Goal: Information Seeking & Learning: Learn about a topic

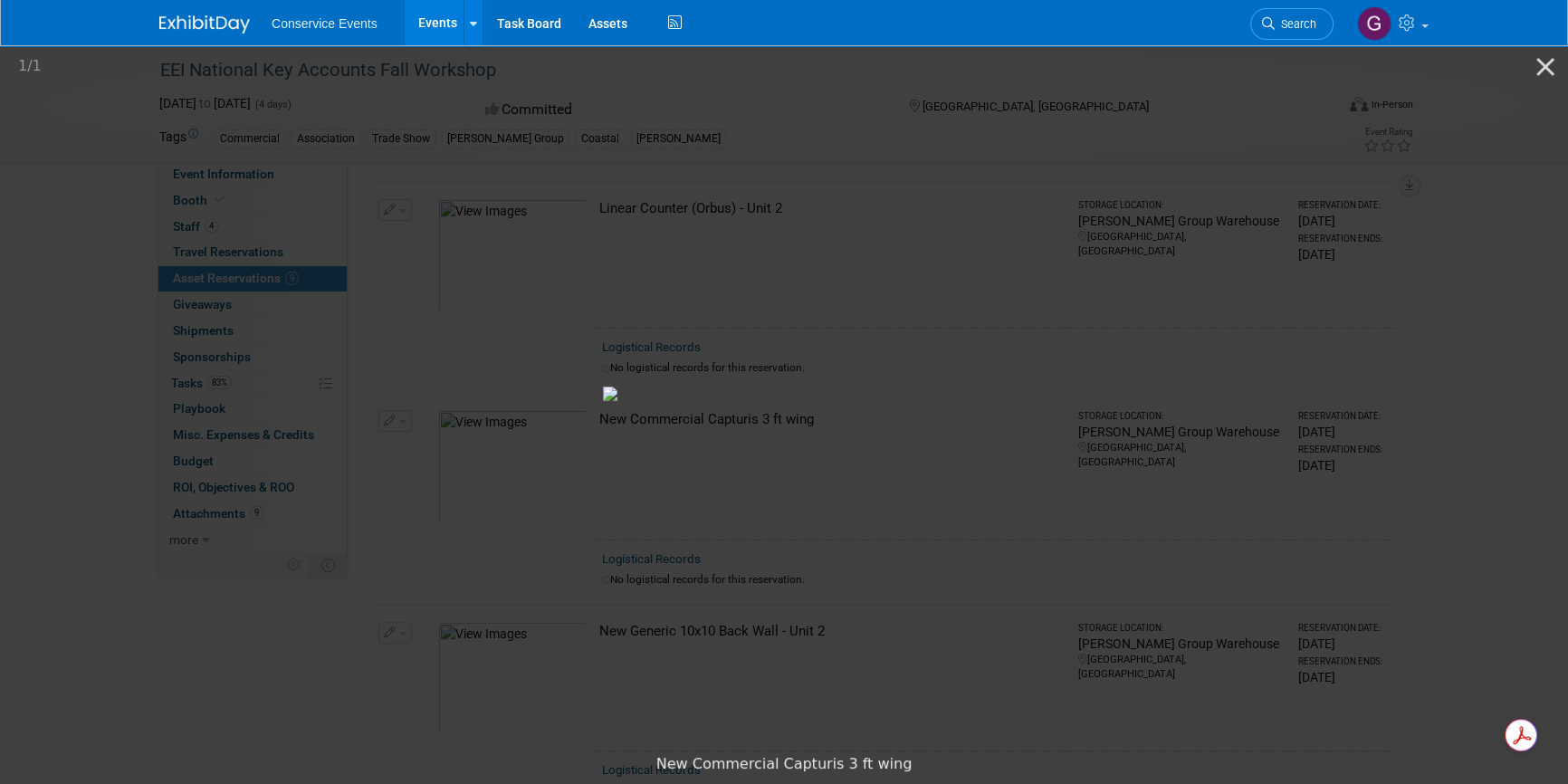
click at [433, 15] on link "Events" at bounding box center [438, 23] width 66 height 45
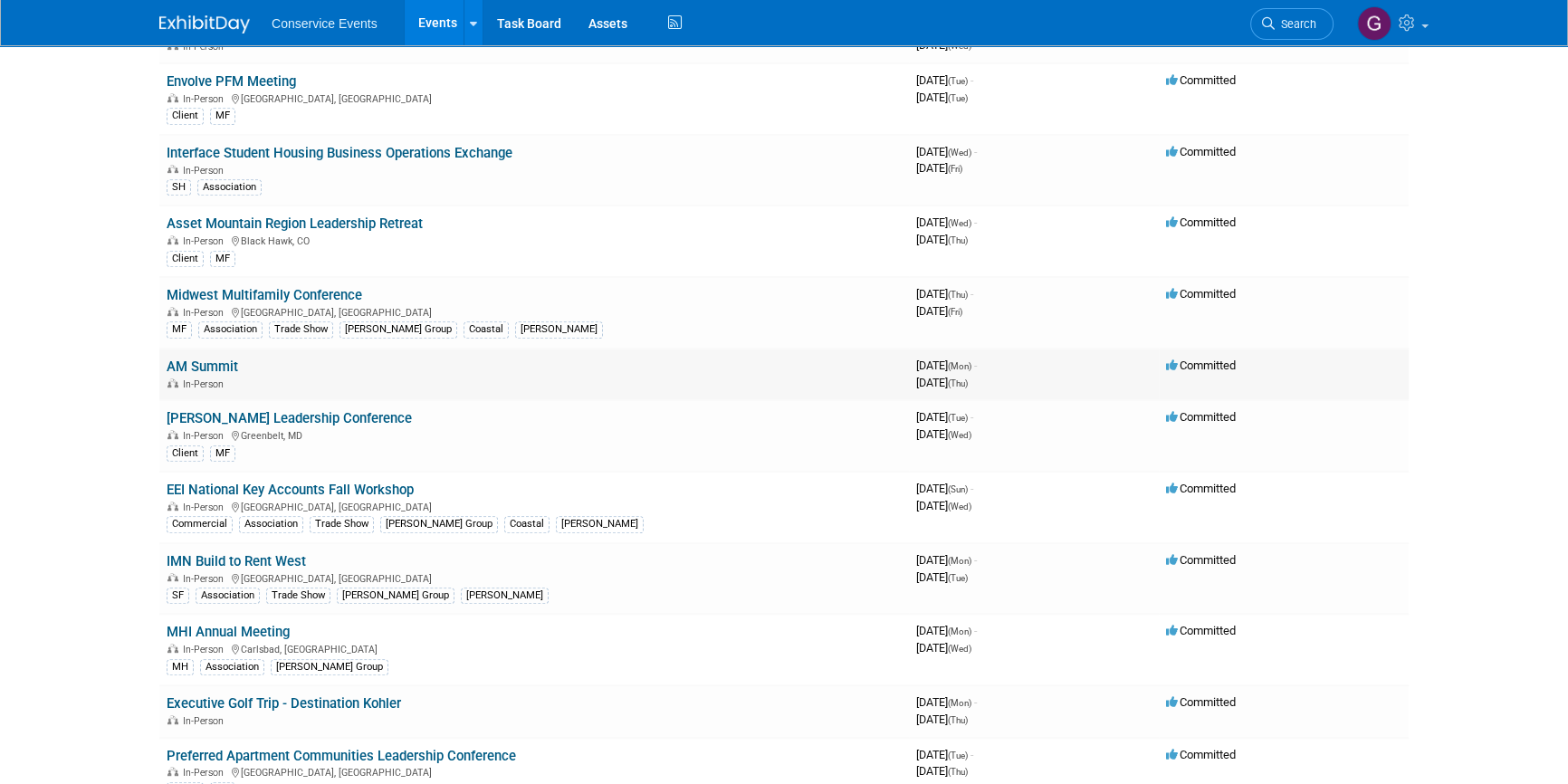
scroll to position [1151, 0]
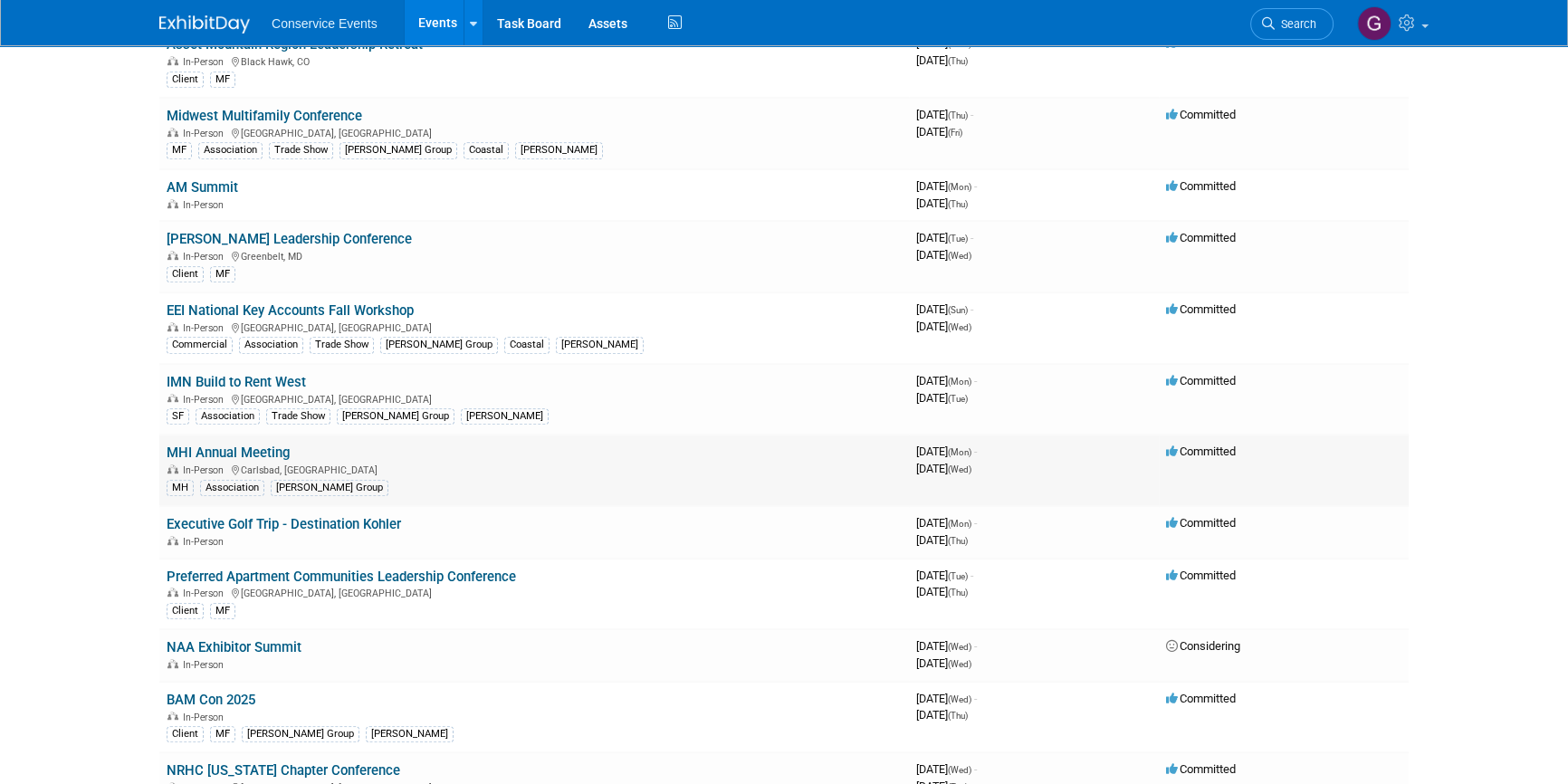
click at [260, 449] on link "MHI Annual Meeting" at bounding box center [228, 452] width 124 height 16
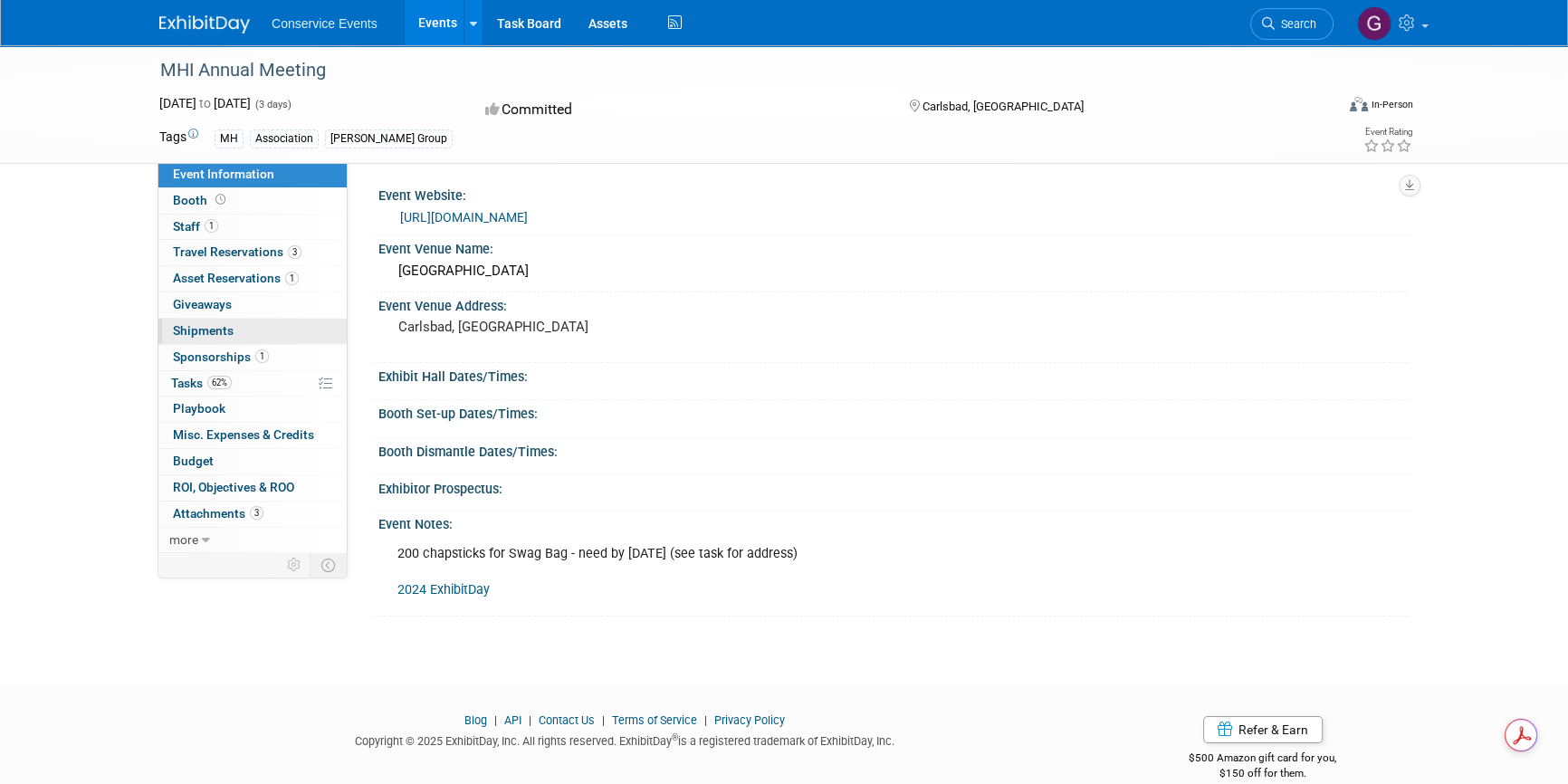
click at [218, 326] on span "Shipments 0" at bounding box center [203, 330] width 60 height 15
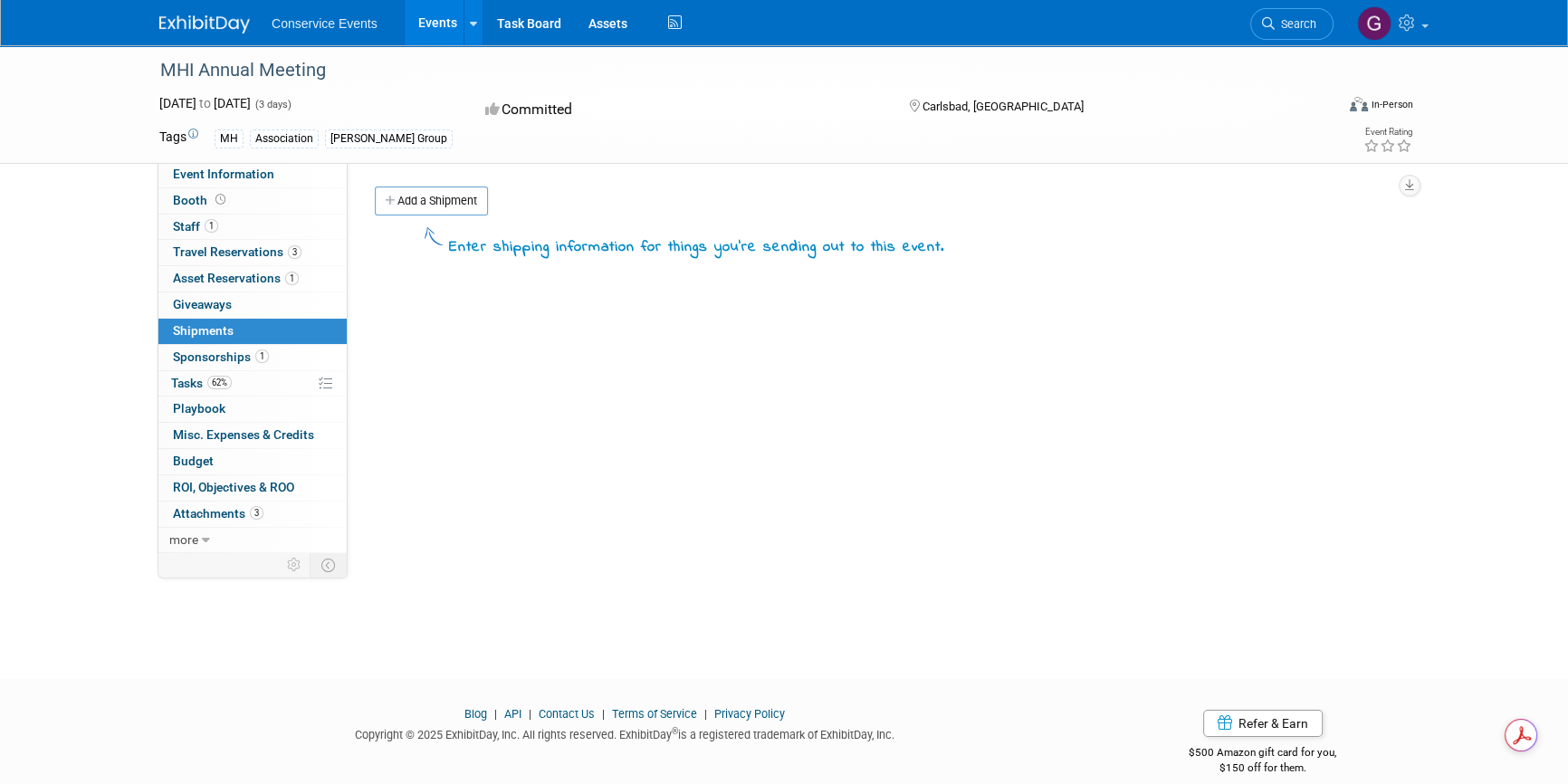
click at [424, 198] on link "Add a Shipment" at bounding box center [431, 200] width 114 height 29
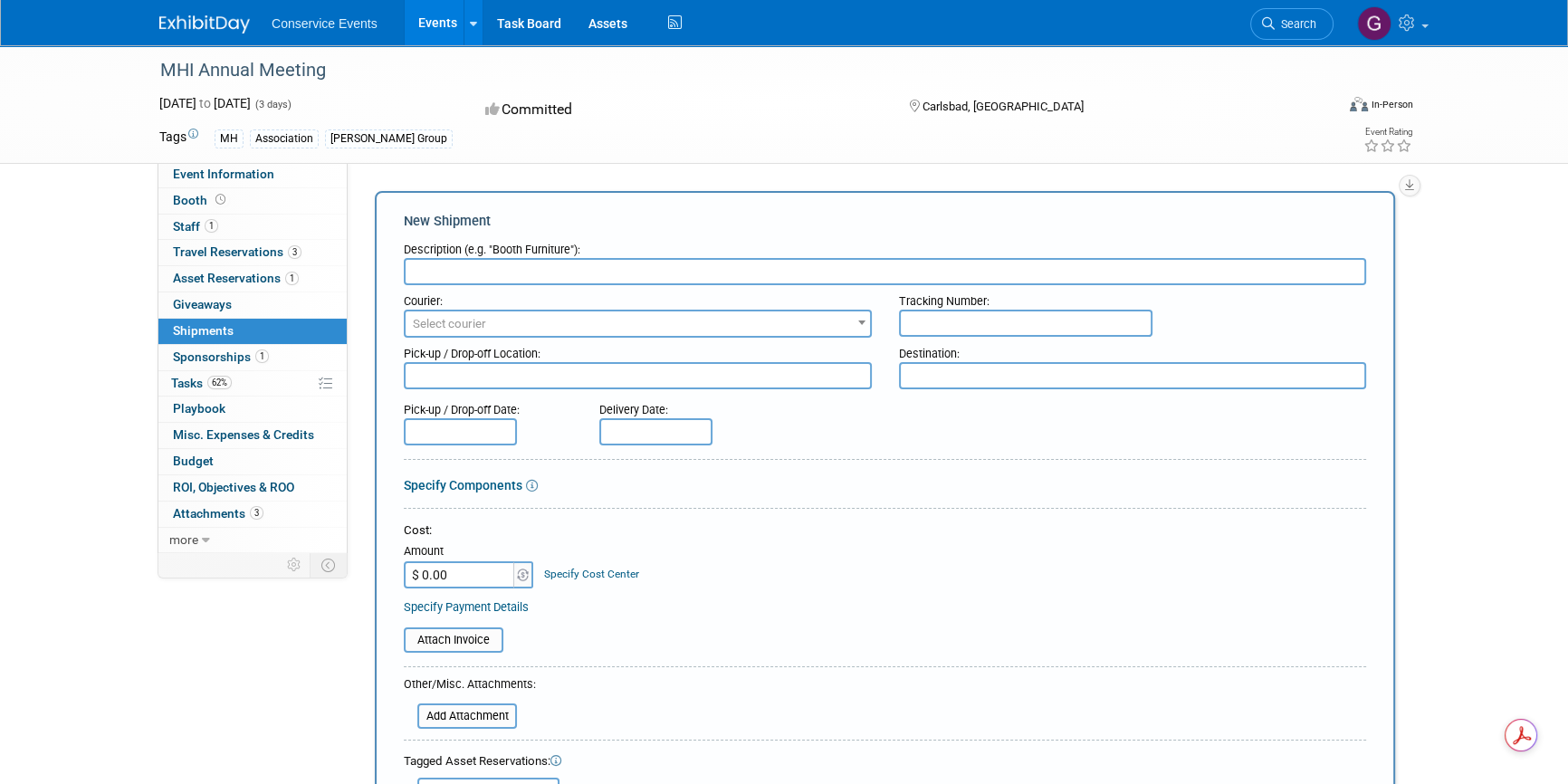
click at [468, 274] on input "text" at bounding box center [885, 271] width 962 height 27
type input "ship to"
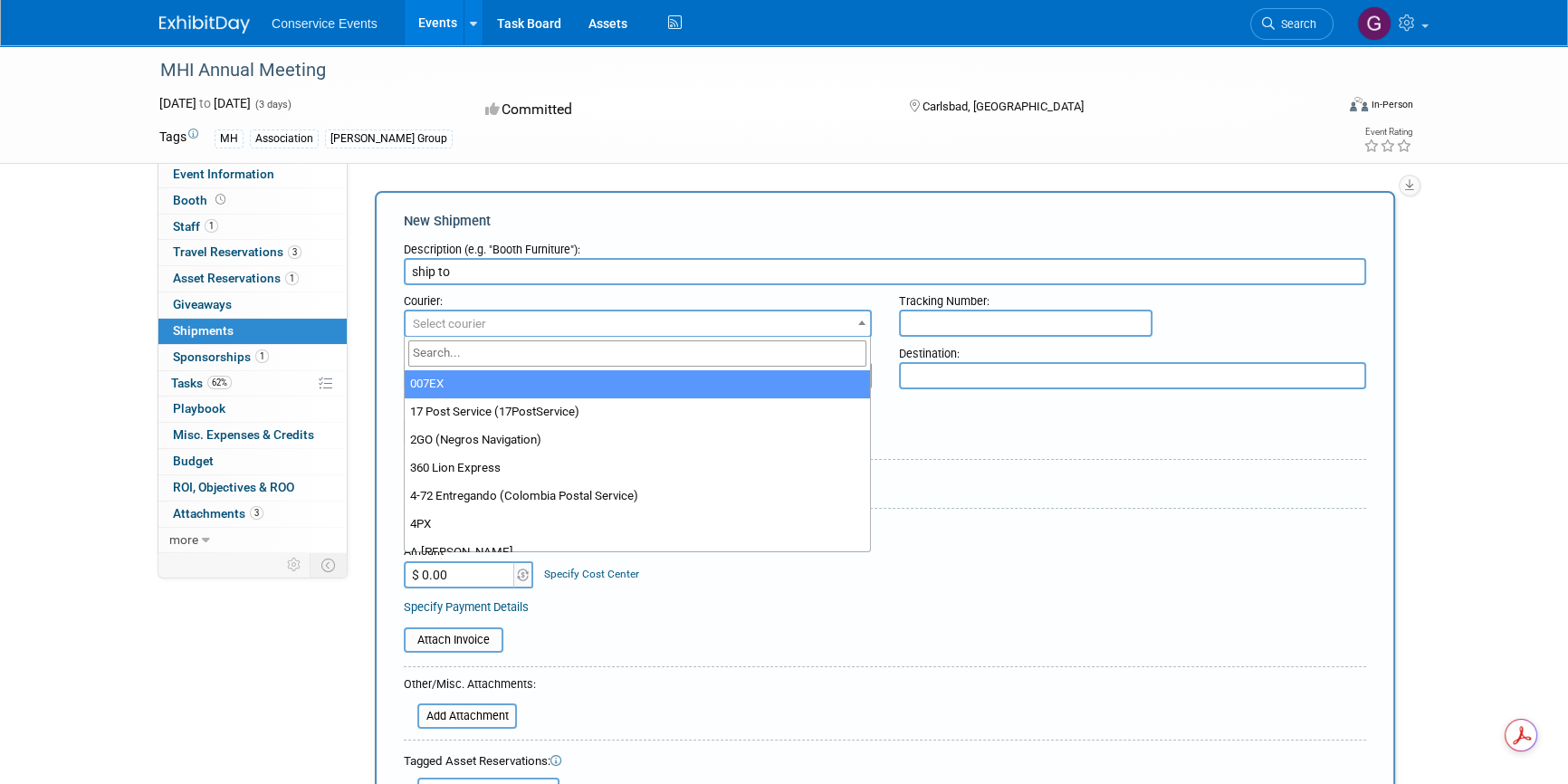
click at [550, 316] on span "Select courier" at bounding box center [638, 324] width 464 height 26
click at [521, 349] on input "search" at bounding box center [637, 353] width 459 height 27
type input "fed"
select select "206"
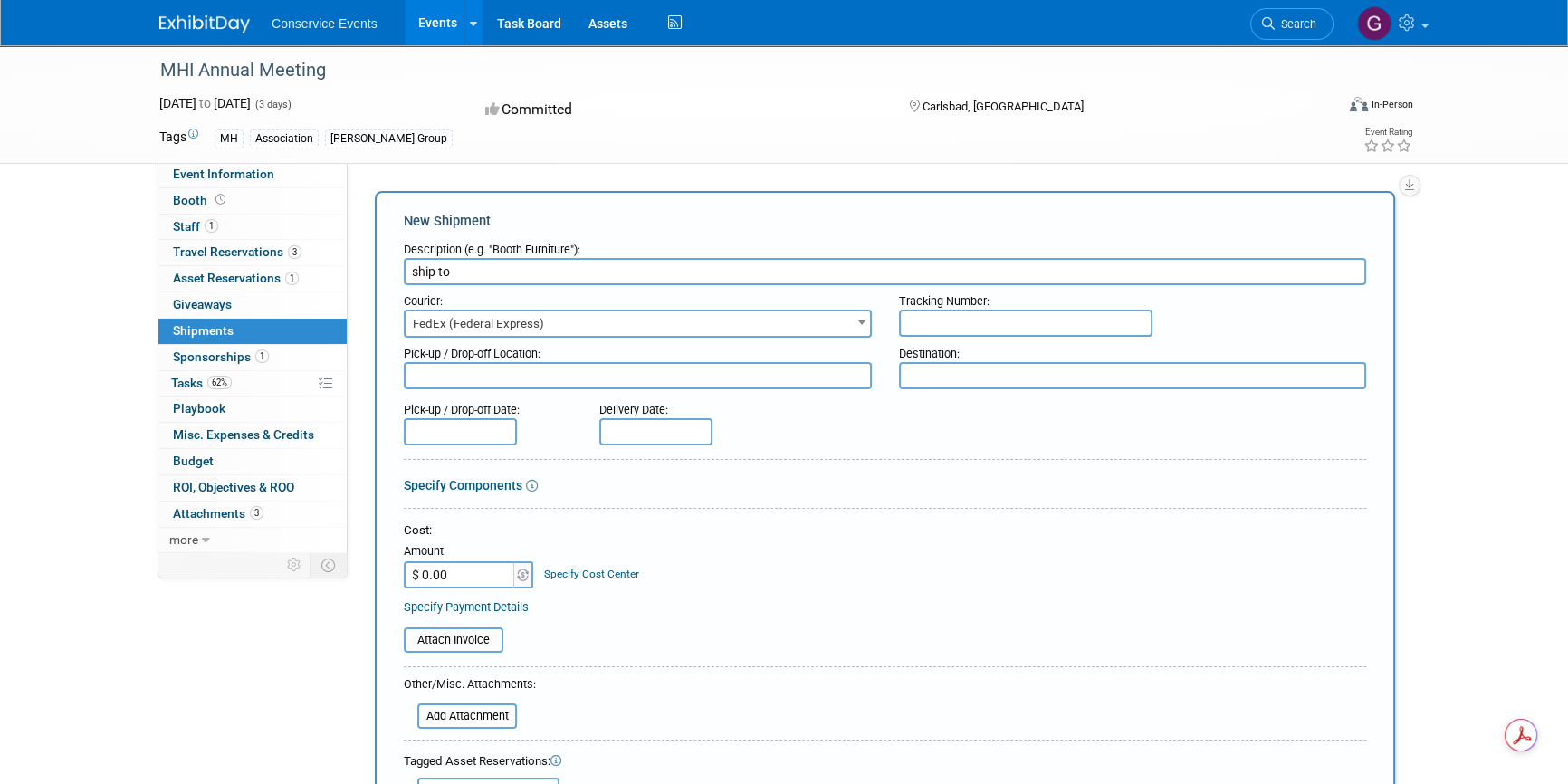
click at [490, 362] on textarea at bounding box center [638, 375] width 468 height 27
type textarea "Taylor CLE"
click at [947, 376] on textarea at bounding box center [1133, 375] width 468 height 27
type textarea "Carlsbad, [GEOGRAPHIC_DATA]"
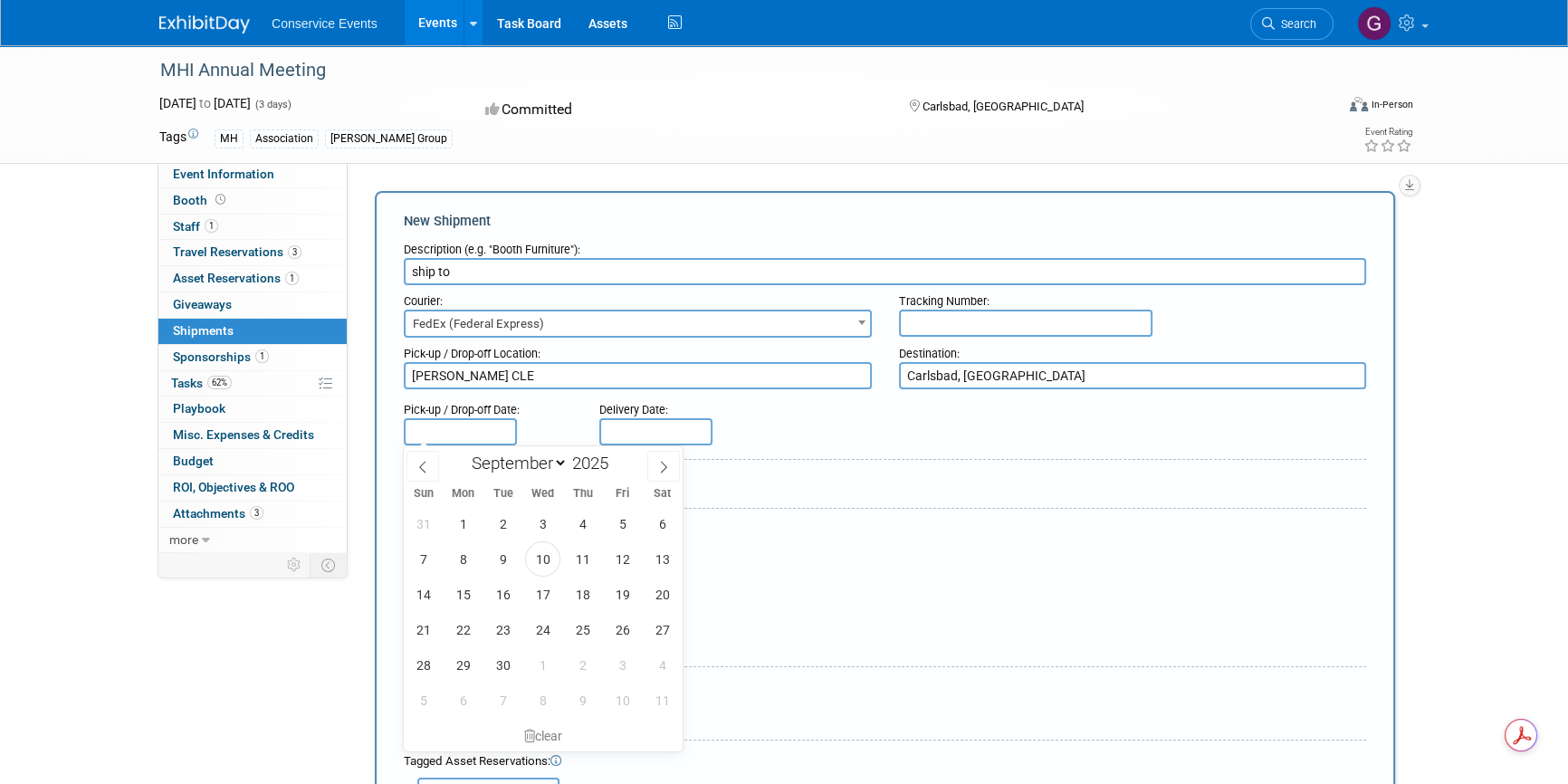
click at [502, 428] on input "text" at bounding box center [460, 431] width 114 height 27
click at [460, 592] on span "15" at bounding box center [463, 594] width 36 height 36
type input "Sep 15, 2025"
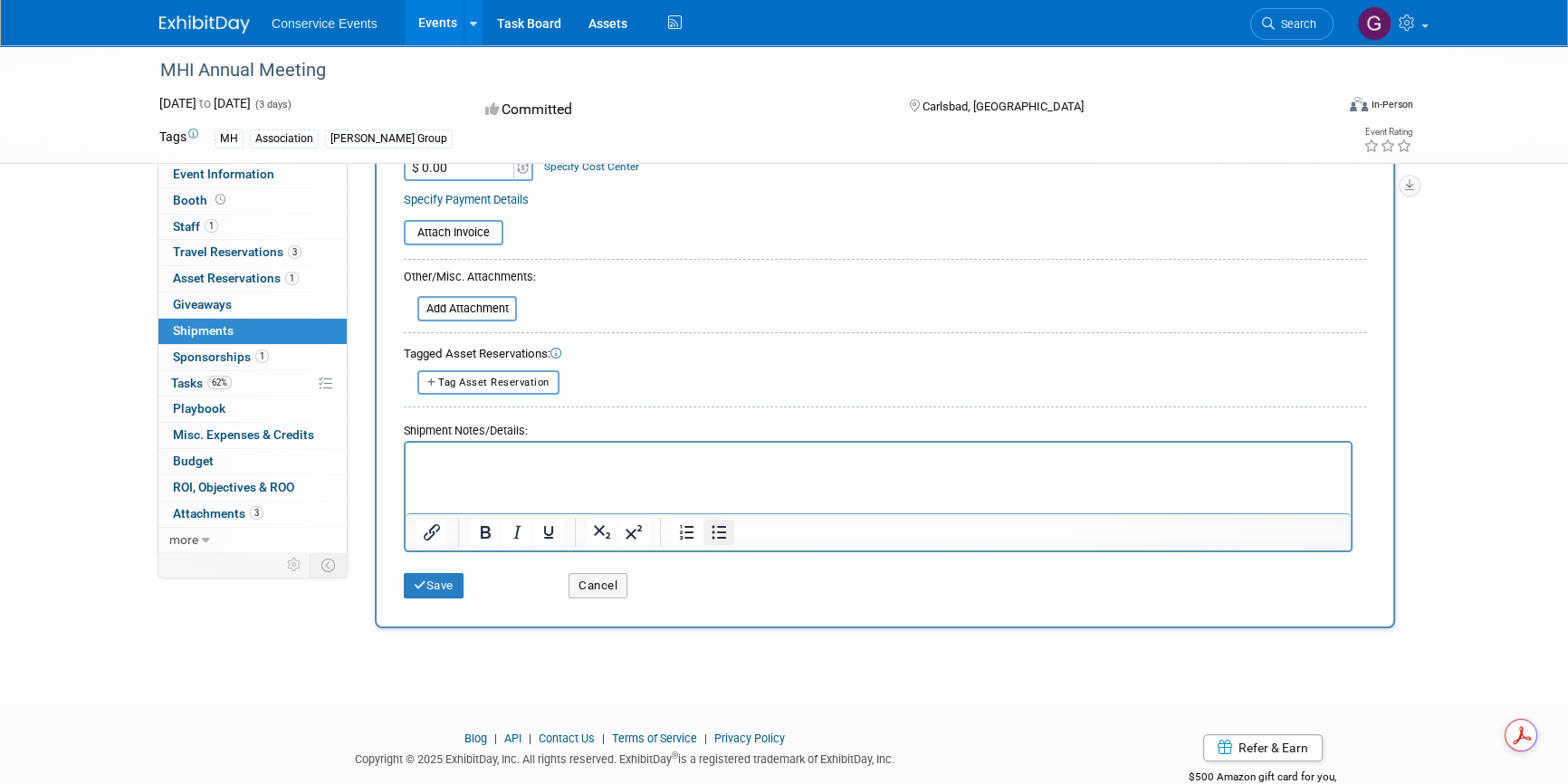
scroll to position [411, 0]
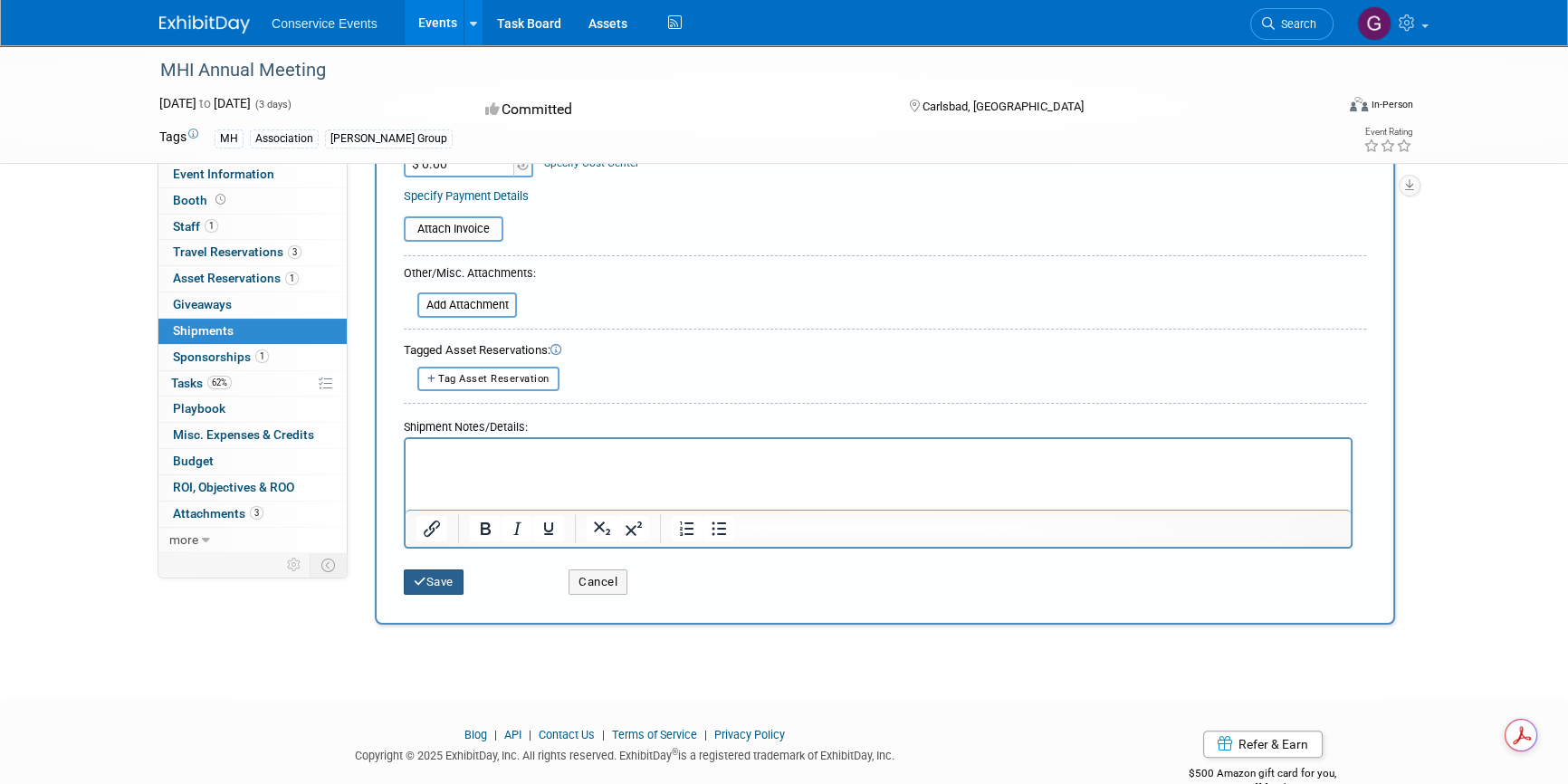
click at [448, 569] on button "Save" at bounding box center [434, 582] width 59 height 26
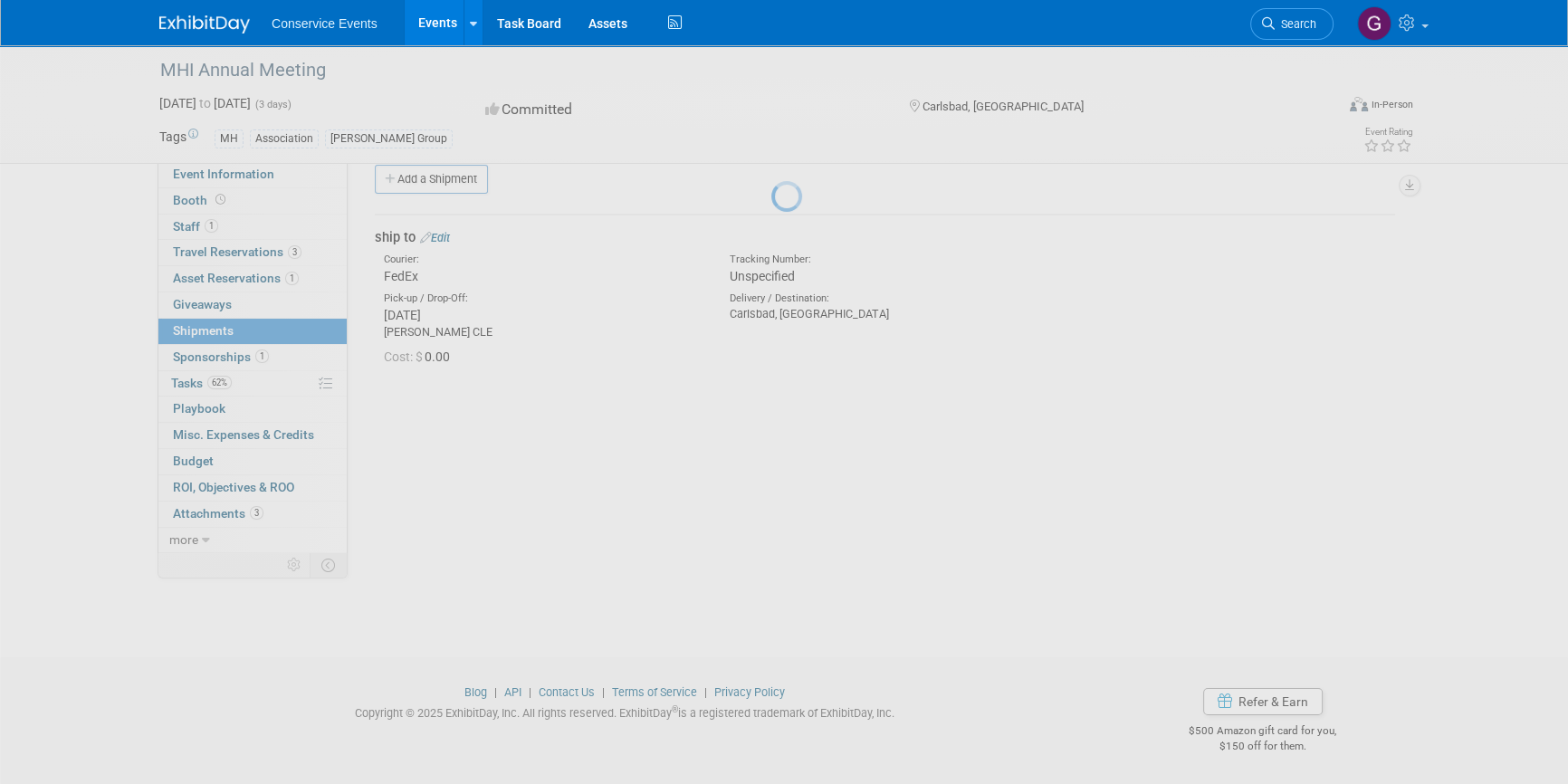
scroll to position [22, 0]
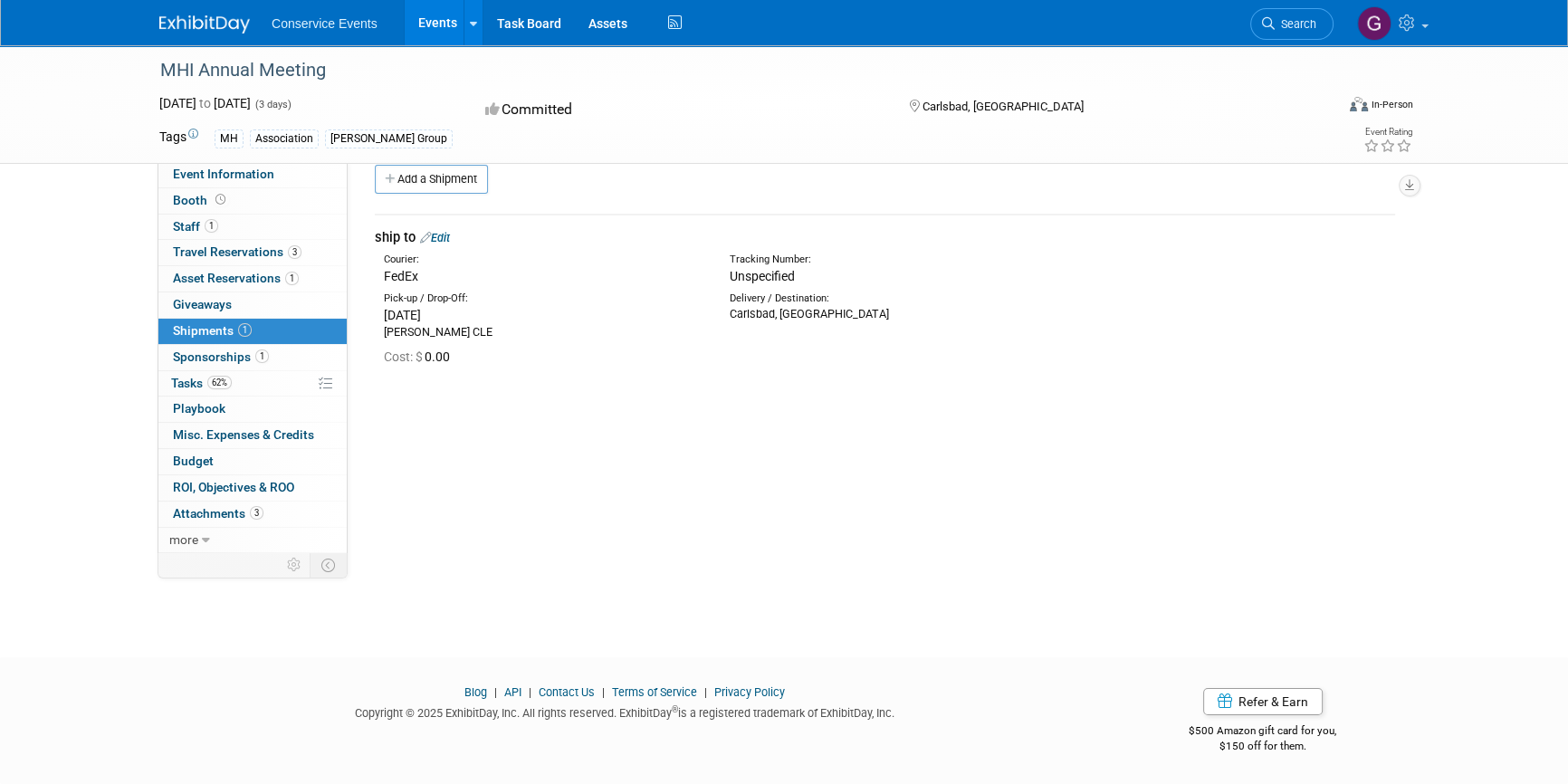
click at [424, 16] on link "Events" at bounding box center [438, 23] width 66 height 45
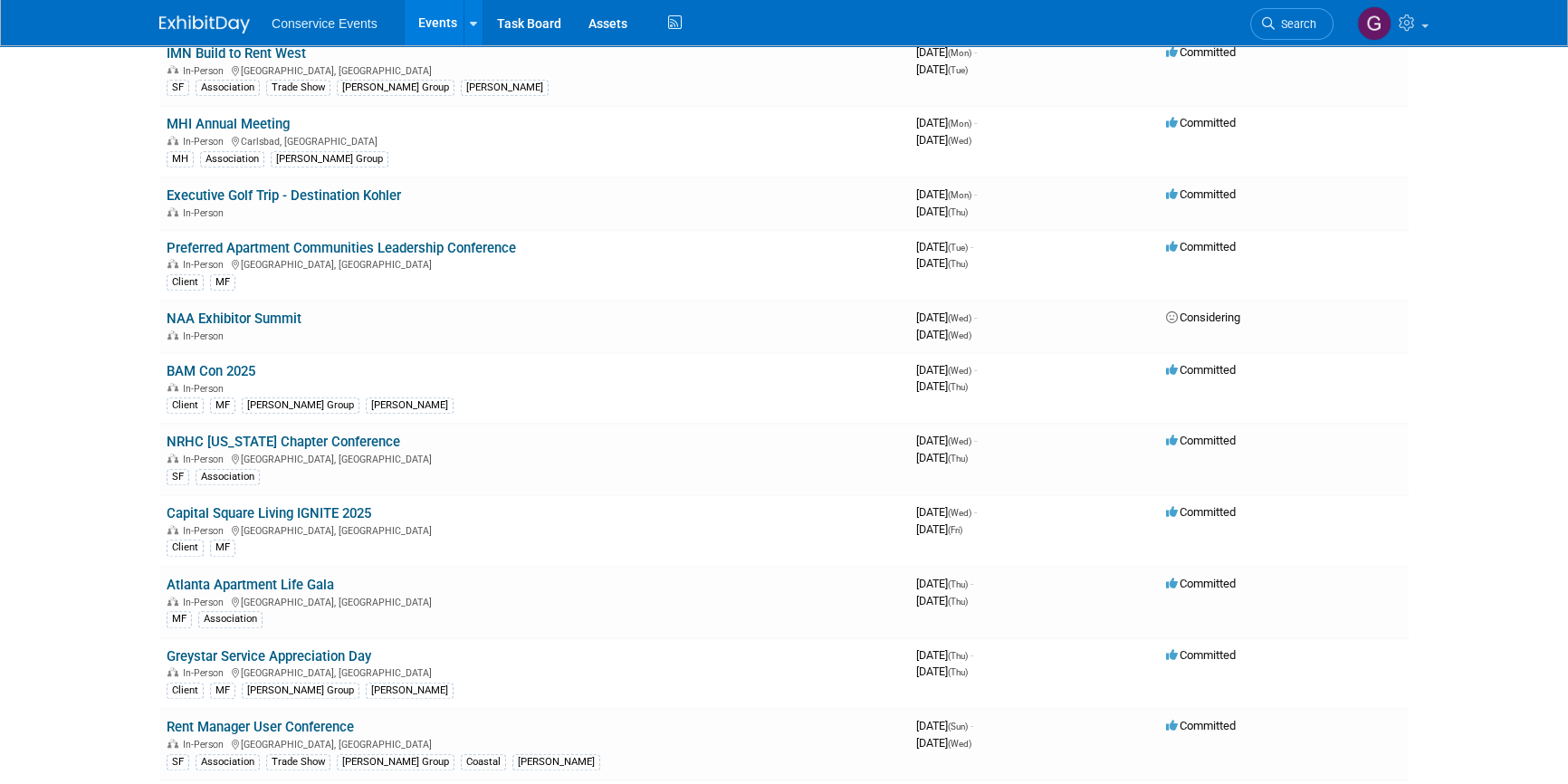
scroll to position [1480, 0]
click at [231, 362] on link "BAM Con 2025" at bounding box center [211, 370] width 89 height 16
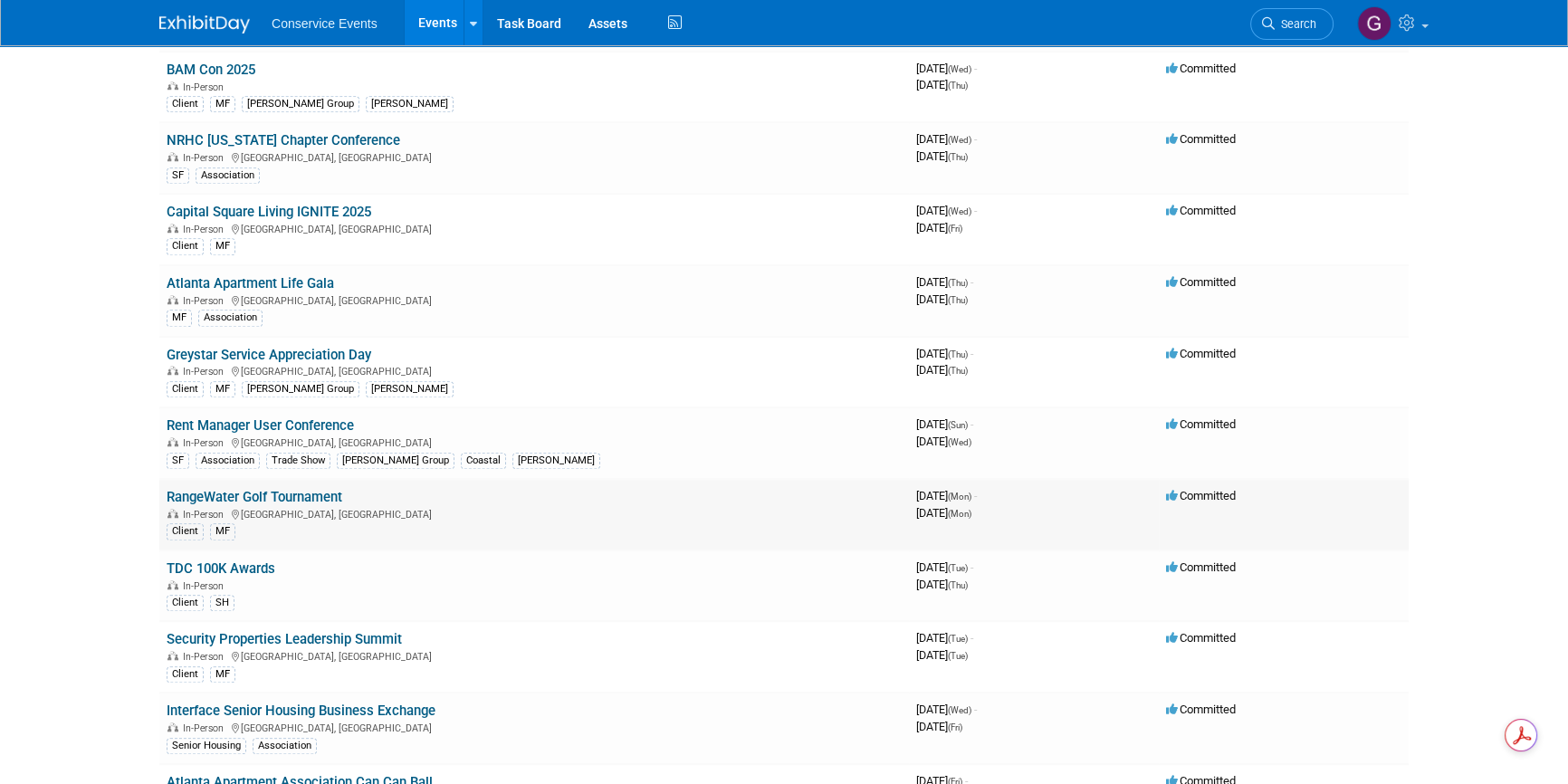
scroll to position [1810, 0]
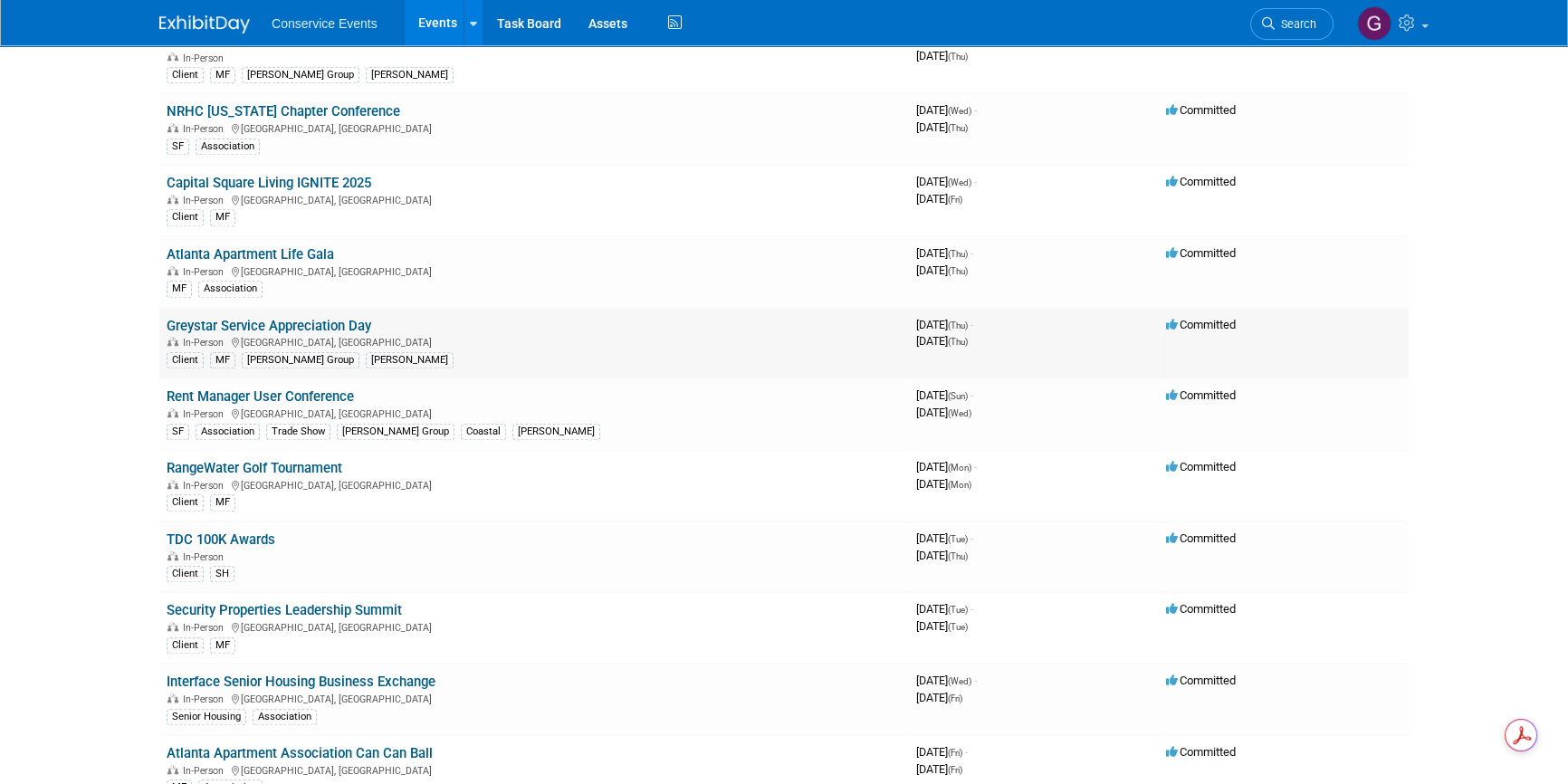
click at [263, 318] on link "Greystar Service Appreciation Day" at bounding box center [269, 326] width 205 height 16
click at [298, 388] on link "Rent Manager User Conference" at bounding box center [261, 396] width 188 height 16
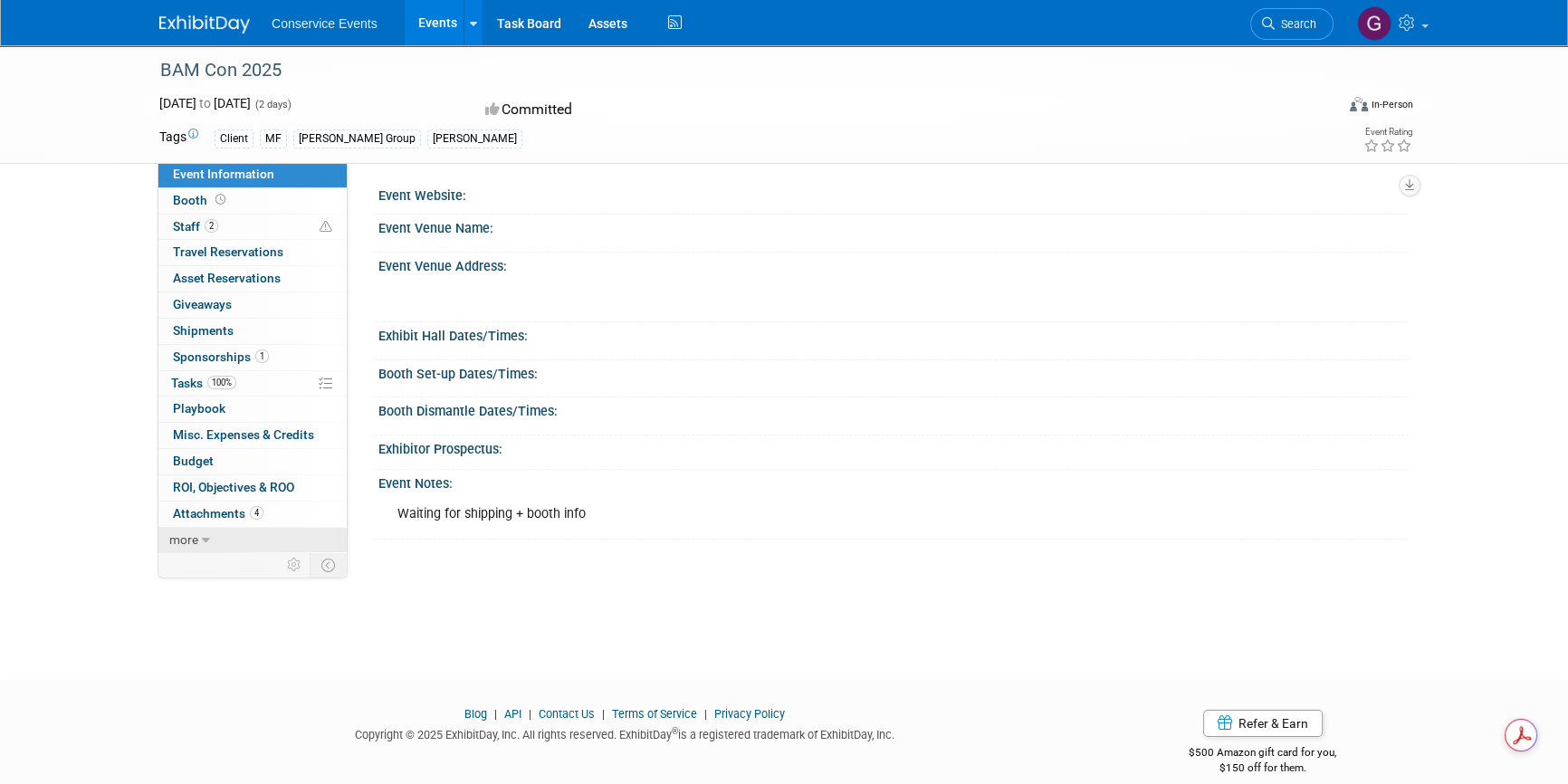
click at [205, 534] on icon at bounding box center [206, 540] width 8 height 13
click at [213, 560] on span "Event Binder (.pdf export)" at bounding box center [245, 565] width 145 height 15
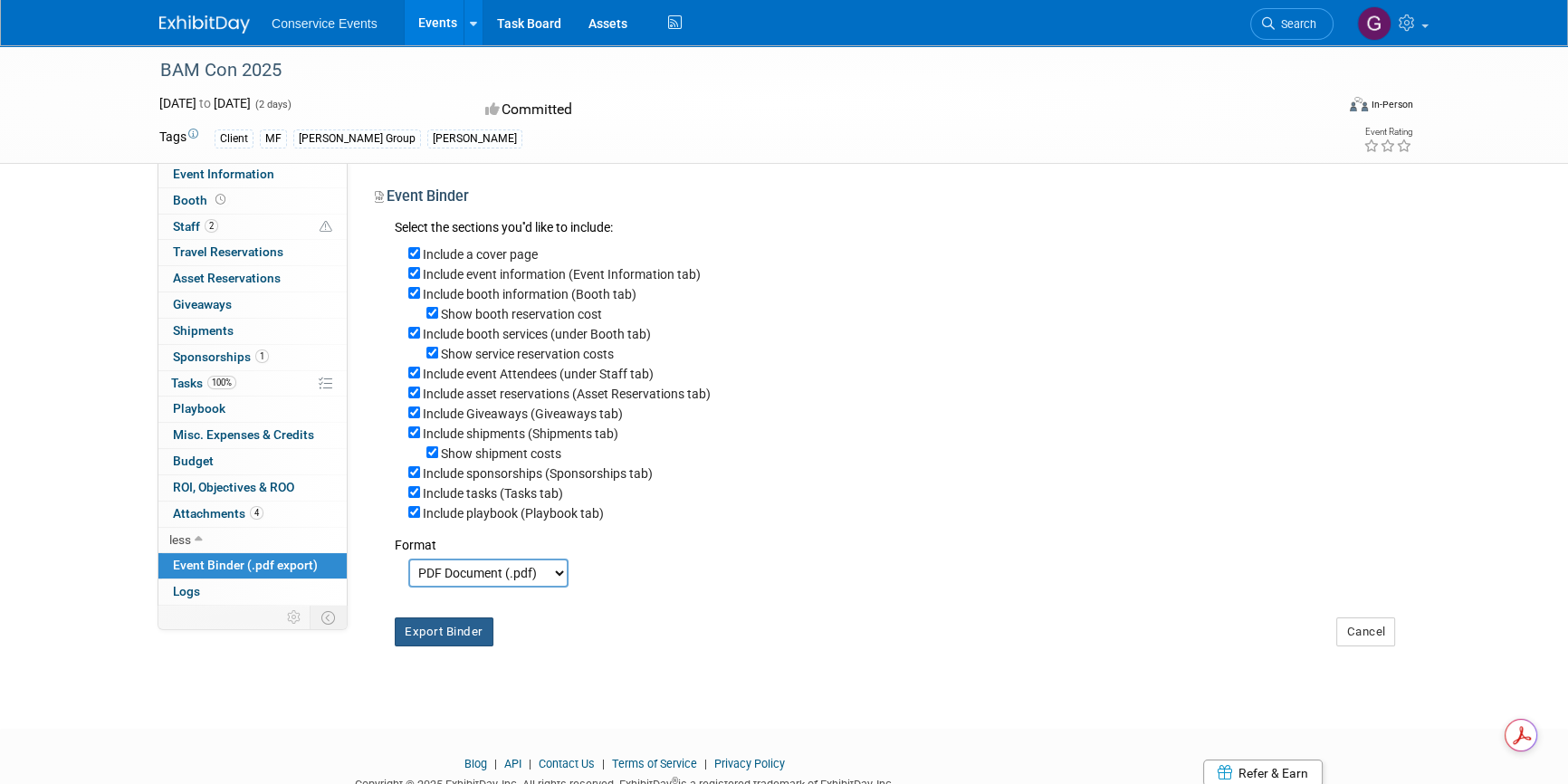
click at [447, 638] on button "Export Binder" at bounding box center [445, 631] width 99 height 29
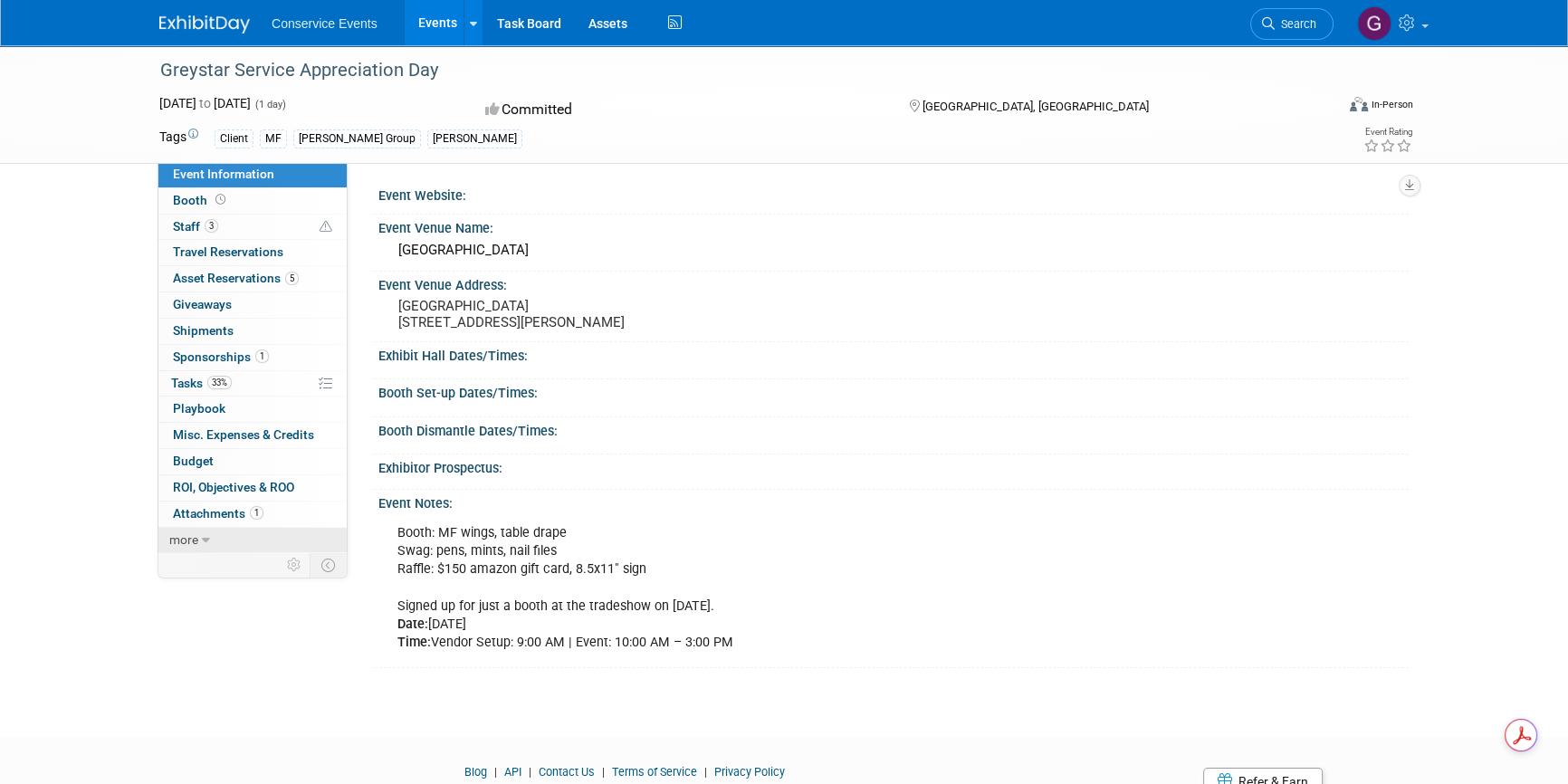
click at [215, 534] on link "more" at bounding box center [252, 540] width 189 height 26
click at [228, 559] on span "Event Binder (.pdf export)" at bounding box center [245, 565] width 145 height 15
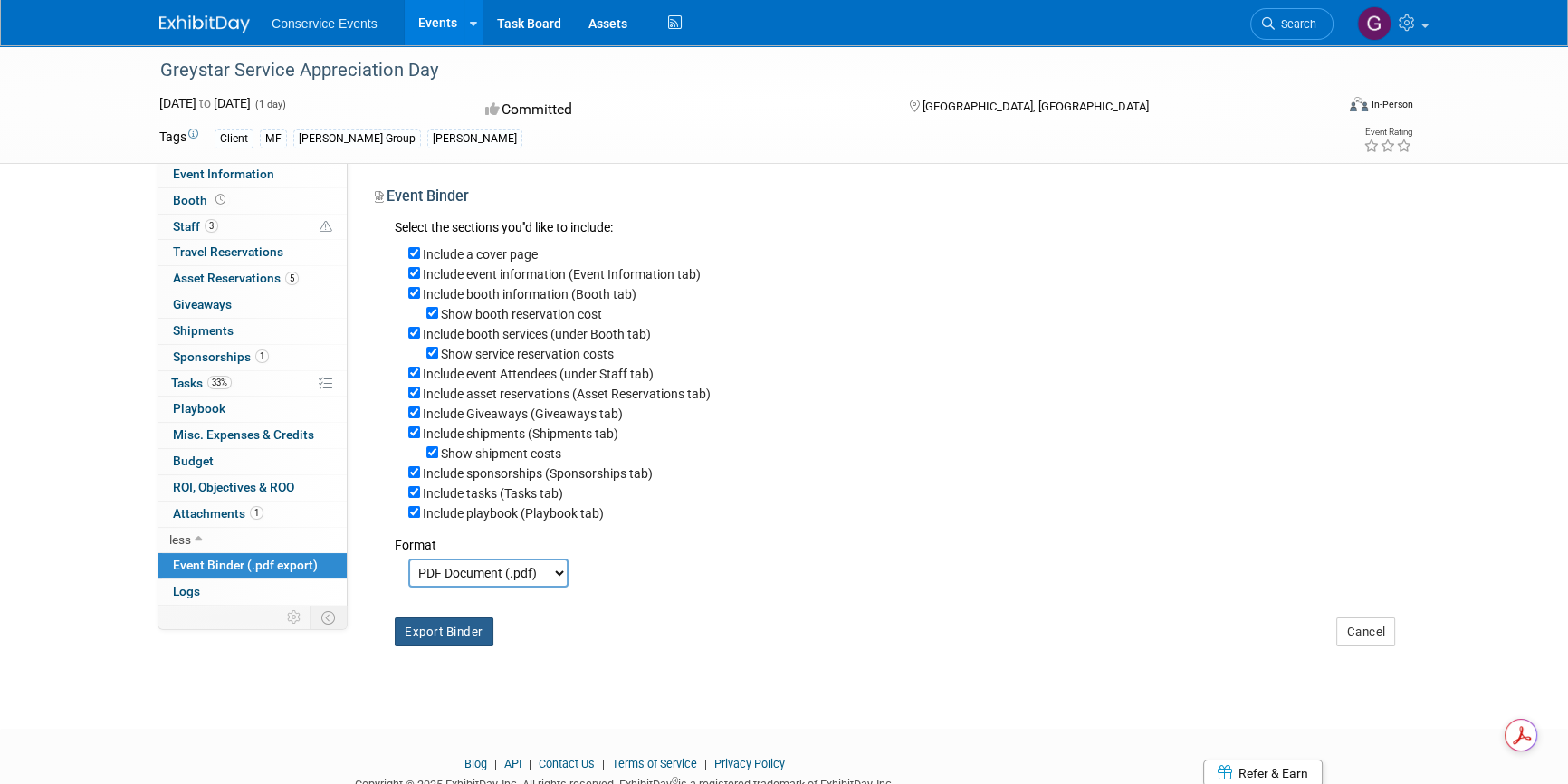
click at [436, 639] on button "Export Binder" at bounding box center [445, 631] width 99 height 29
click at [203, 518] on link "1 Attachments 1" at bounding box center [252, 514] width 189 height 26
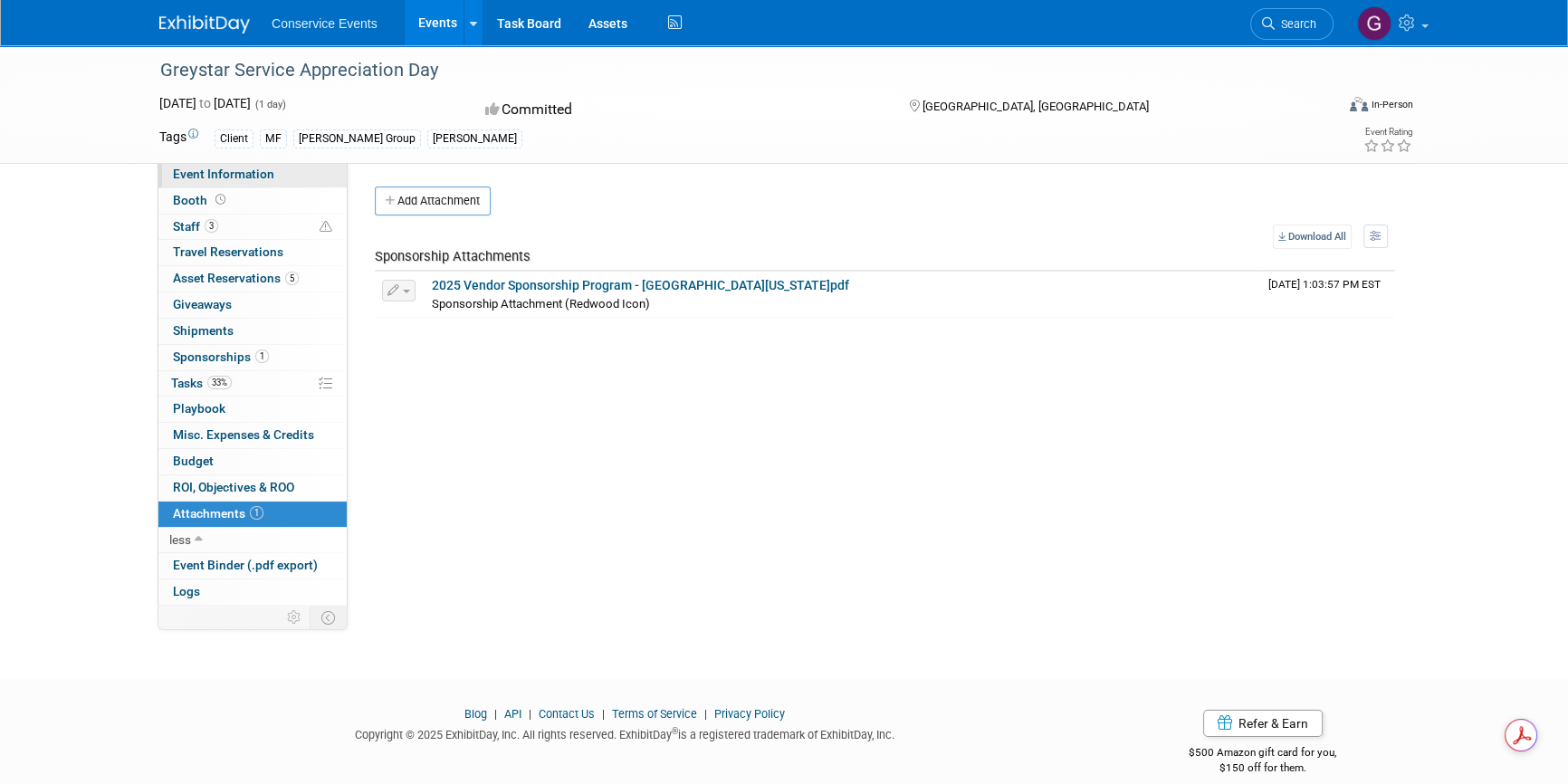
click at [214, 173] on span "Event Information" at bounding box center [223, 174] width 102 height 15
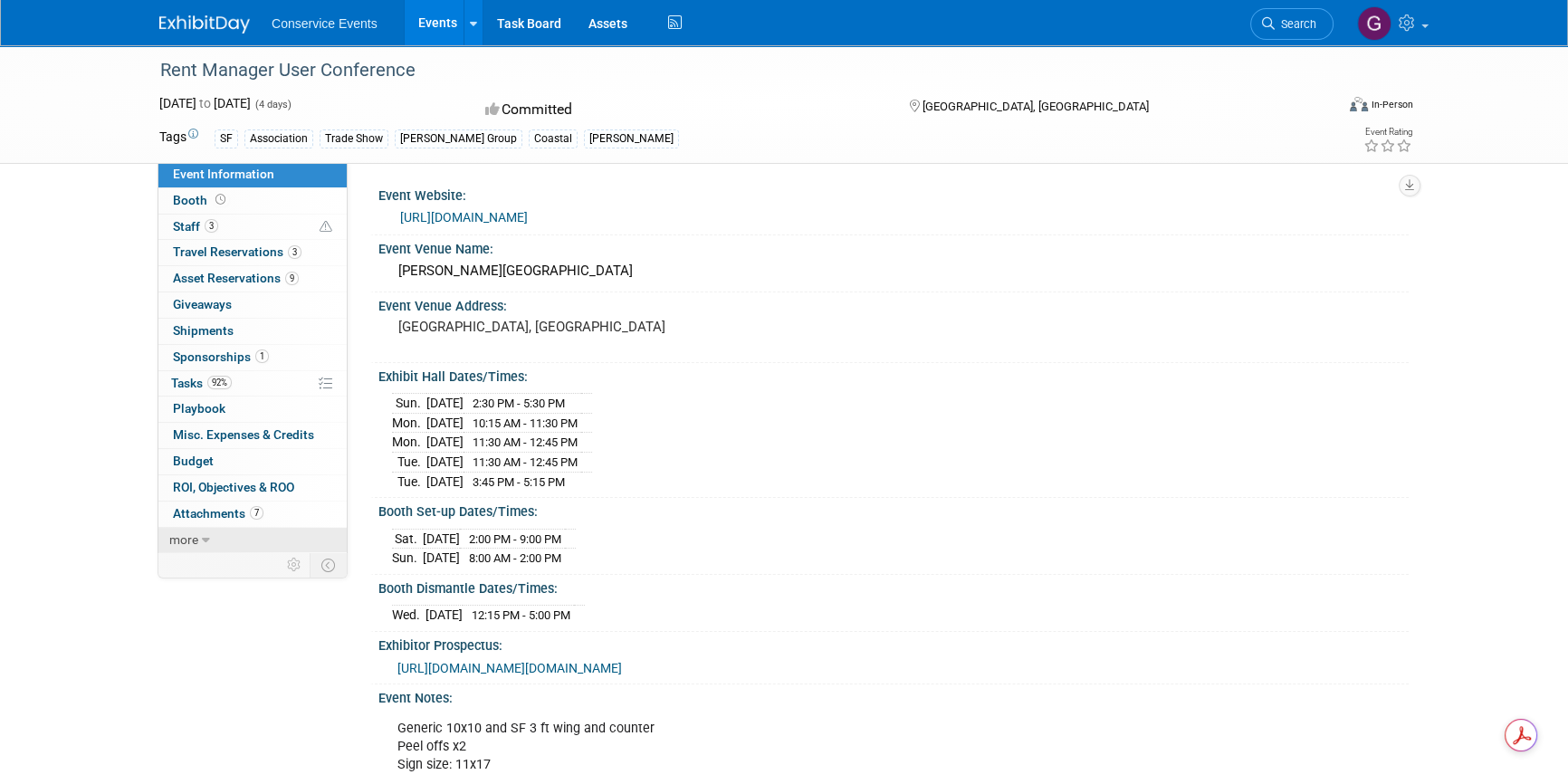
click at [218, 538] on link "more" at bounding box center [252, 540] width 189 height 26
click at [220, 565] on span "Event Binder (.pdf export)" at bounding box center [245, 565] width 145 height 15
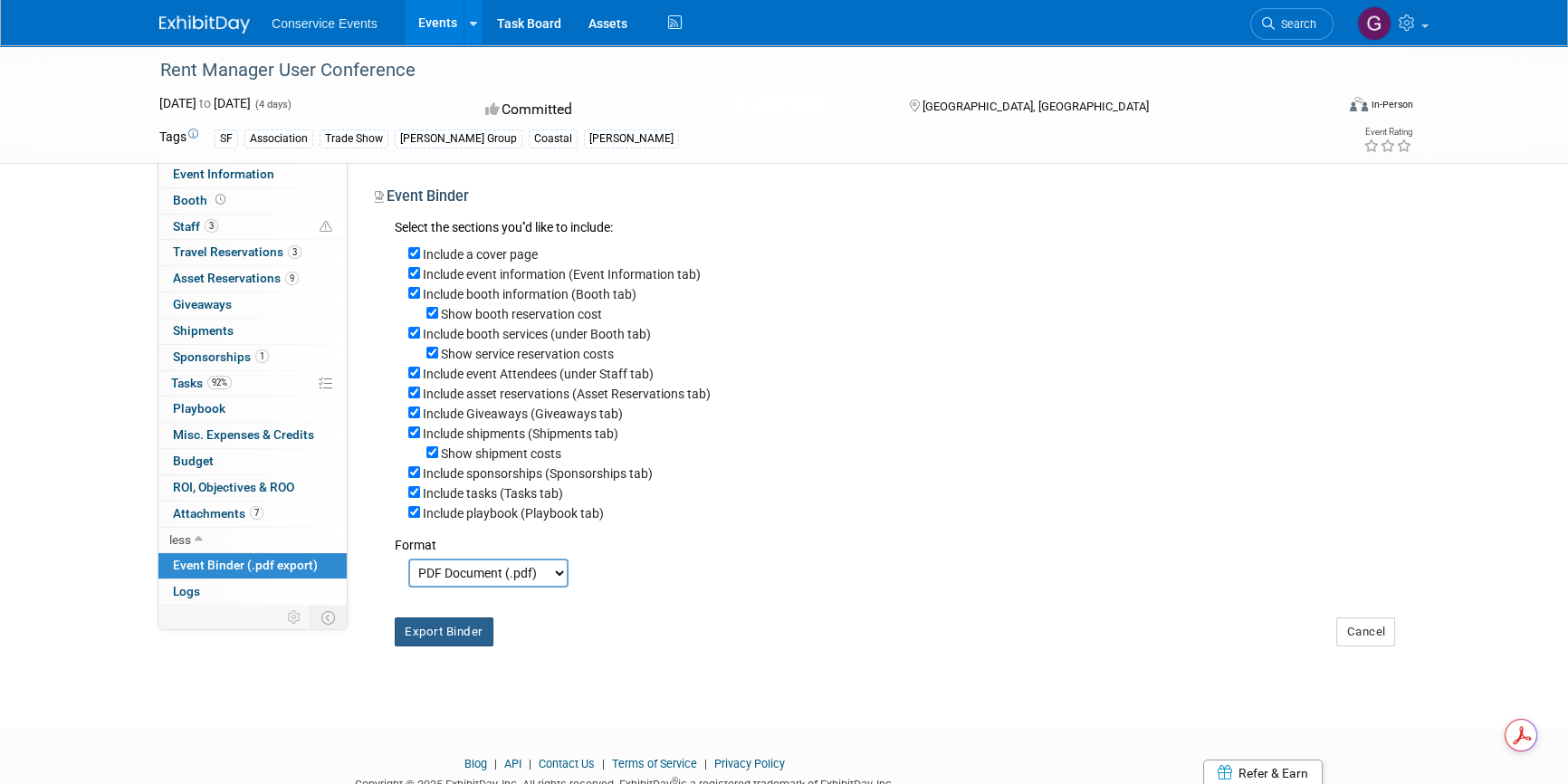
click at [461, 635] on button "Export Binder" at bounding box center [445, 631] width 99 height 29
click at [206, 509] on span "Attachments 7" at bounding box center [218, 512] width 91 height 15
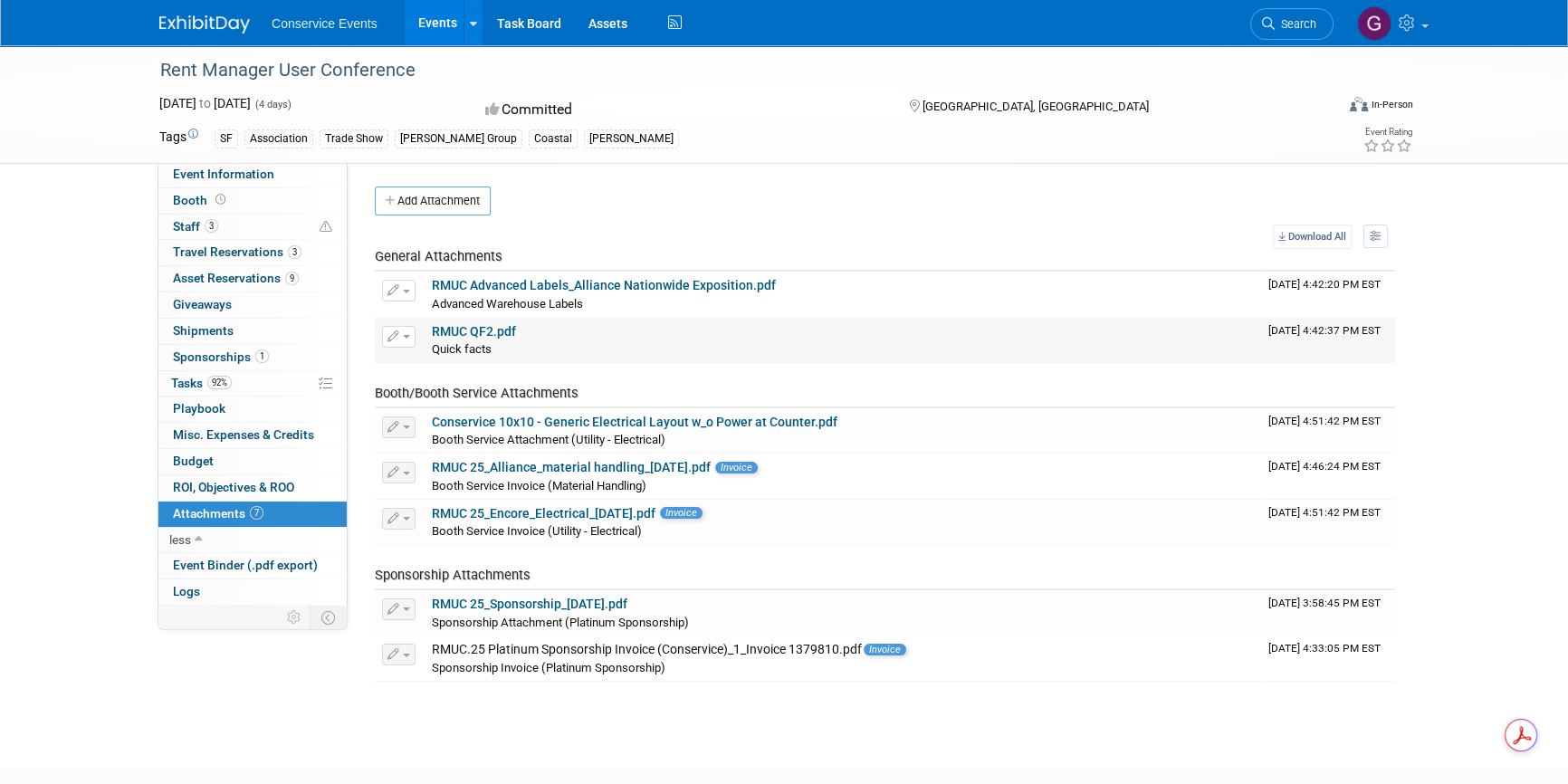
click at [460, 331] on link "RMUC QF2.pdf" at bounding box center [473, 331] width 84 height 15
click at [582, 283] on link "RMUC Advanced Labels_Alliance Nationwide Exposition.pdf" at bounding box center [604, 284] width 344 height 15
click at [192, 285] on link "9 Asset Reservations 9" at bounding box center [252, 278] width 189 height 26
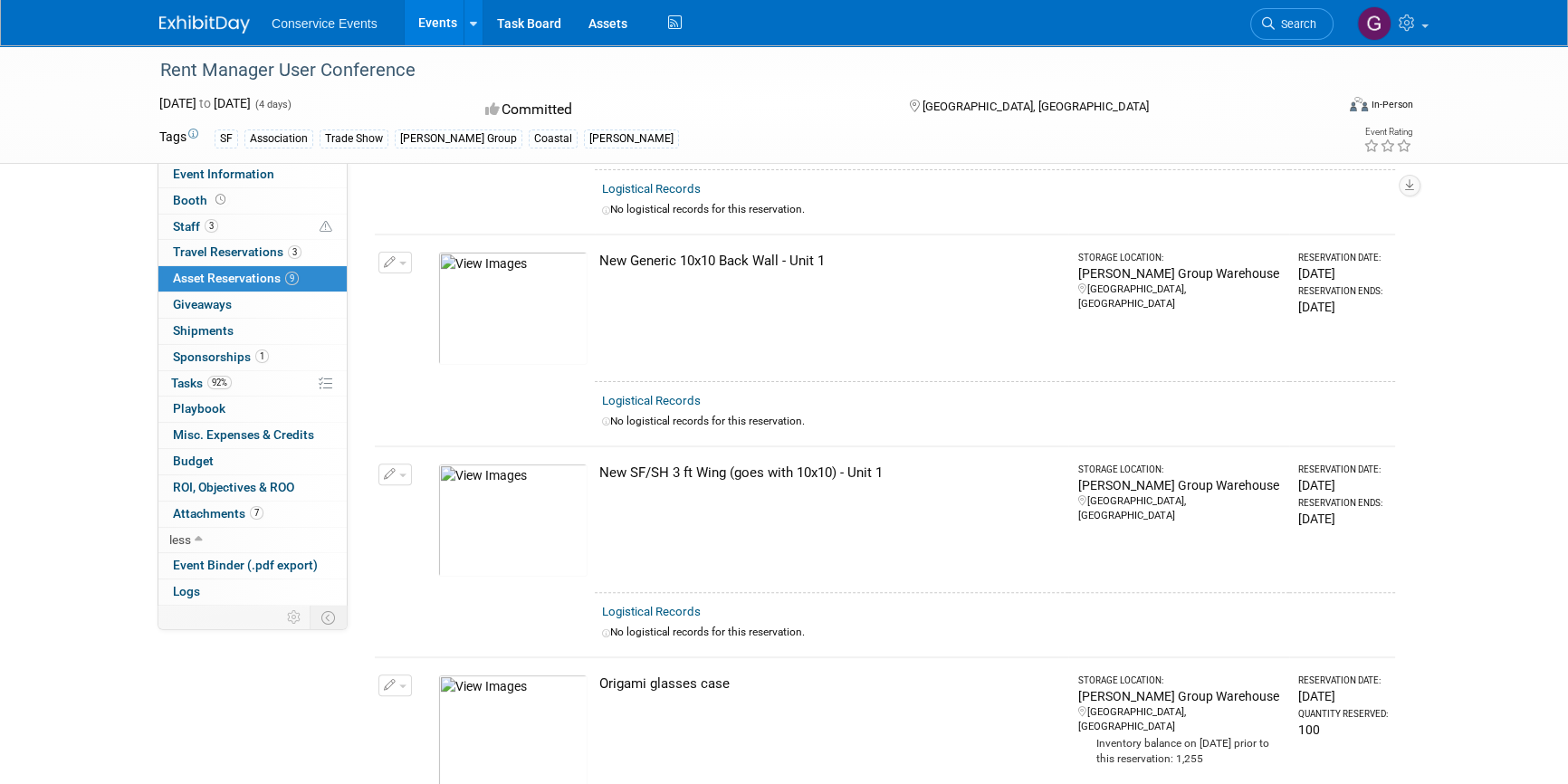
scroll to position [576, 0]
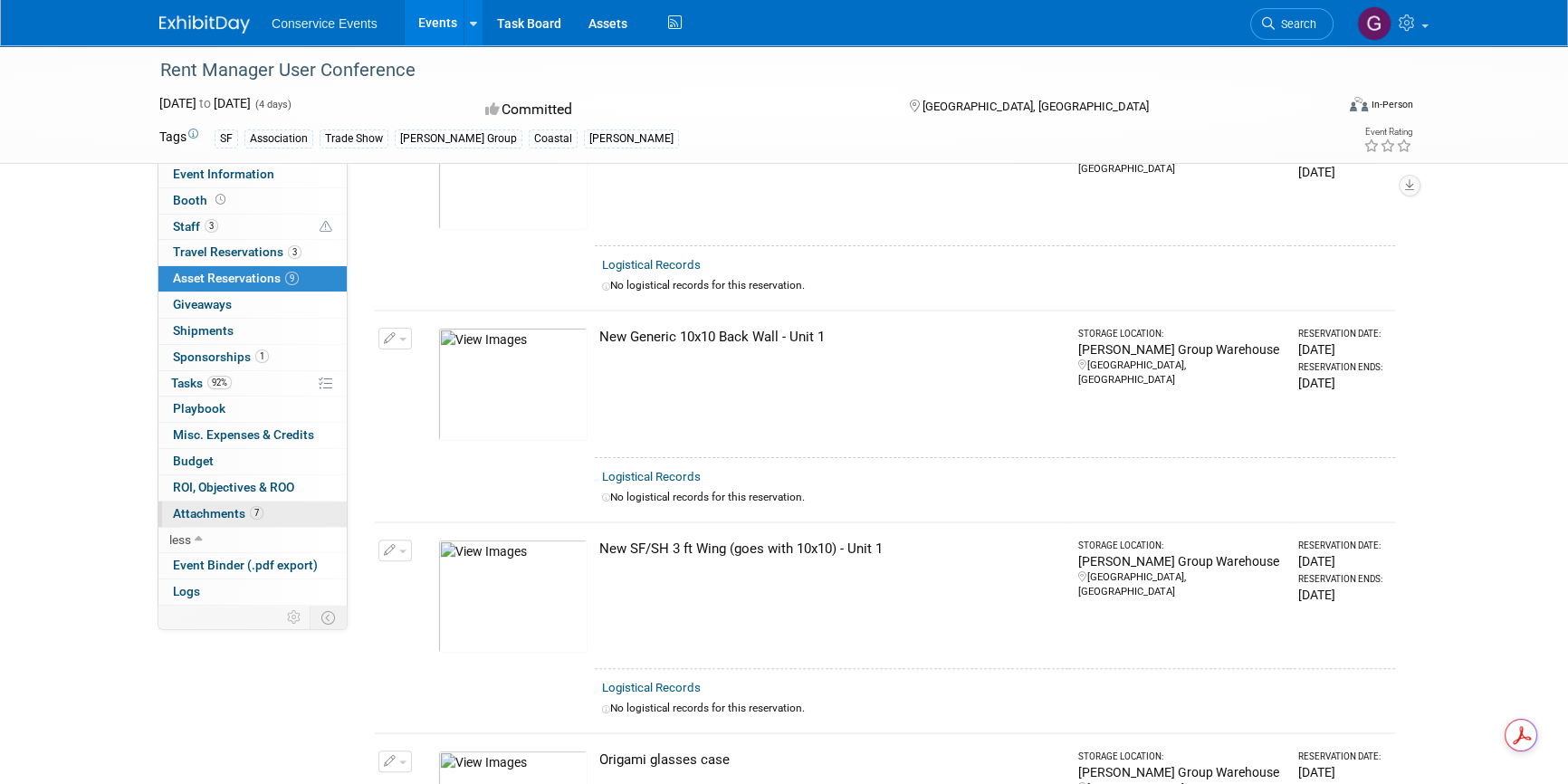
click at [184, 508] on span "Attachments 7" at bounding box center [218, 512] width 91 height 15
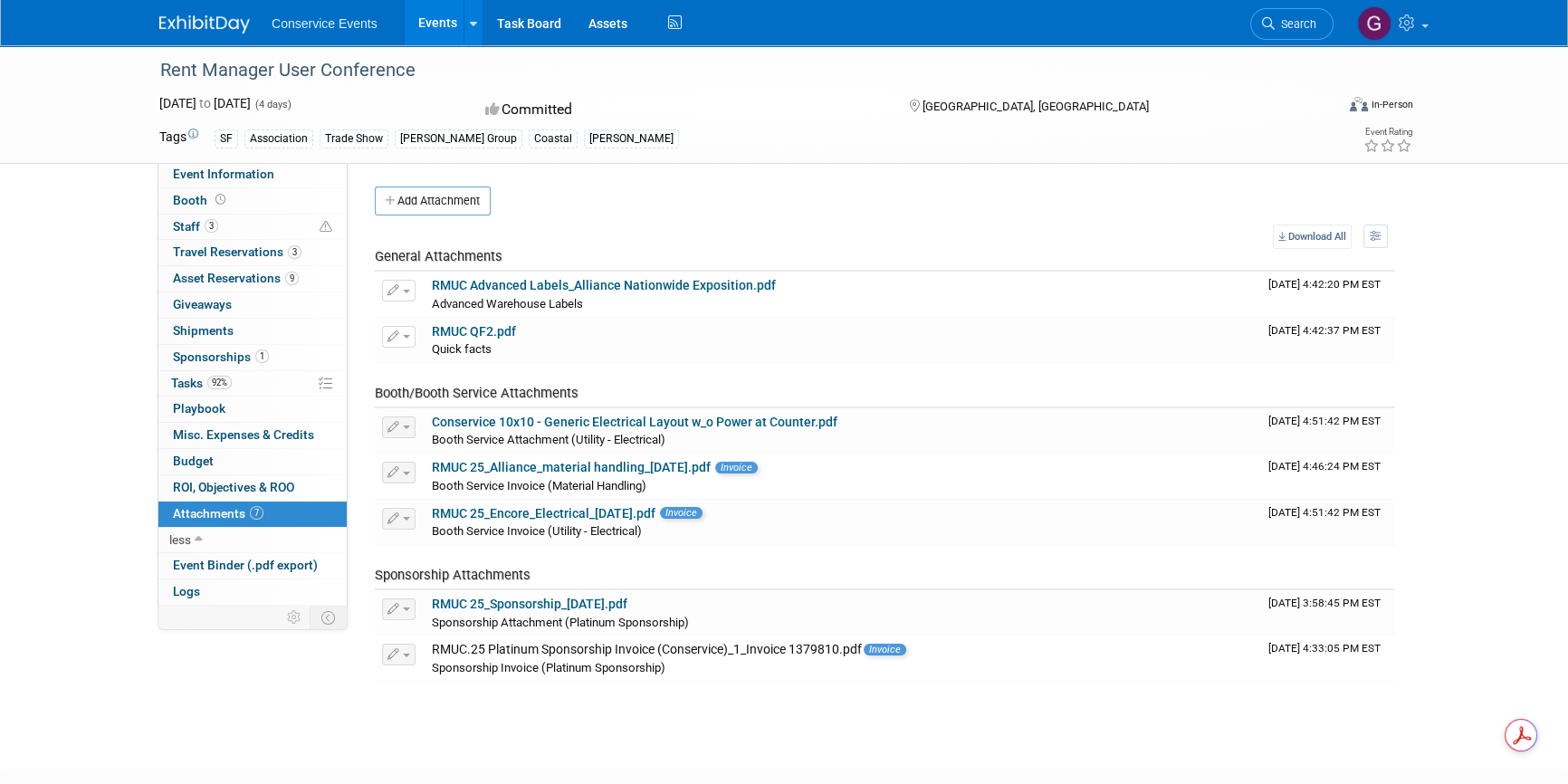
drag, startPoint x: 161, startPoint y: 70, endPoint x: 411, endPoint y: 72, distance: 250.0
click at [411, 72] on div "Rent Manager User Conference" at bounding box center [730, 70] width 1153 height 33
copy div "Rent Manager User Conference"
drag, startPoint x: 308, startPoint y: 103, endPoint x: 154, endPoint y: 104, distance: 154.0
click at [154, 104] on div "Oct 5, 2025 to Oct 8, 2025 (4 days) Oct 5, 2025 to Oct 8, 2025" at bounding box center [306, 103] width 320 height 18
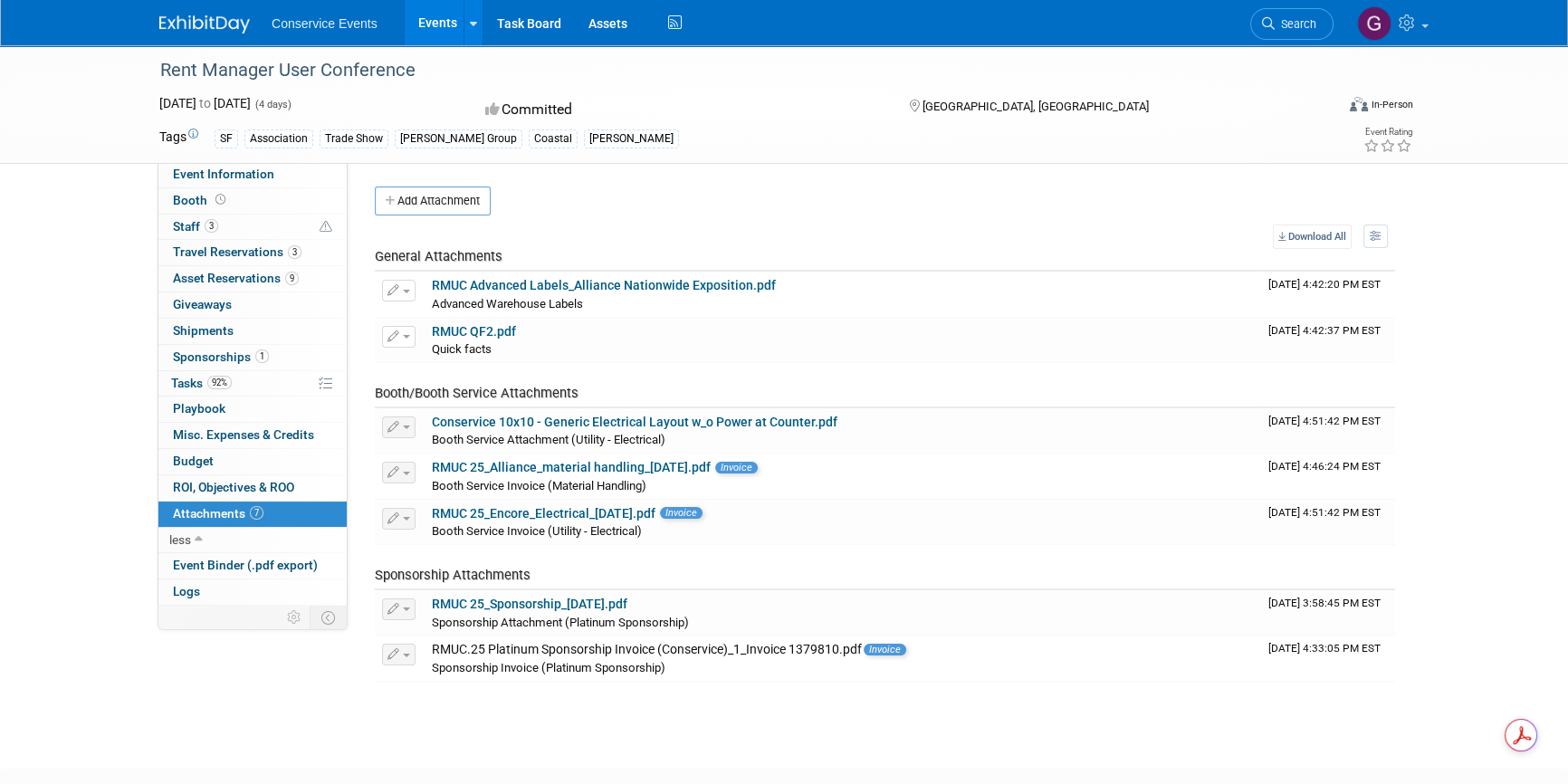
copy span "Oct 5, 2025 to Oct 8, 2025"
click at [439, 20] on link "Events" at bounding box center [438, 23] width 66 height 45
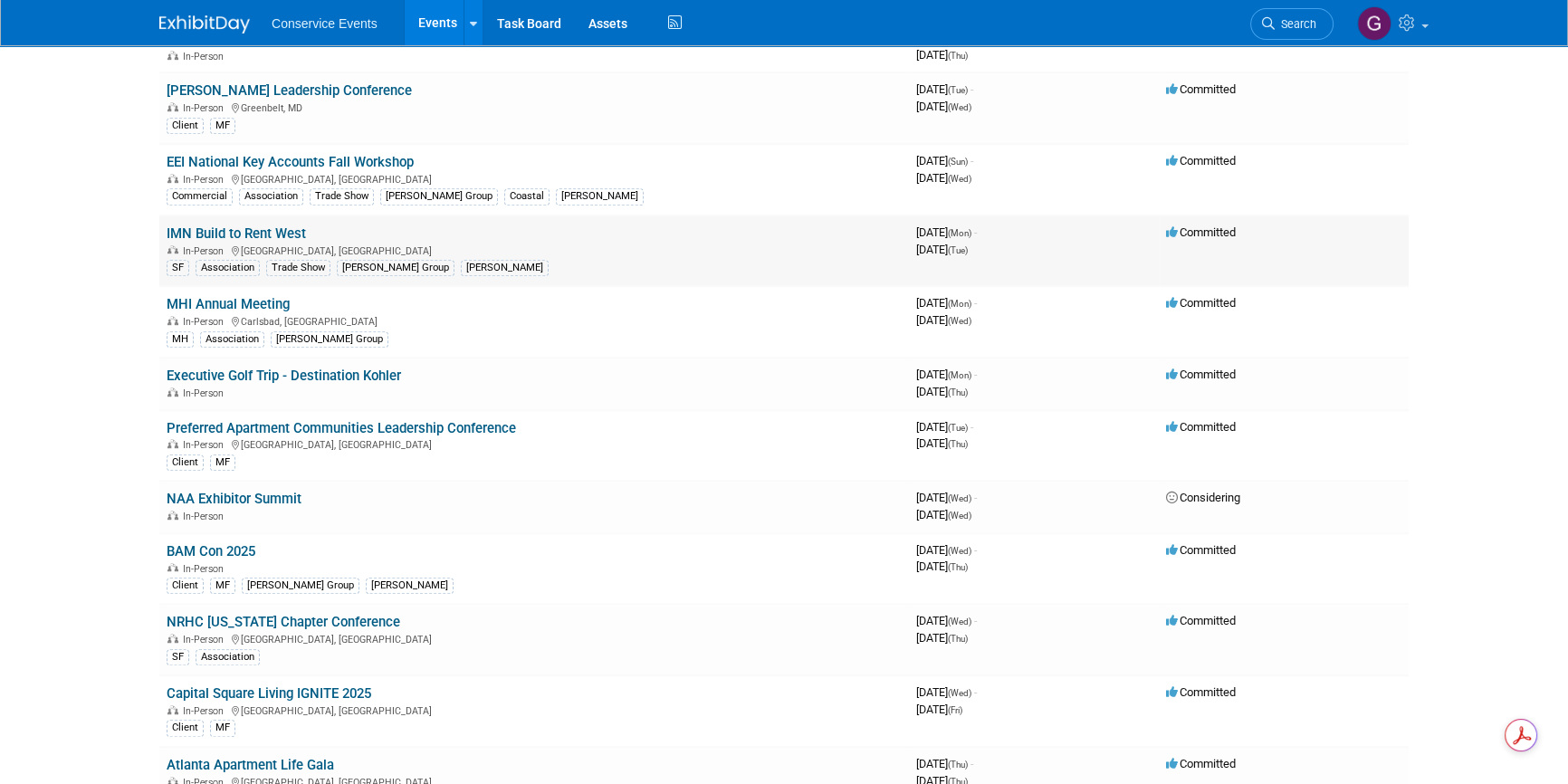
scroll to position [1316, 0]
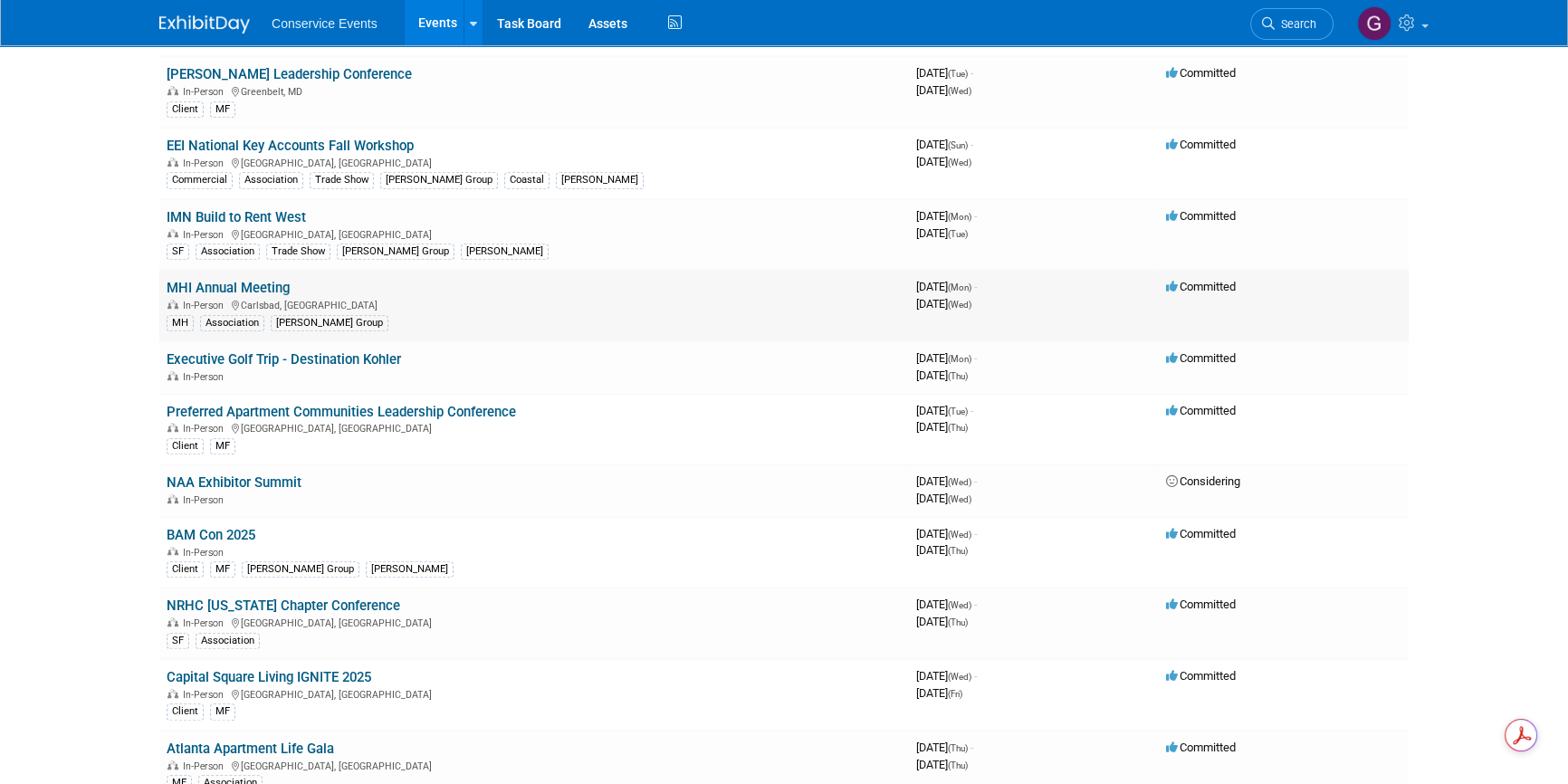
click at [224, 282] on link "MHI Annual Meeting" at bounding box center [228, 287] width 124 height 16
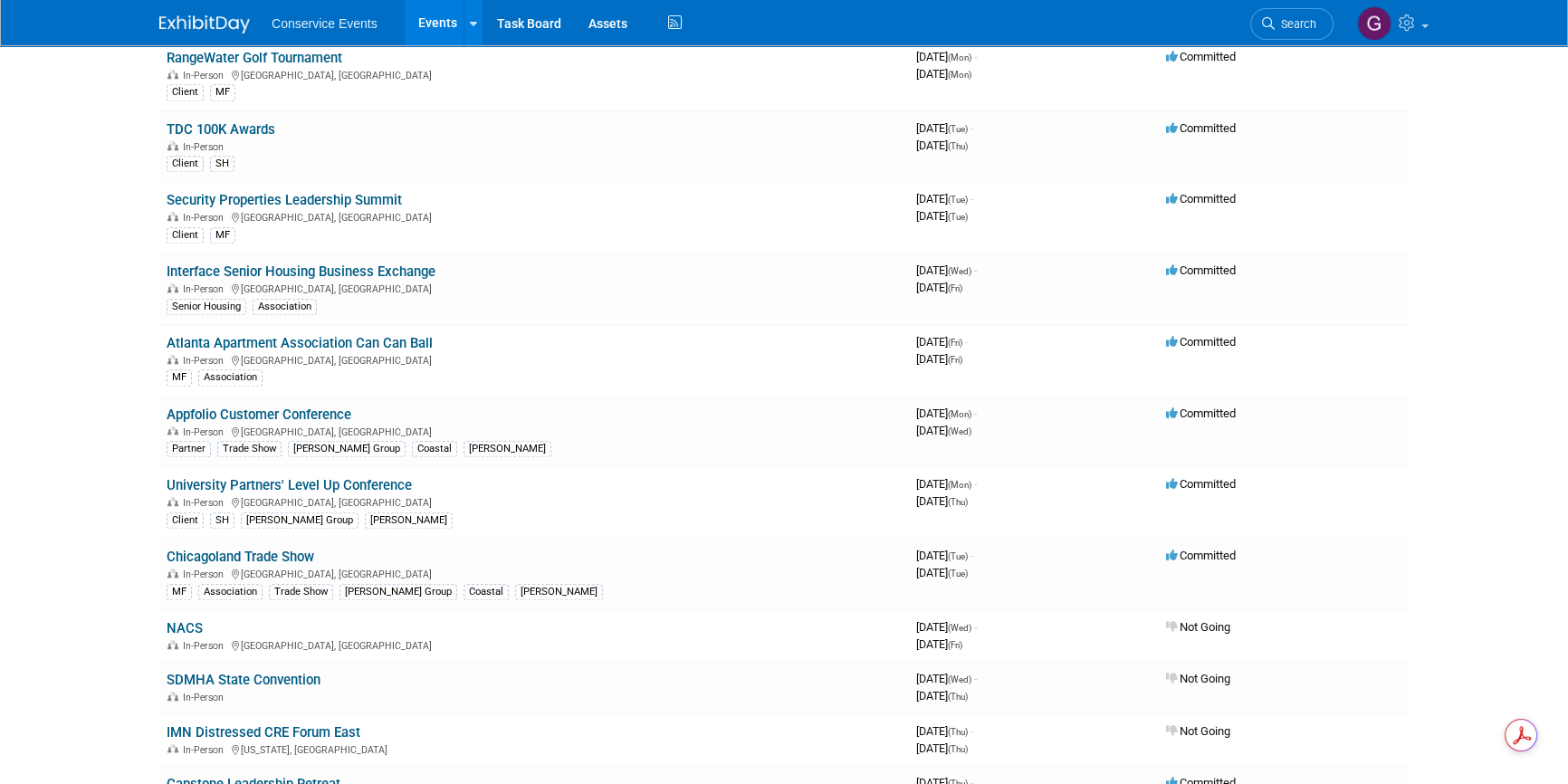
scroll to position [2221, 0]
click at [289, 406] on link "Appfolio Customer Conference" at bounding box center [259, 414] width 185 height 16
click at [327, 476] on link "University Partners' Level Up Conference" at bounding box center [289, 484] width 245 height 16
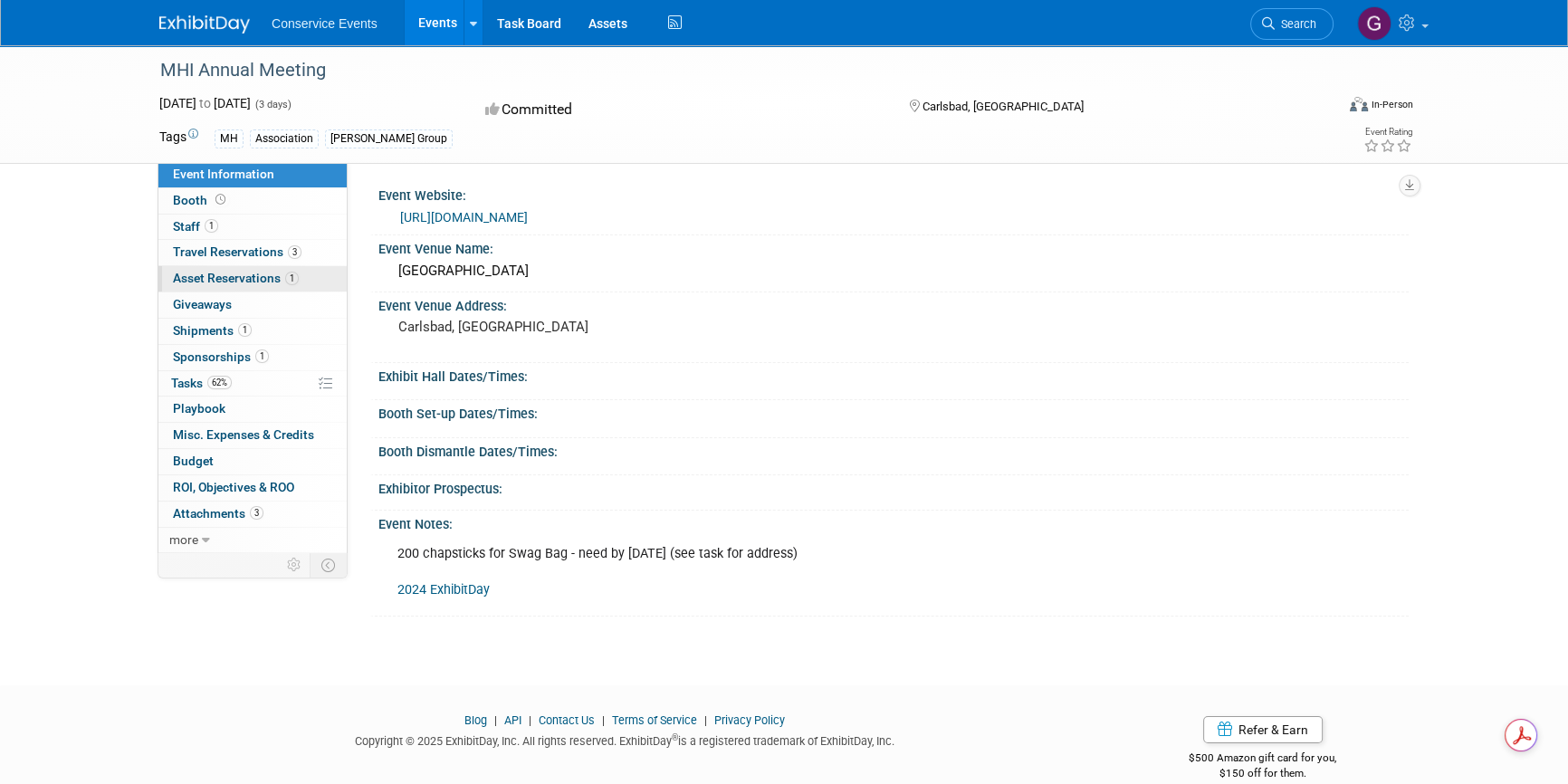
click at [230, 280] on span "Asset Reservations 1" at bounding box center [235, 277] width 125 height 15
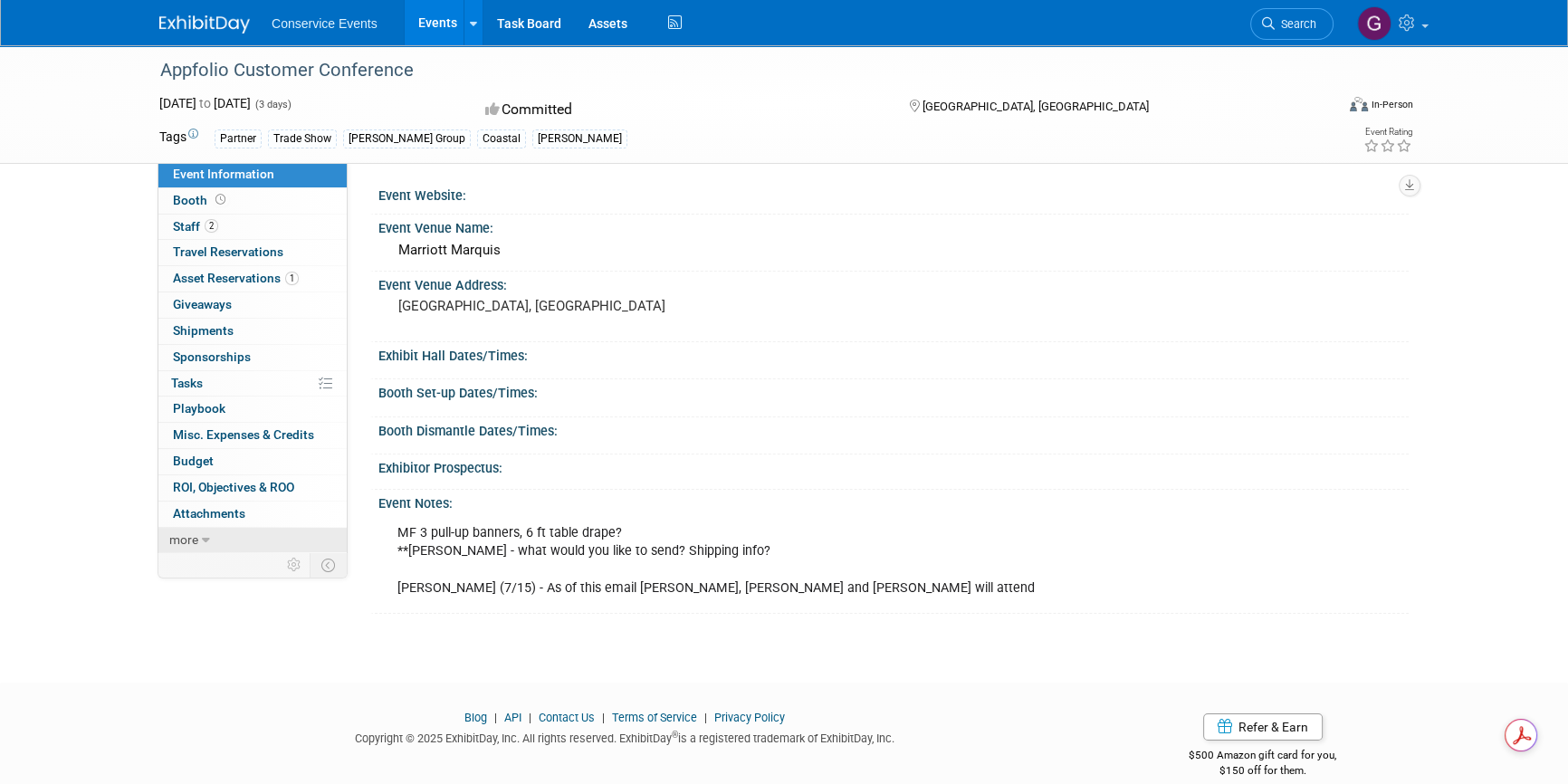
click at [181, 539] on span "more" at bounding box center [183, 539] width 29 height 15
click at [194, 556] on link "Event Binder (.pdf export)" at bounding box center [252, 566] width 189 height 26
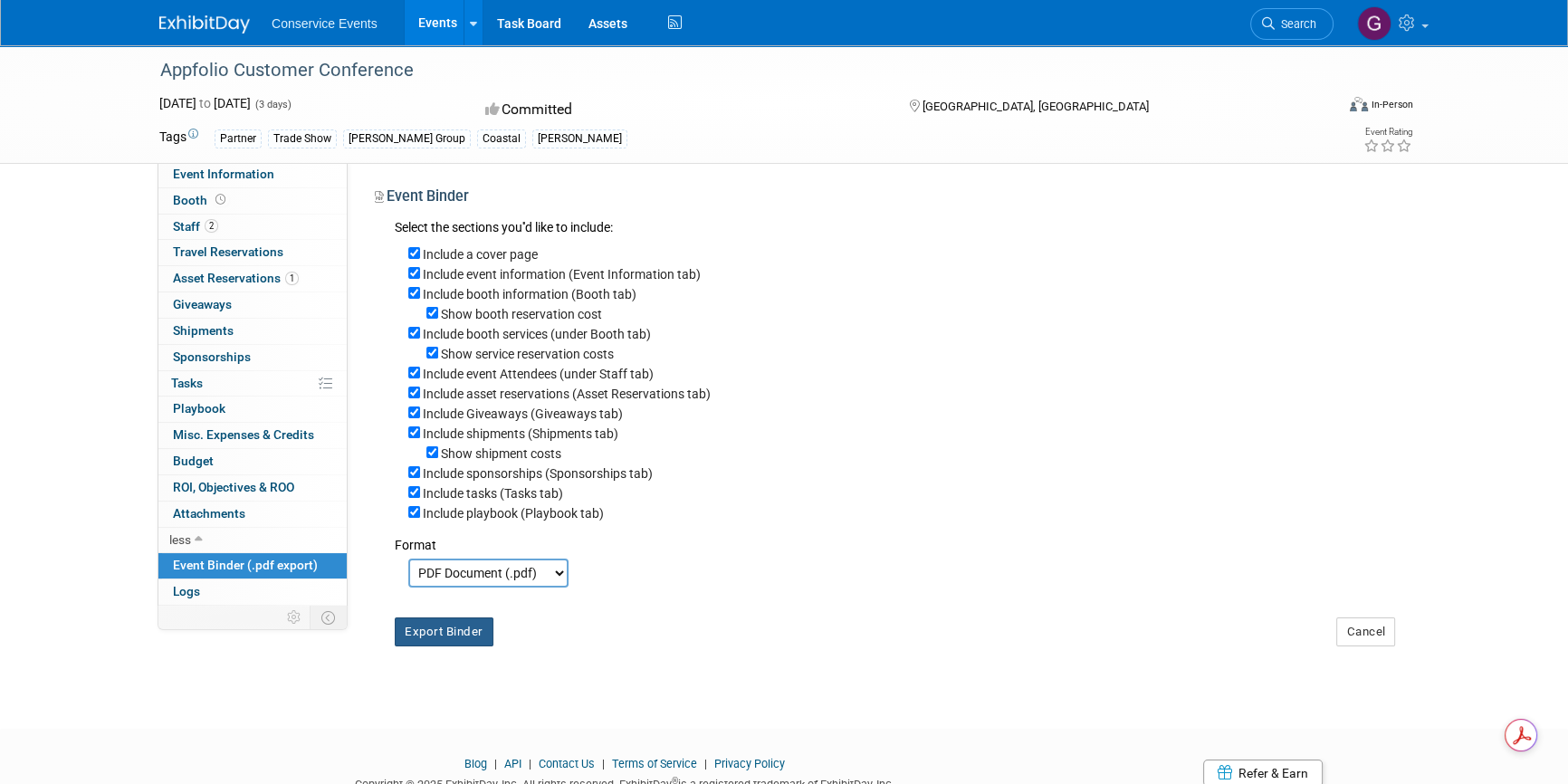
click at [419, 640] on button "Export Binder" at bounding box center [445, 631] width 99 height 29
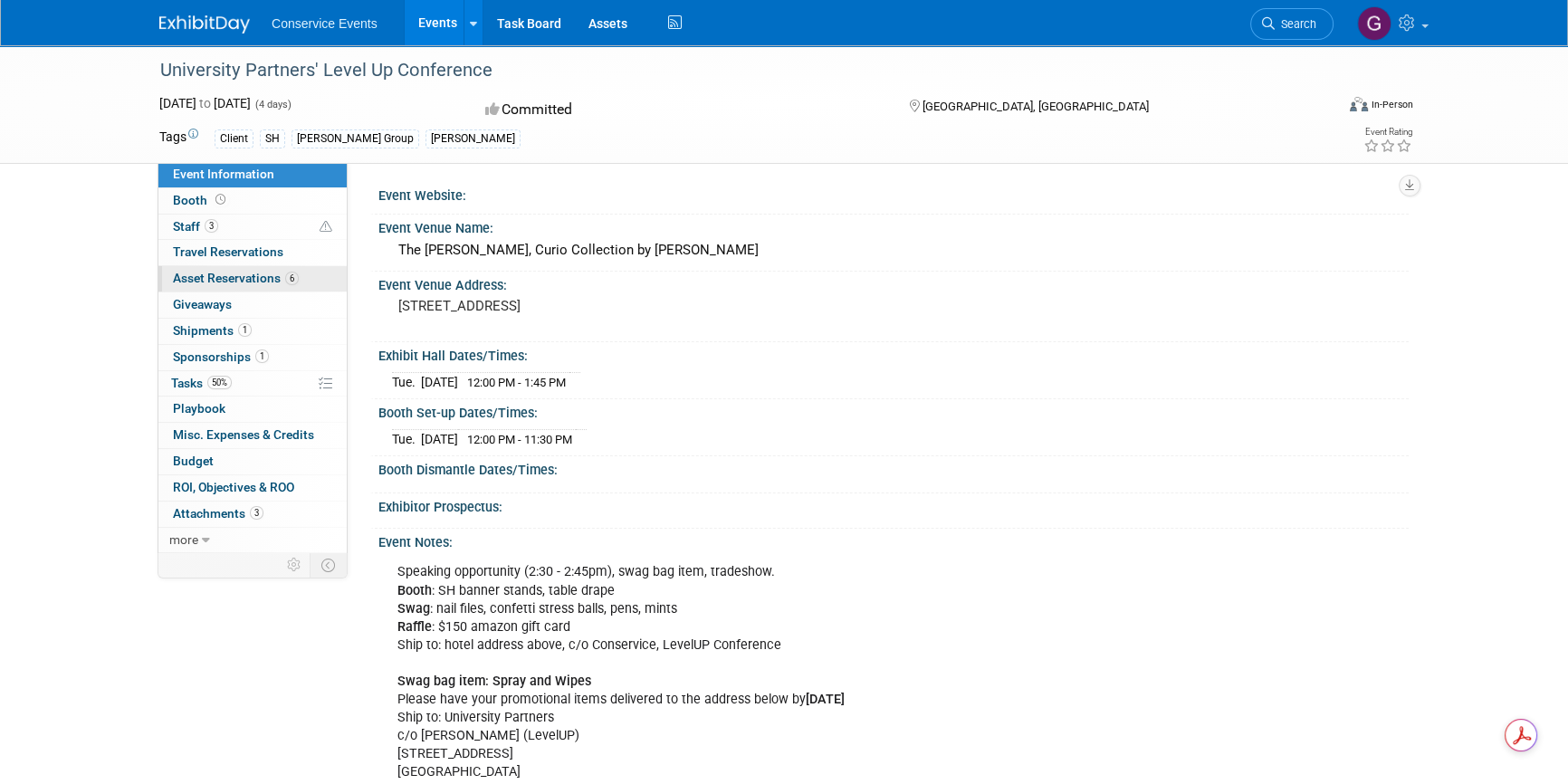
click at [233, 273] on span "Asset Reservations 6" at bounding box center [235, 277] width 125 height 15
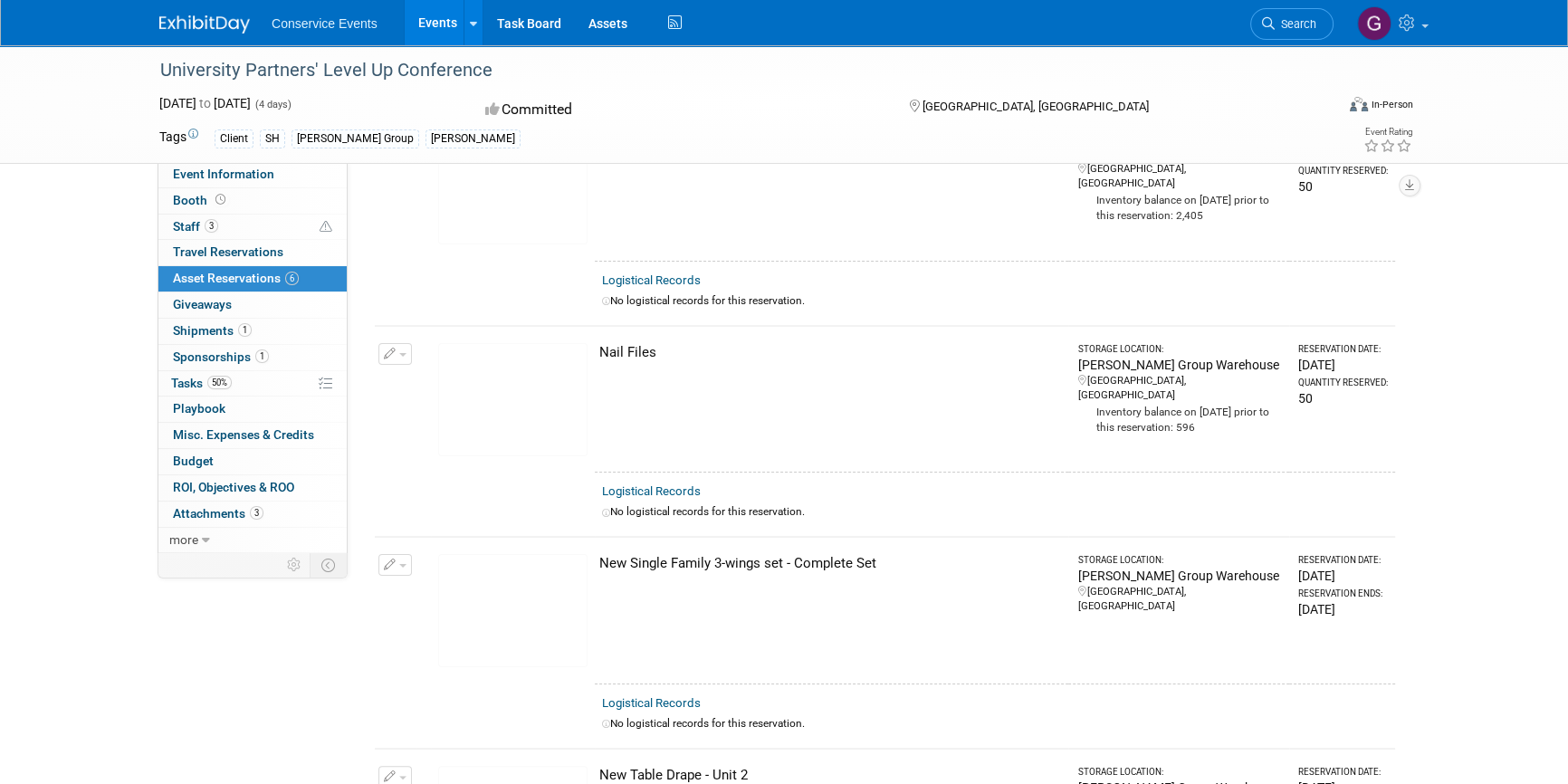
scroll to position [411, 0]
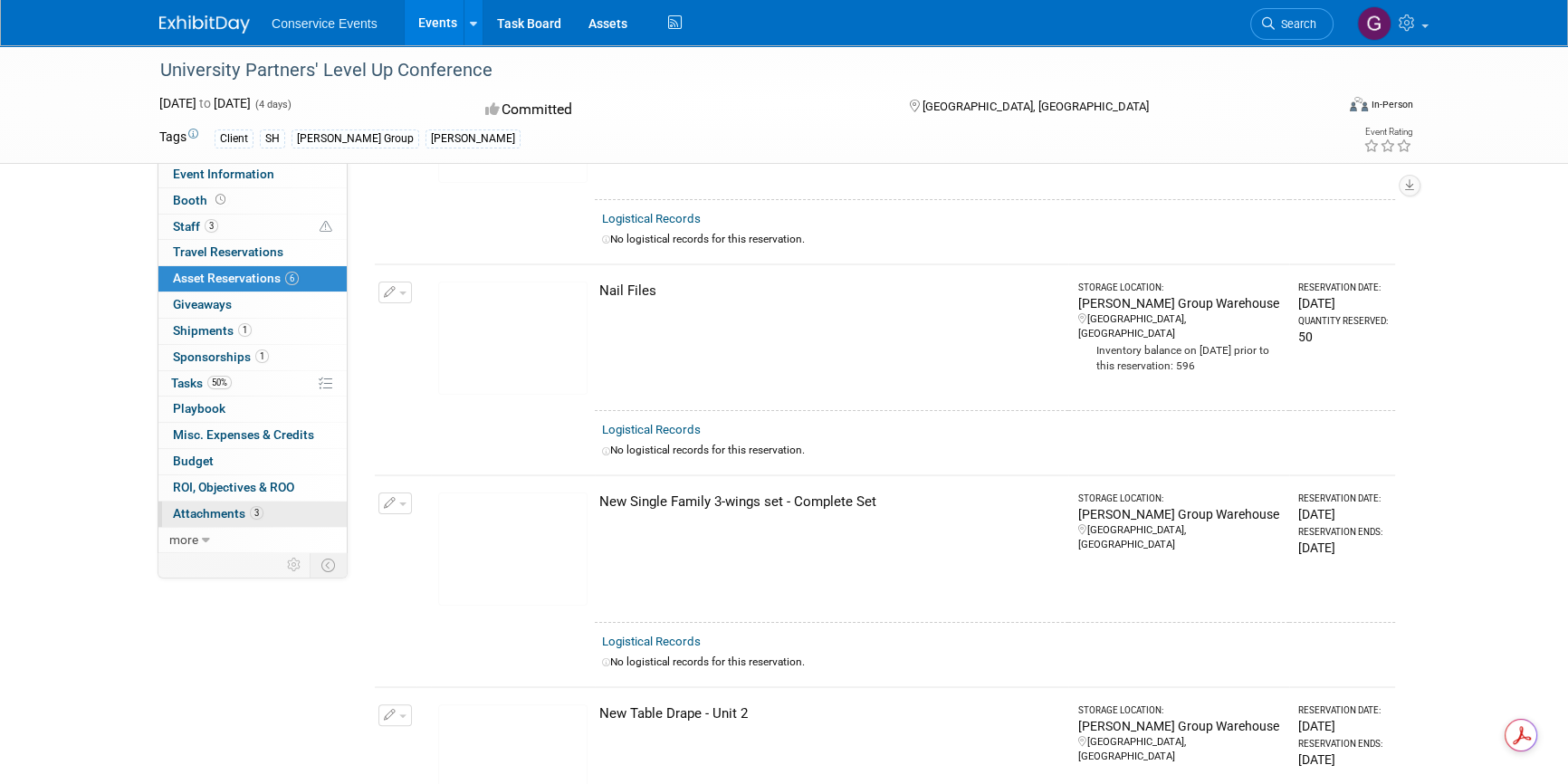
click at [203, 507] on span "Attachments 3" at bounding box center [218, 512] width 91 height 15
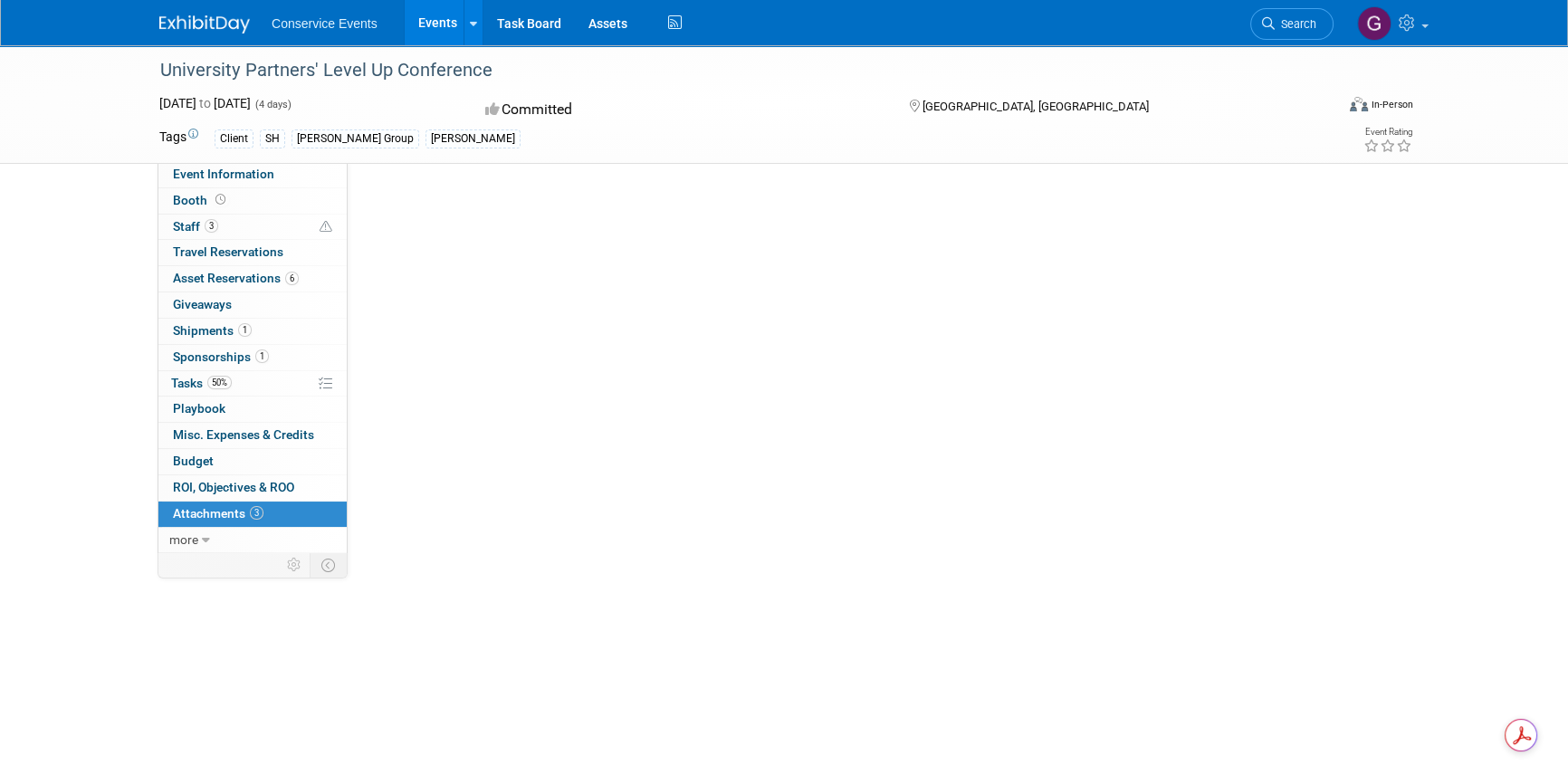
scroll to position [0, 0]
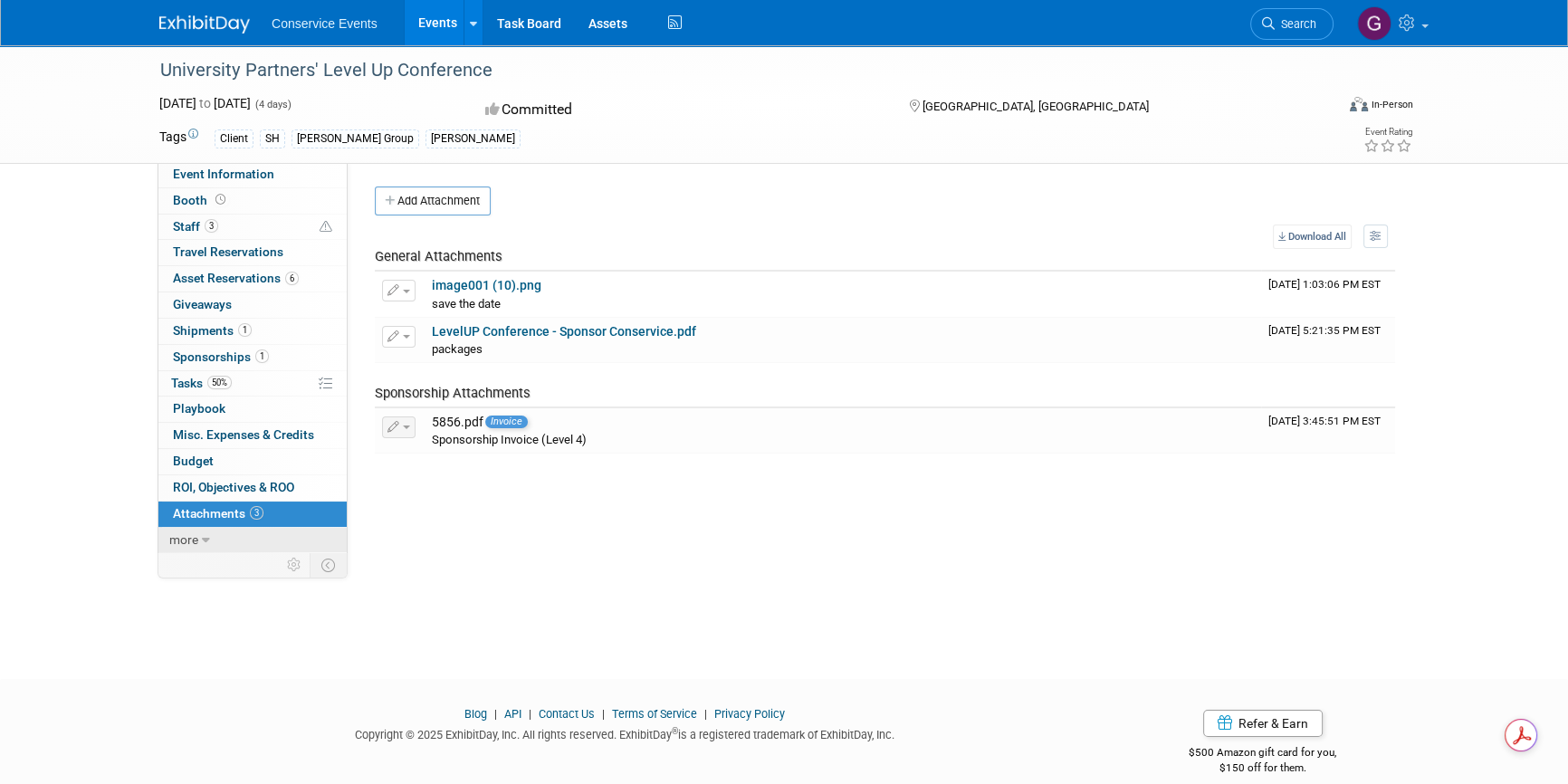
click at [206, 537] on icon at bounding box center [206, 540] width 8 height 13
click at [222, 558] on span "Event Binder (.pdf export)" at bounding box center [245, 565] width 145 height 15
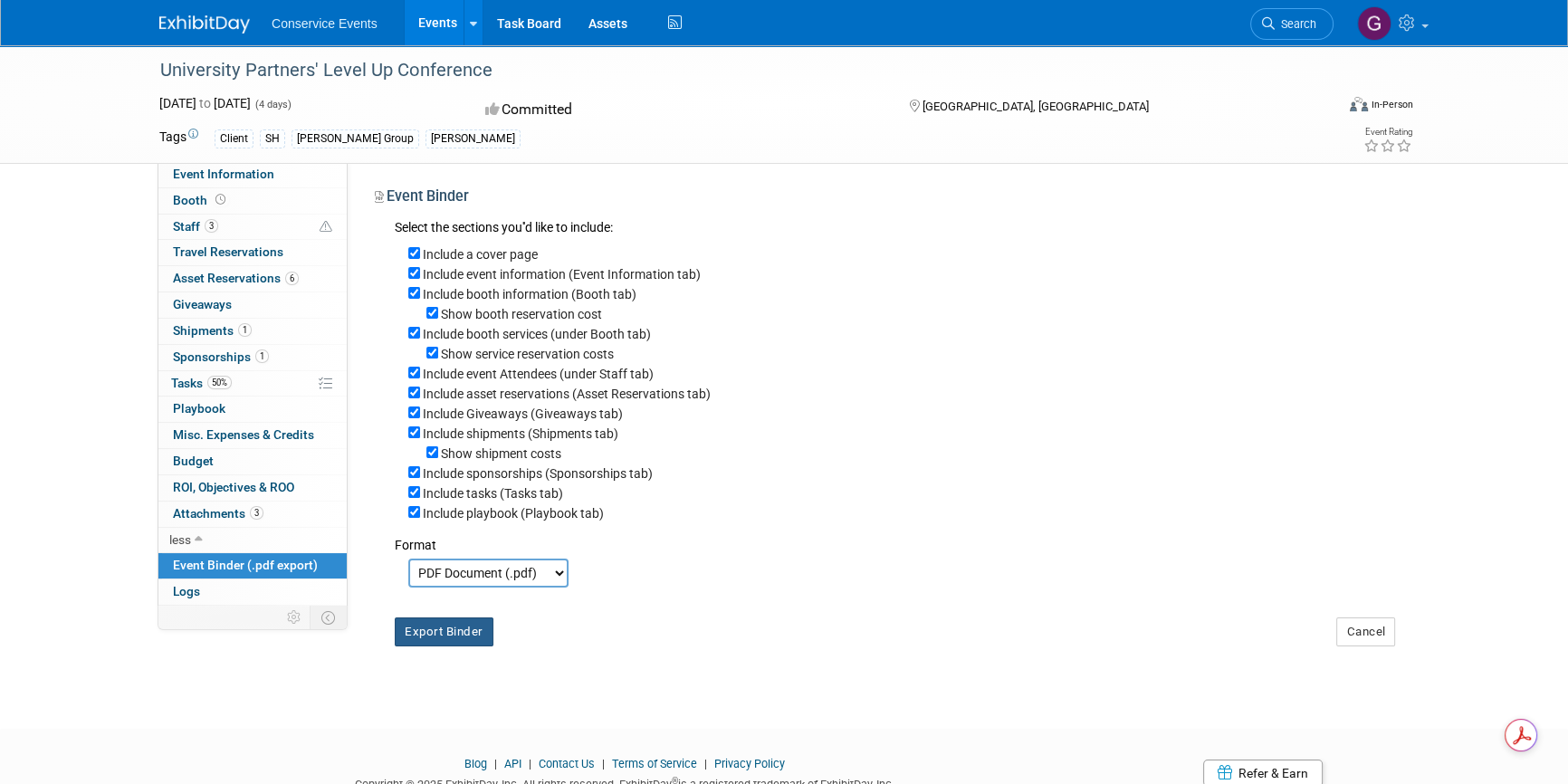
click at [460, 629] on button "Export Binder" at bounding box center [445, 631] width 99 height 29
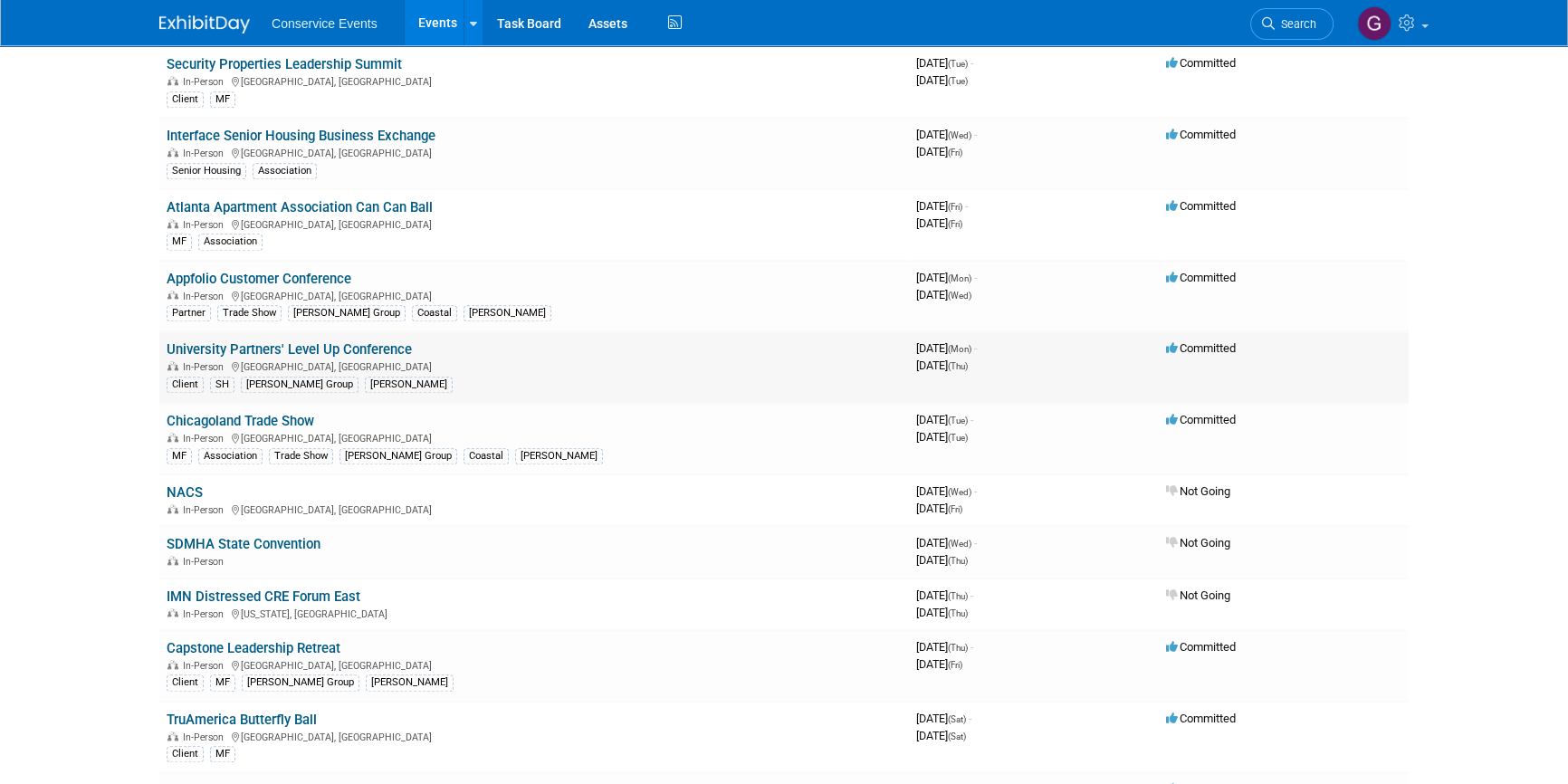
scroll to position [2386, 0]
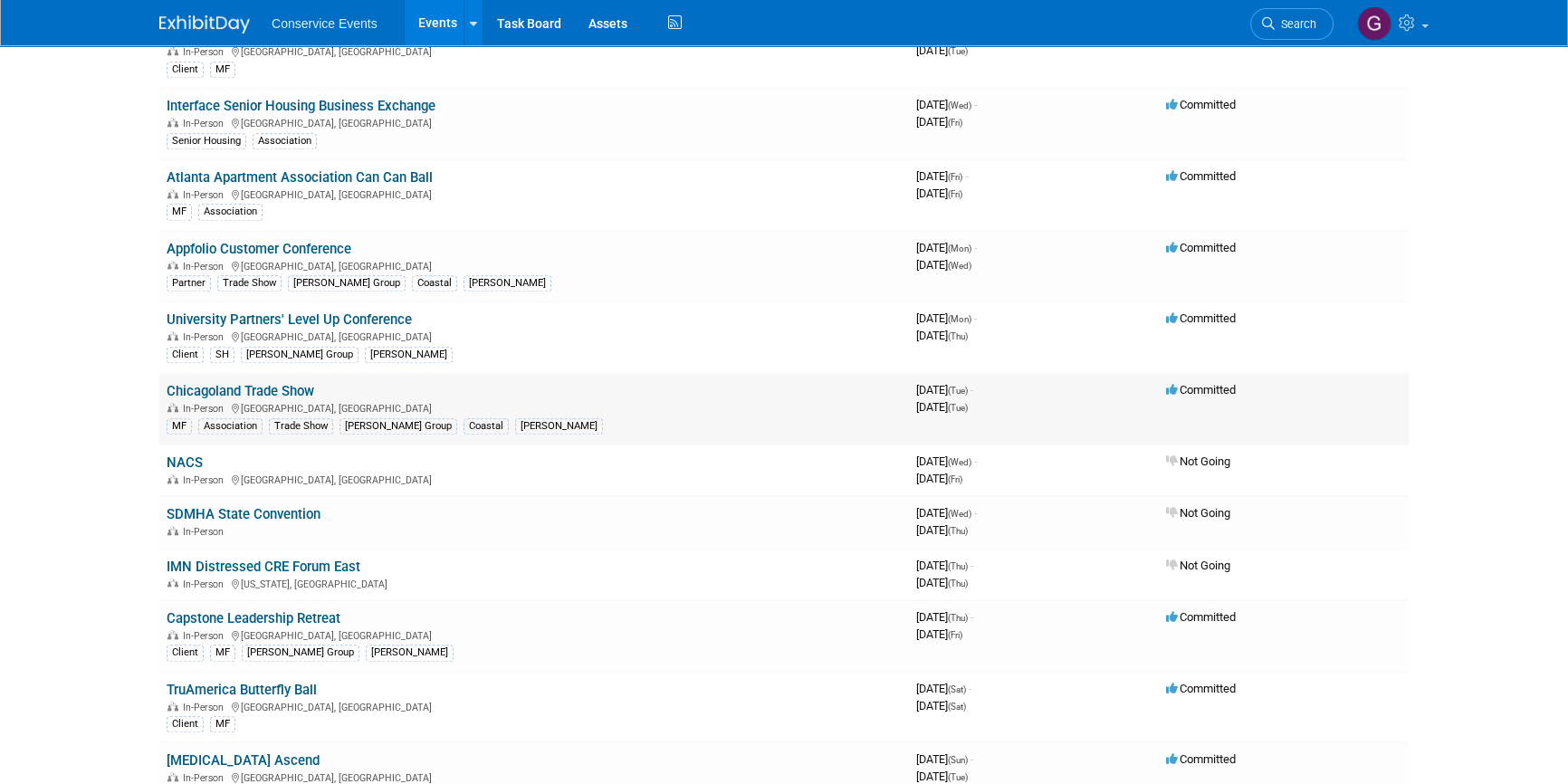
click at [249, 383] on link "Chicagoland Trade Show" at bounding box center [240, 391] width 147 height 16
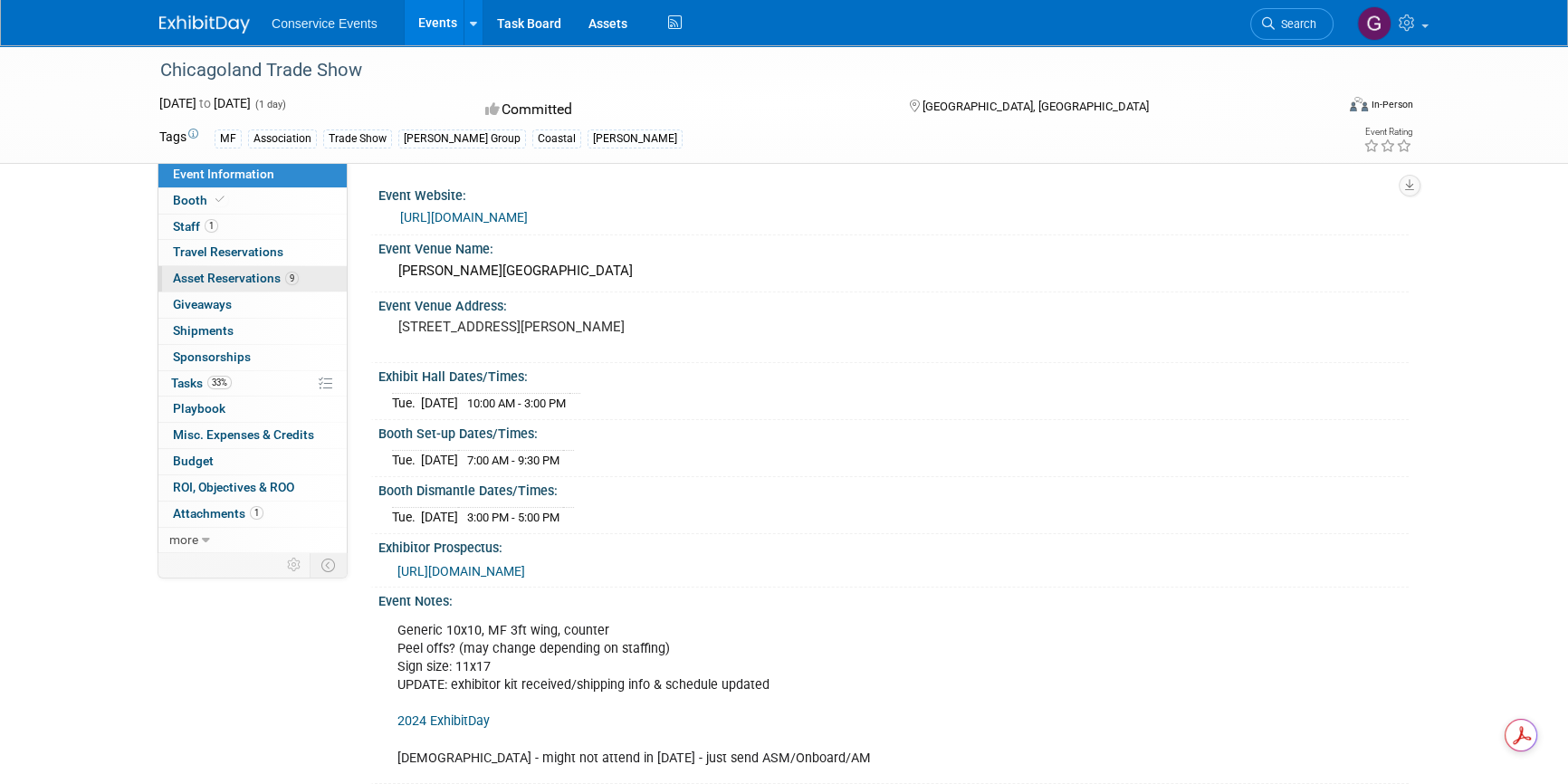
click at [235, 280] on span "Asset Reservations 9" at bounding box center [235, 277] width 125 height 15
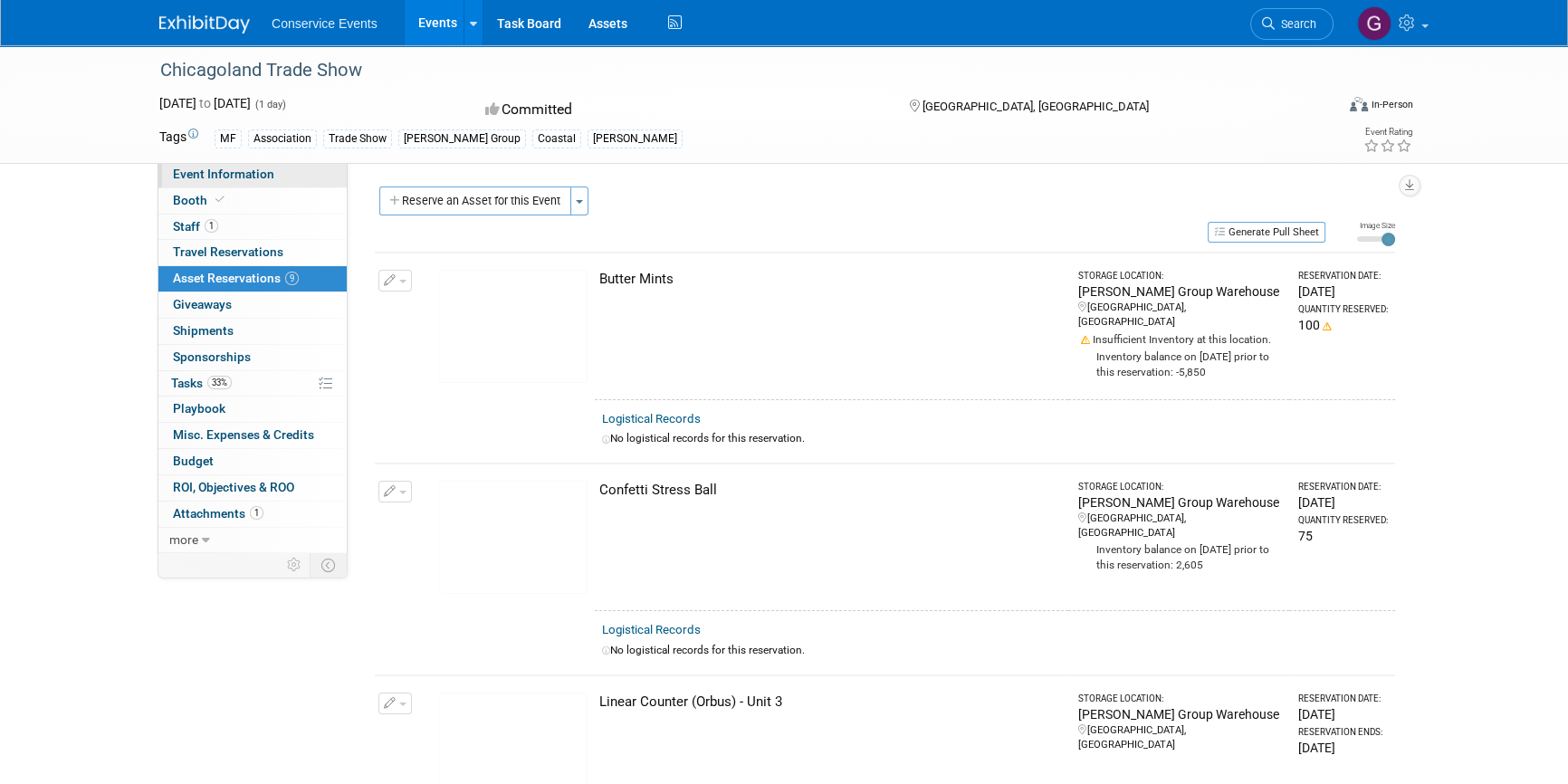
click at [213, 177] on span "Event Information" at bounding box center [223, 174] width 102 height 15
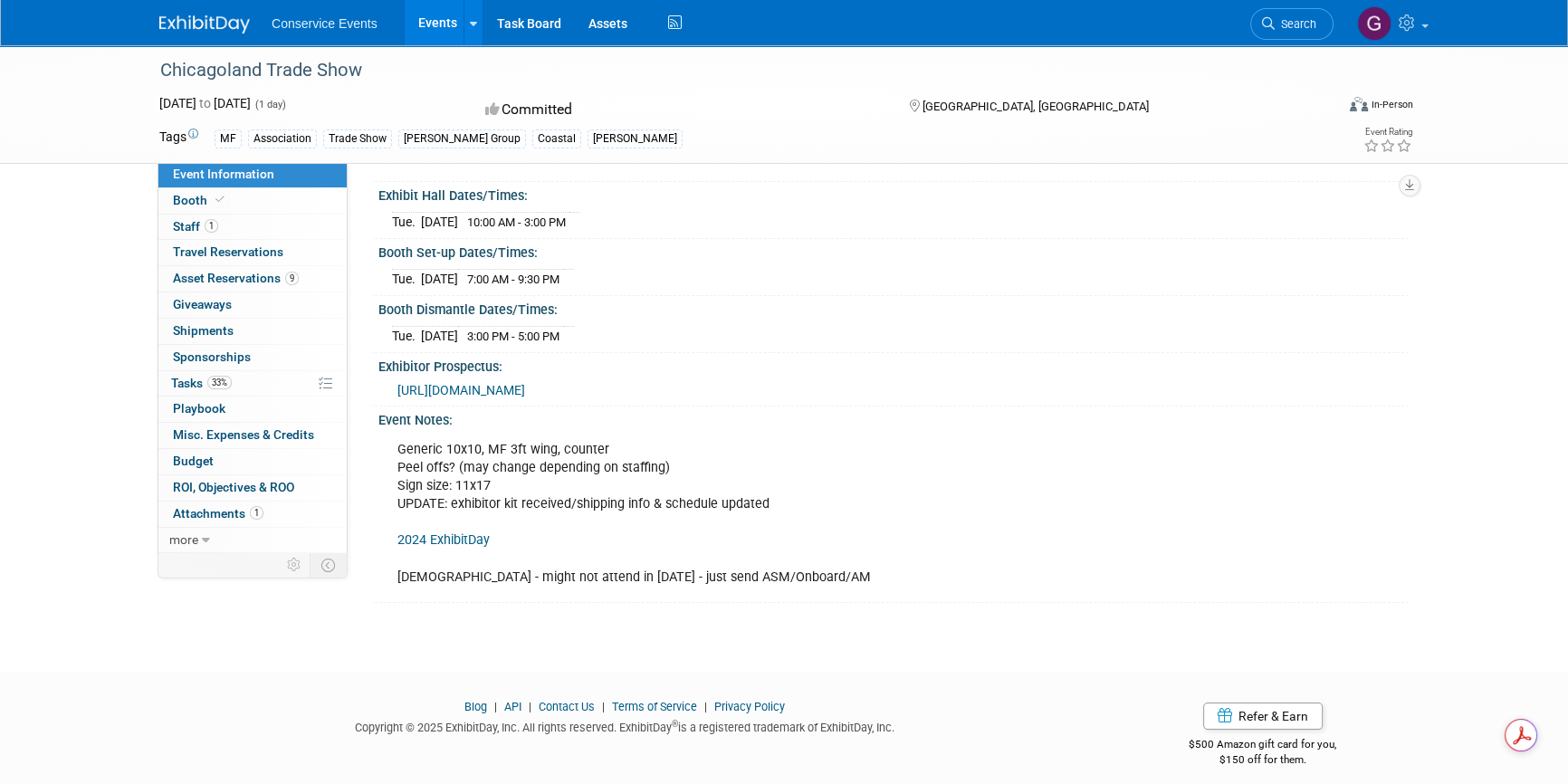
scroll to position [207, 0]
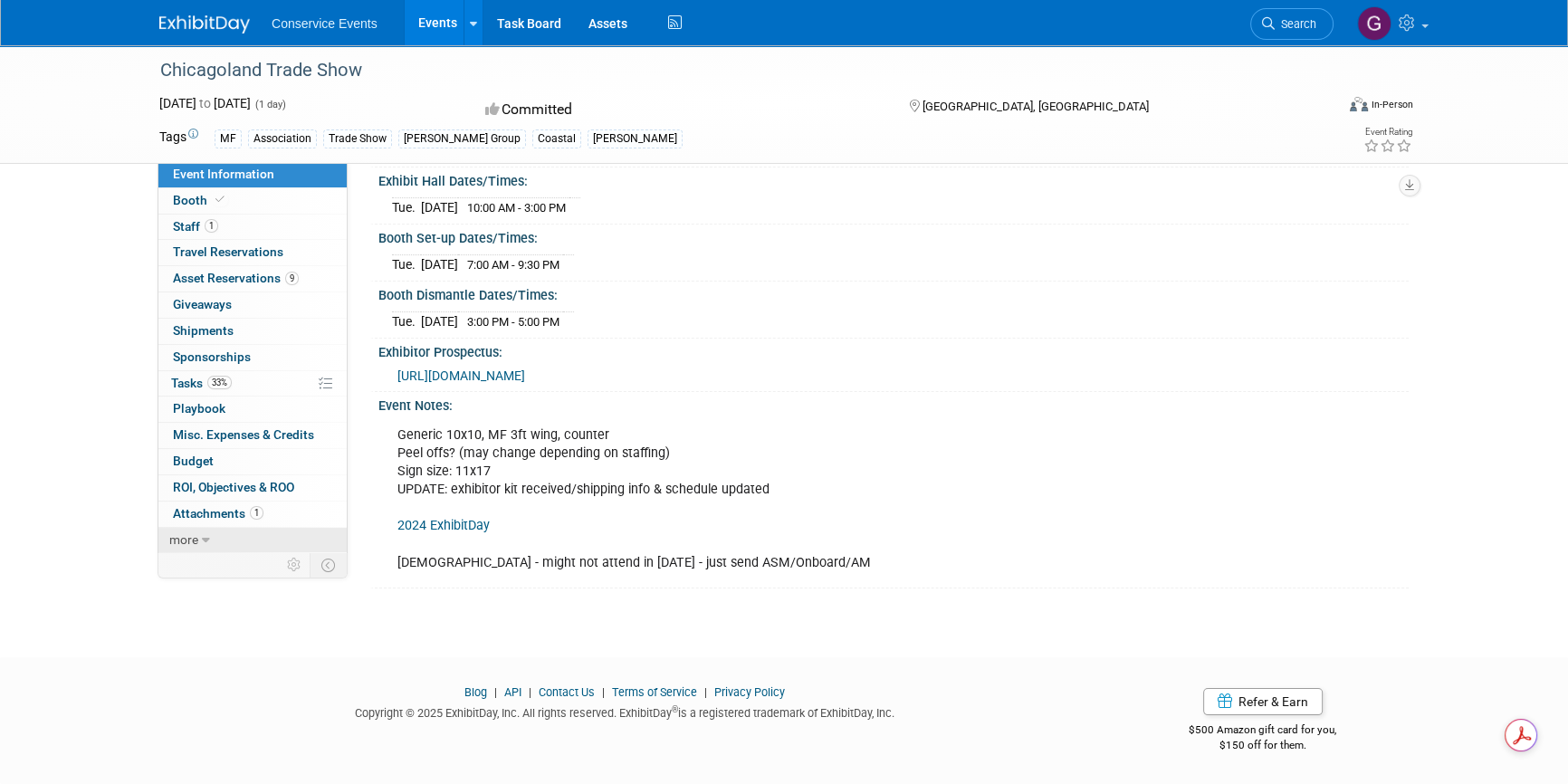
click at [202, 534] on icon at bounding box center [206, 540] width 8 height 13
click at [217, 562] on span "Event Binder (.pdf export)" at bounding box center [245, 565] width 145 height 15
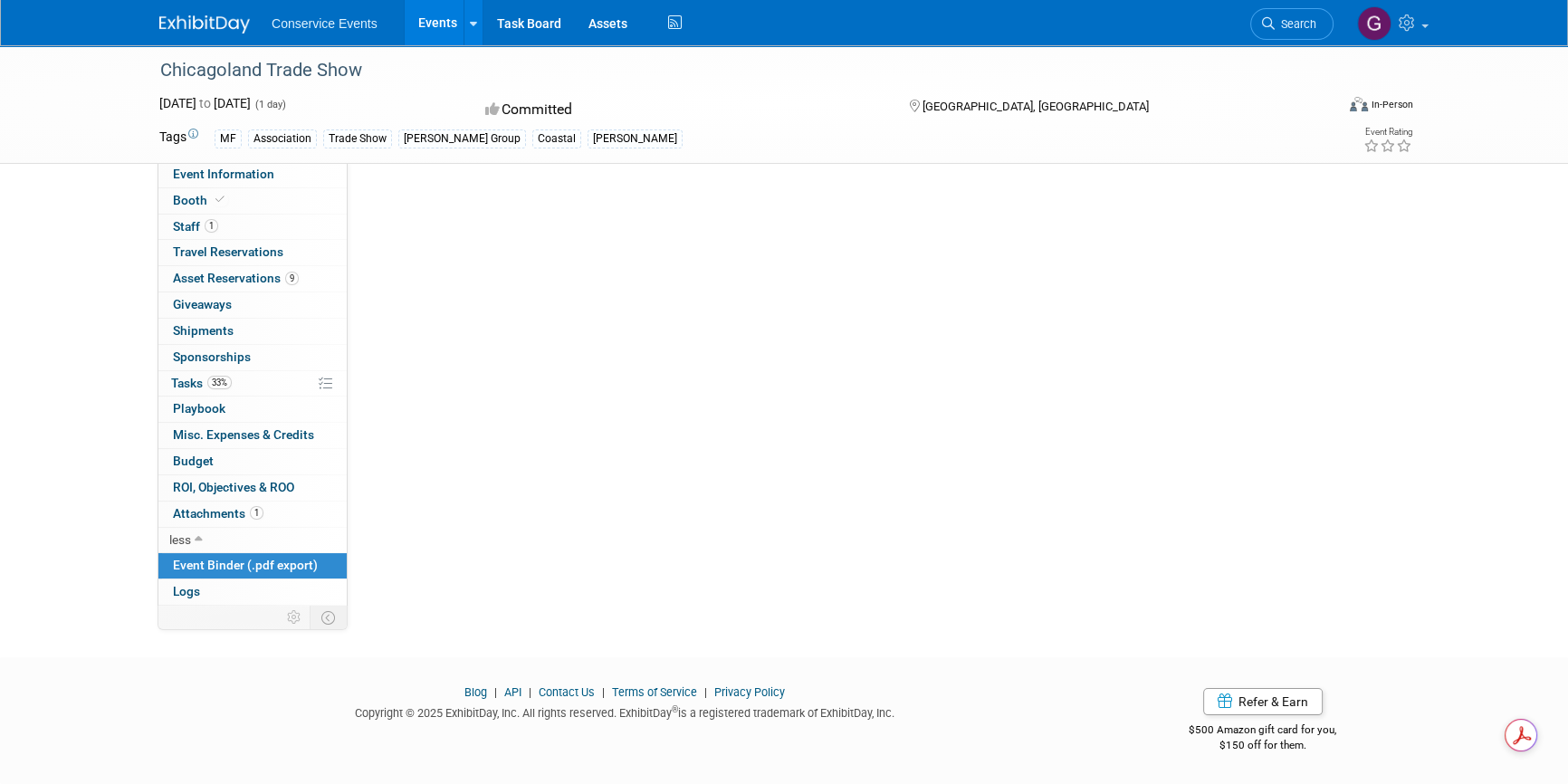
scroll to position [0, 0]
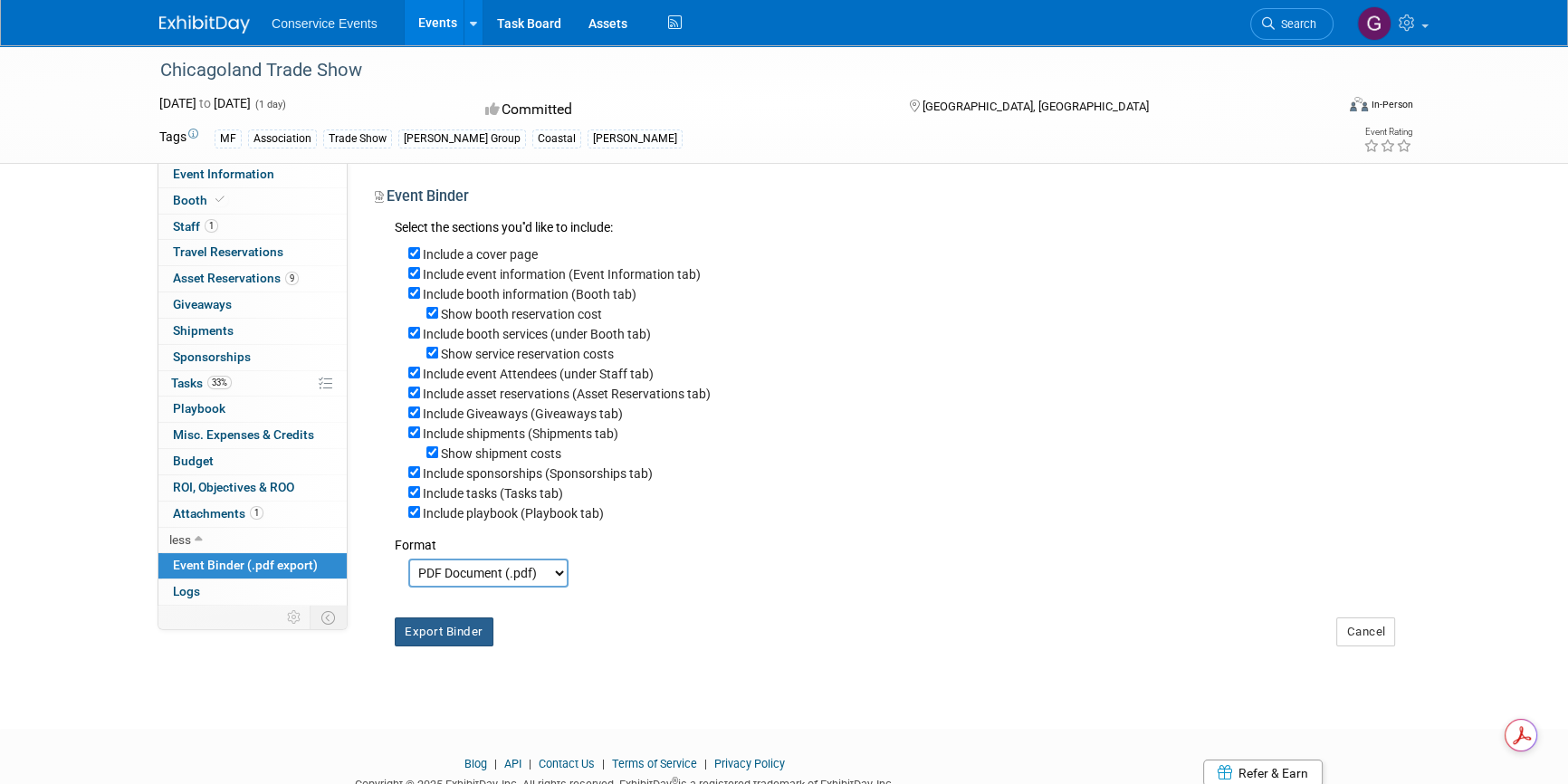
click at [409, 638] on button "Export Binder" at bounding box center [445, 631] width 99 height 29
click at [211, 510] on span "Attachments 1" at bounding box center [218, 512] width 91 height 15
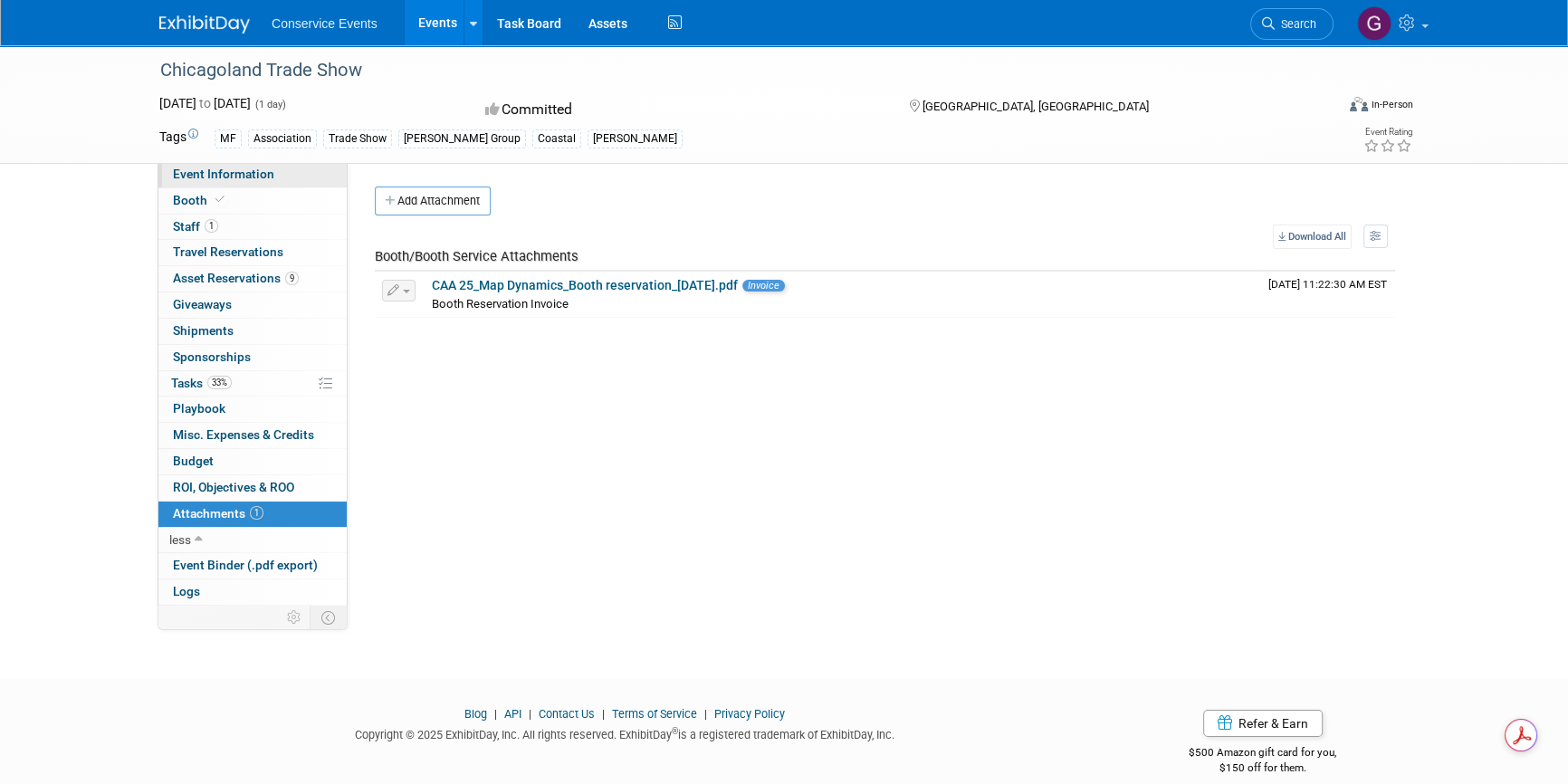
click at [223, 172] on span "Event Information" at bounding box center [223, 174] width 102 height 15
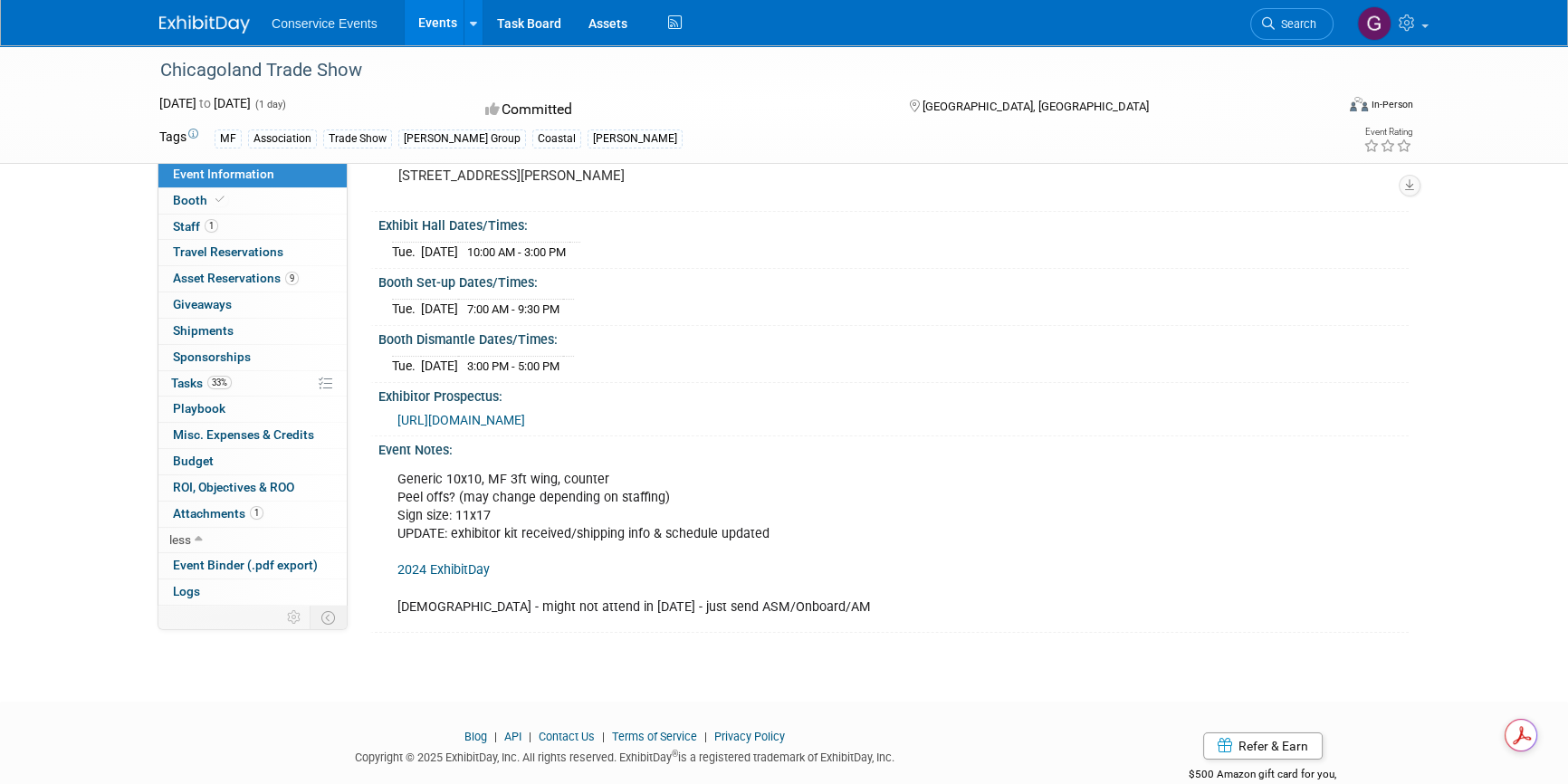
scroll to position [164, 0]
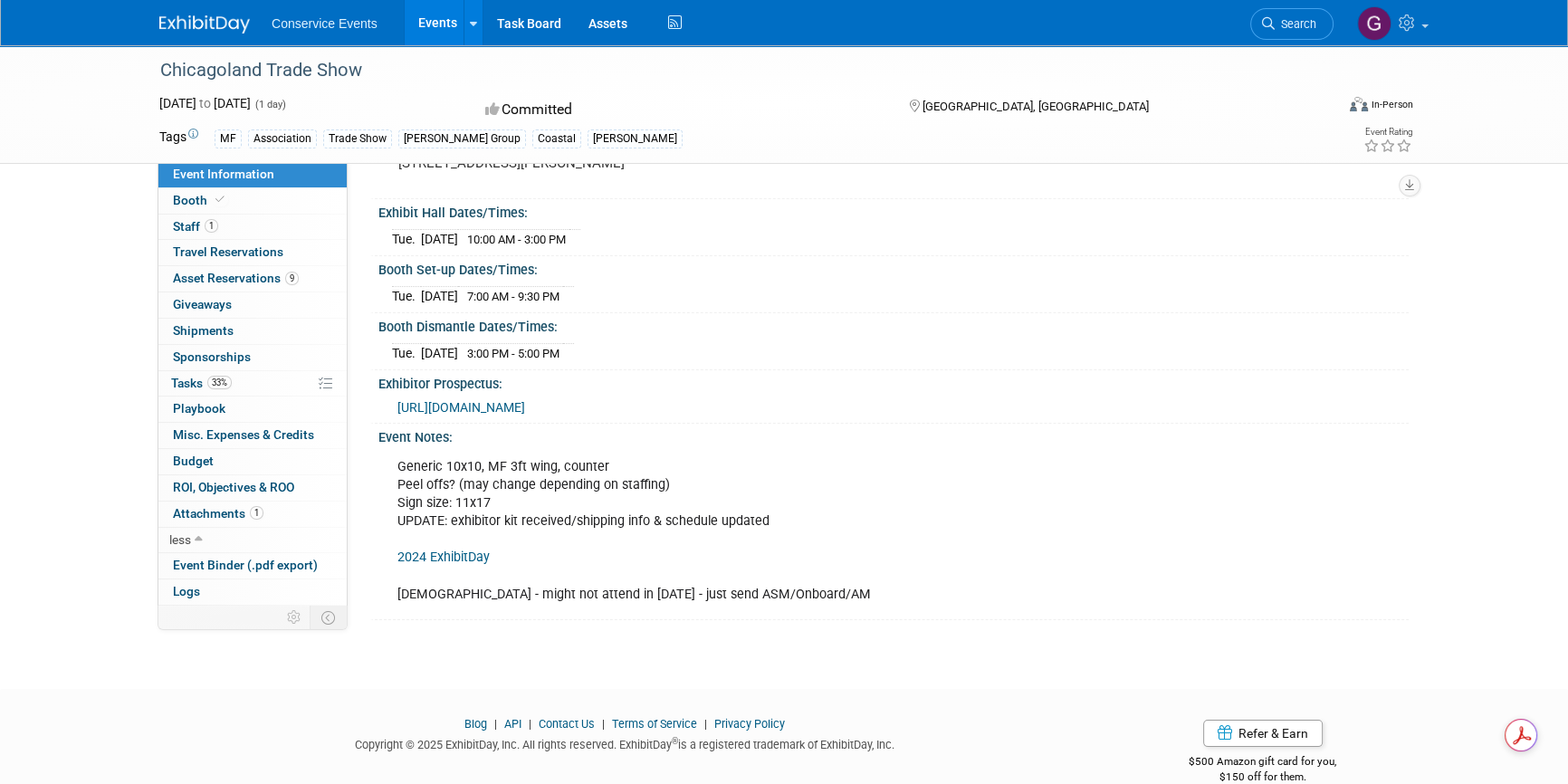
click at [526, 415] on span "[URL][DOMAIN_NAME]" at bounding box center [460, 407] width 127 height 15
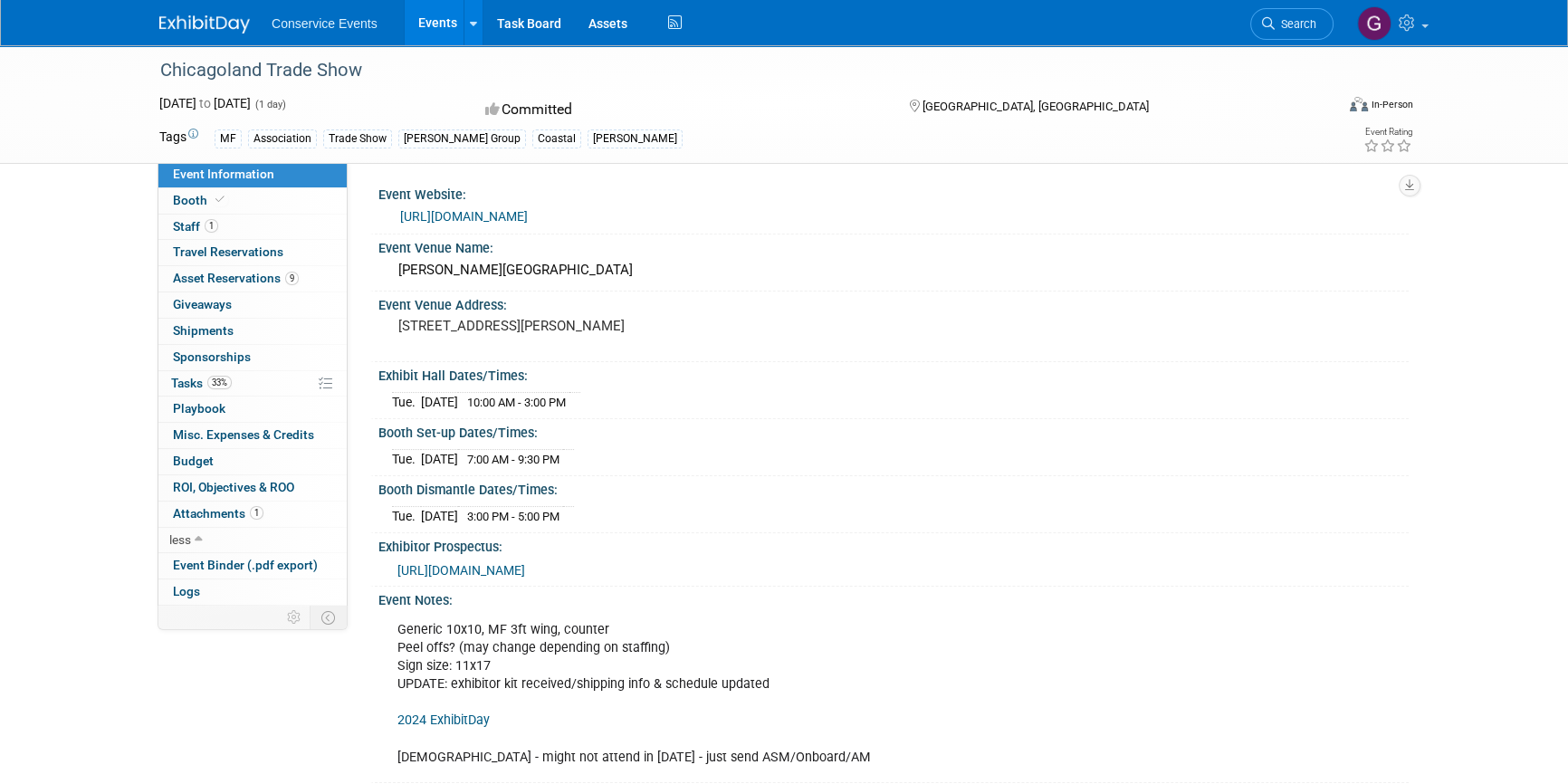
scroll to position [0, 0]
click at [528, 216] on link "[URL][DOMAIN_NAME]" at bounding box center [463, 217] width 127 height 15
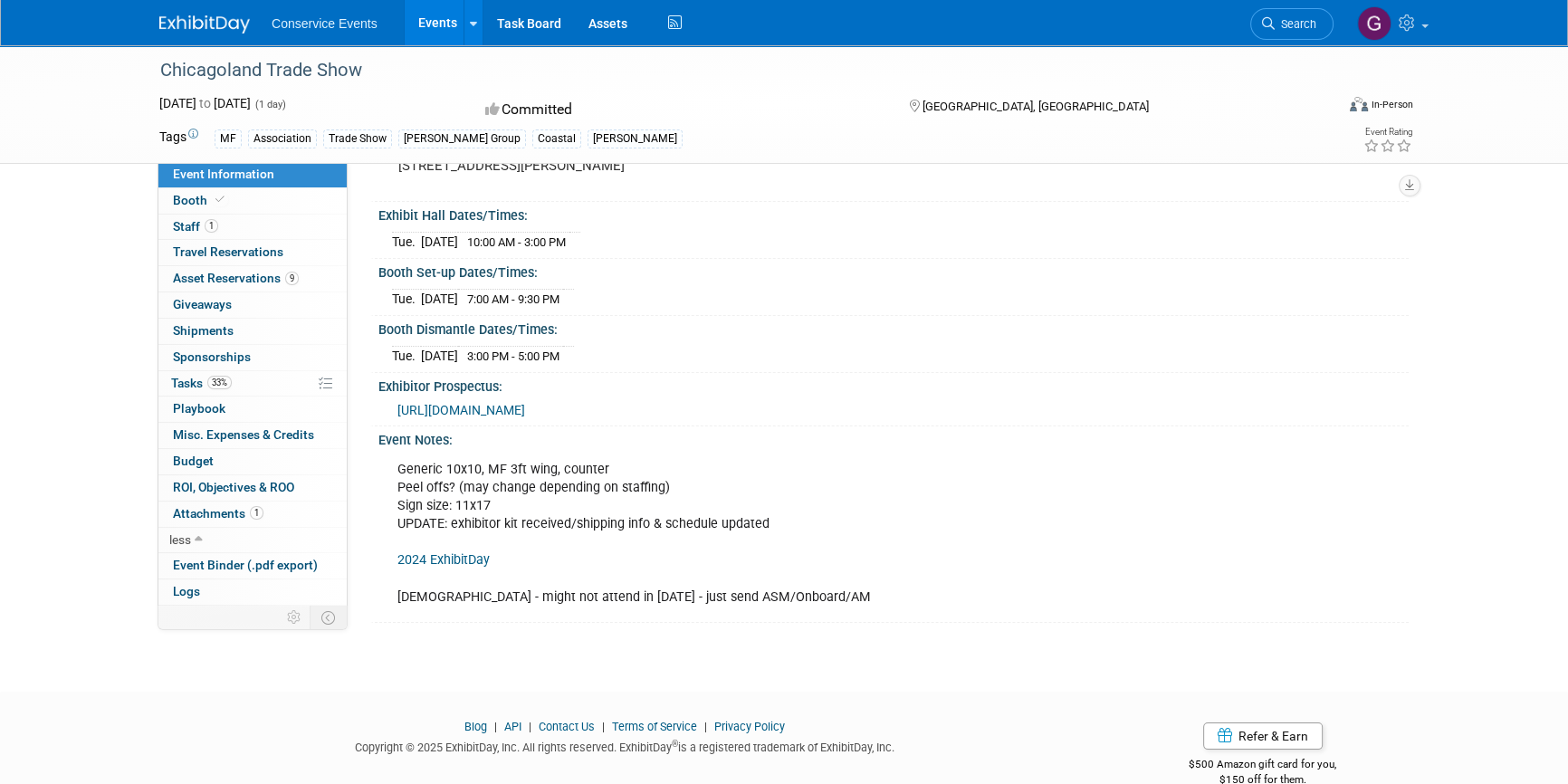
scroll to position [124, 0]
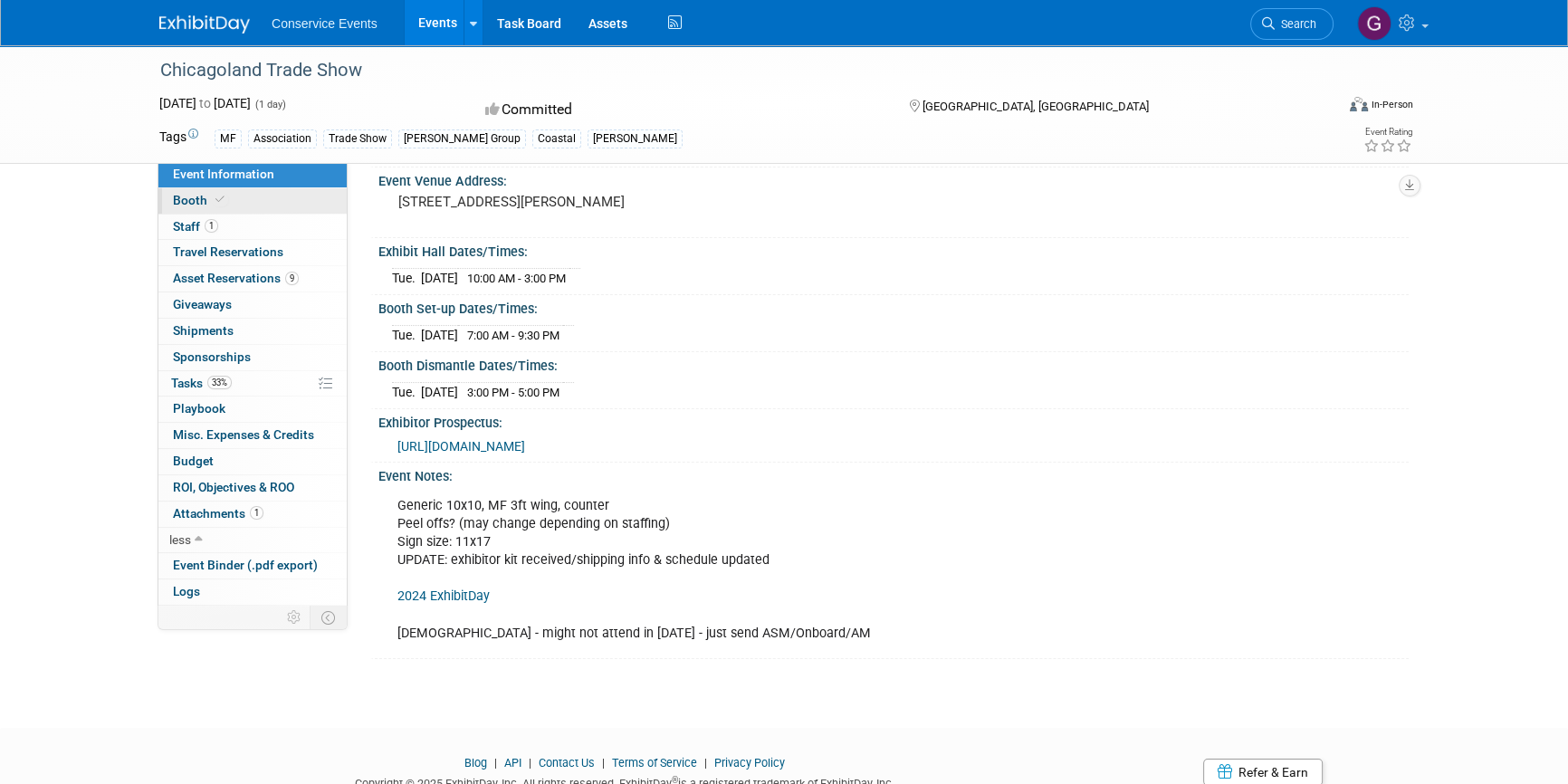
click at [201, 199] on span "Booth" at bounding box center [201, 199] width 55 height 15
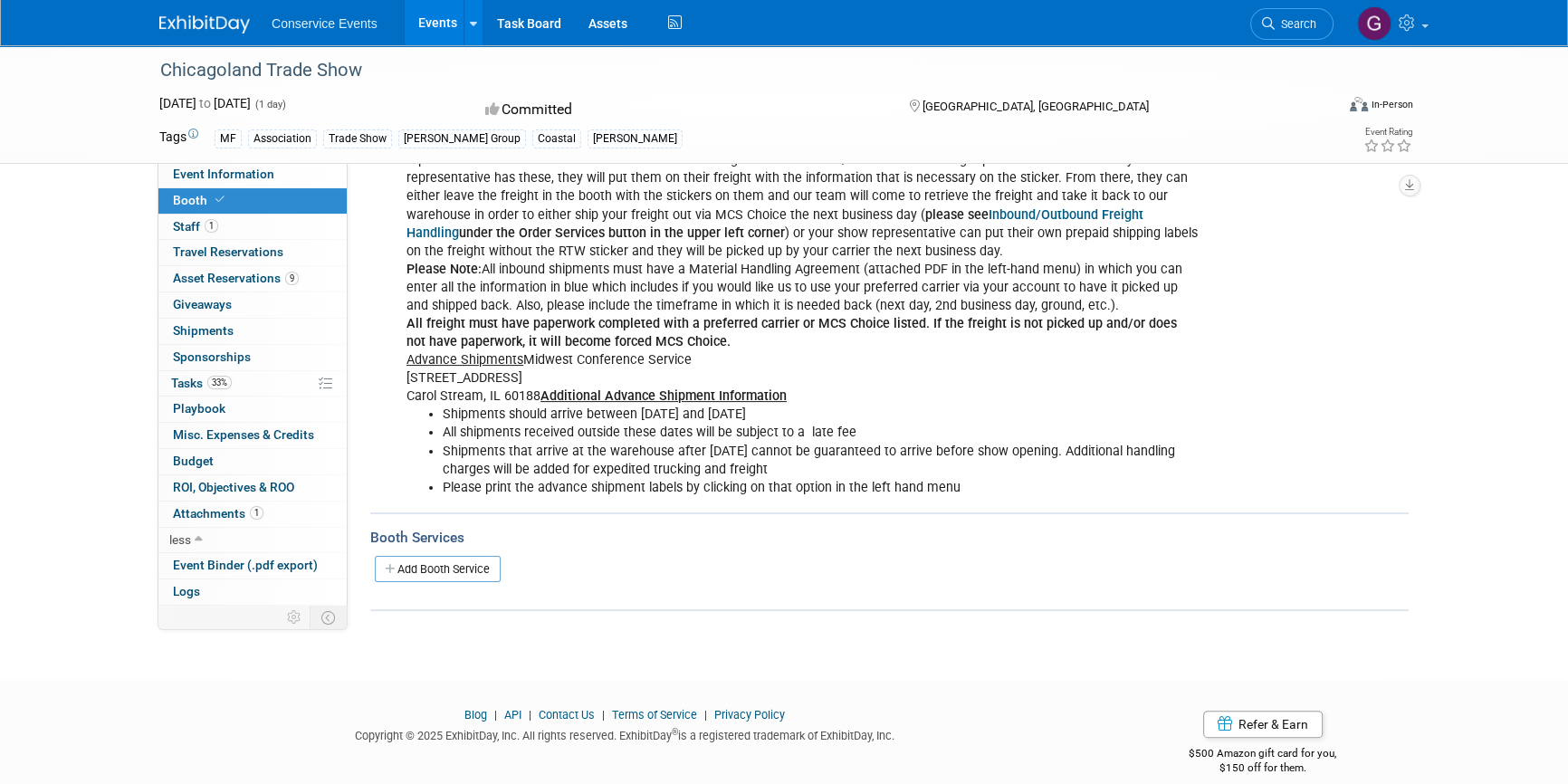
scroll to position [460, 0]
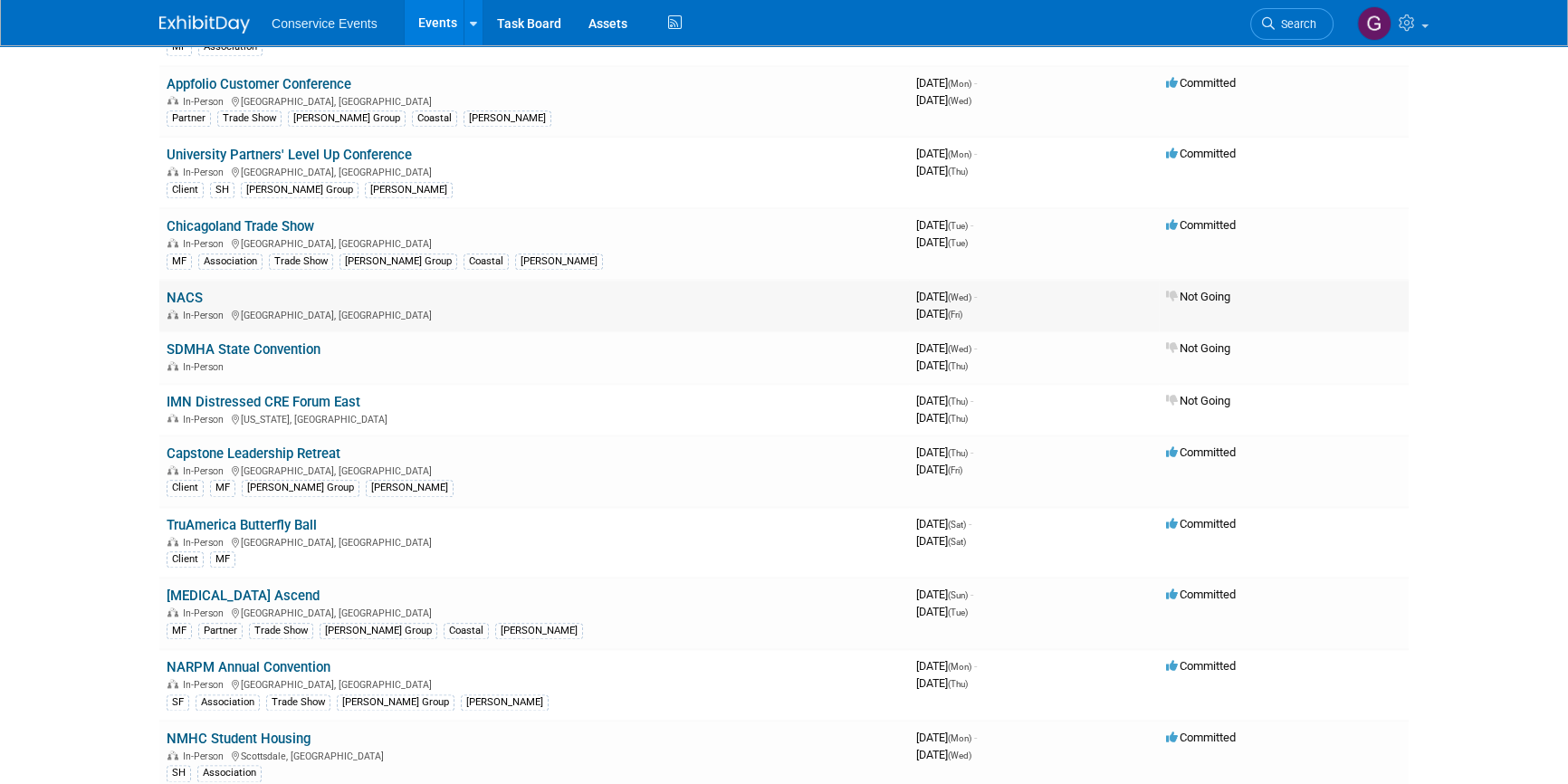
scroll to position [2632, 0]
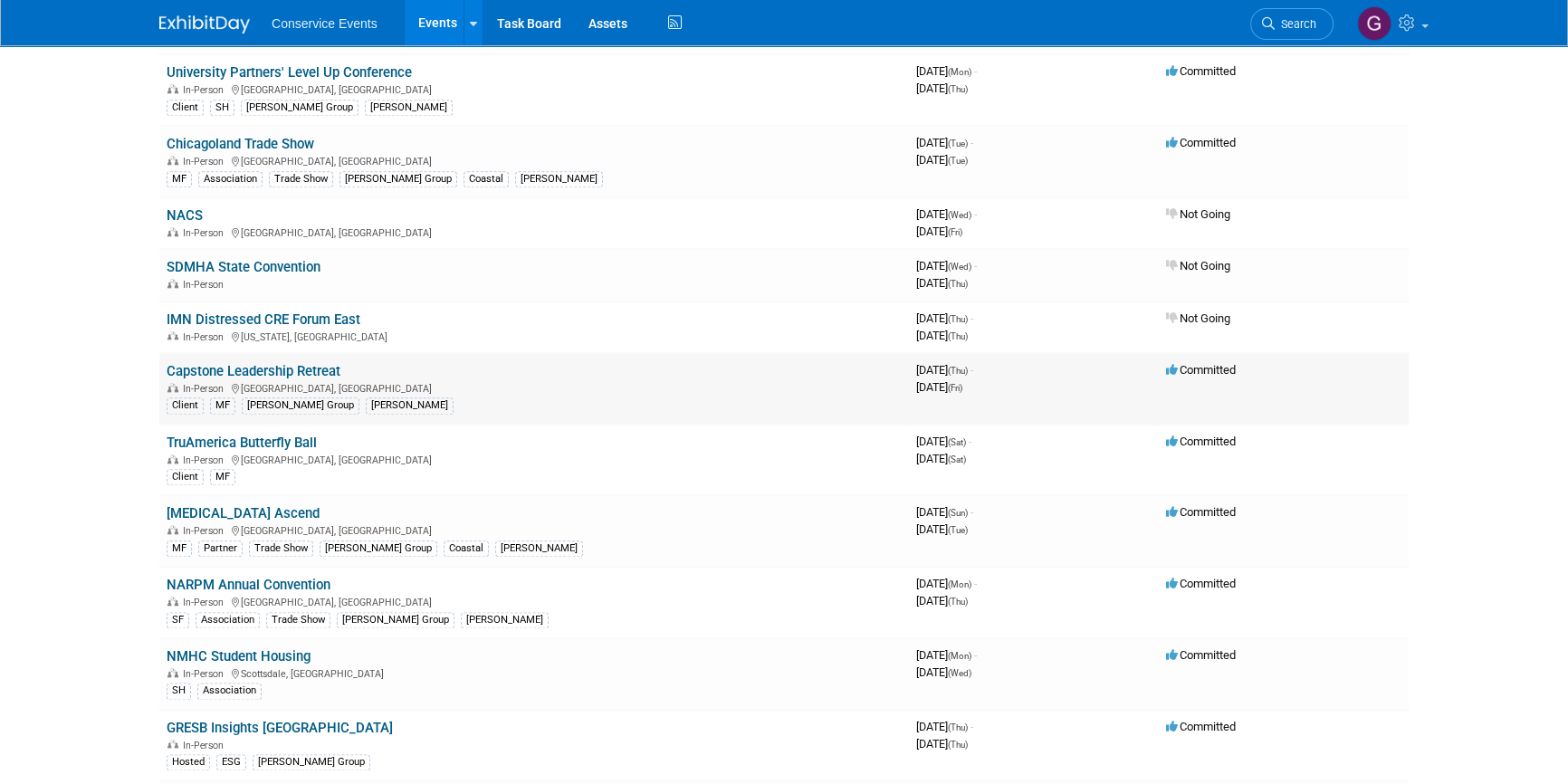
click at [271, 363] on link "Capstone Leadership Retreat" at bounding box center [254, 371] width 174 height 16
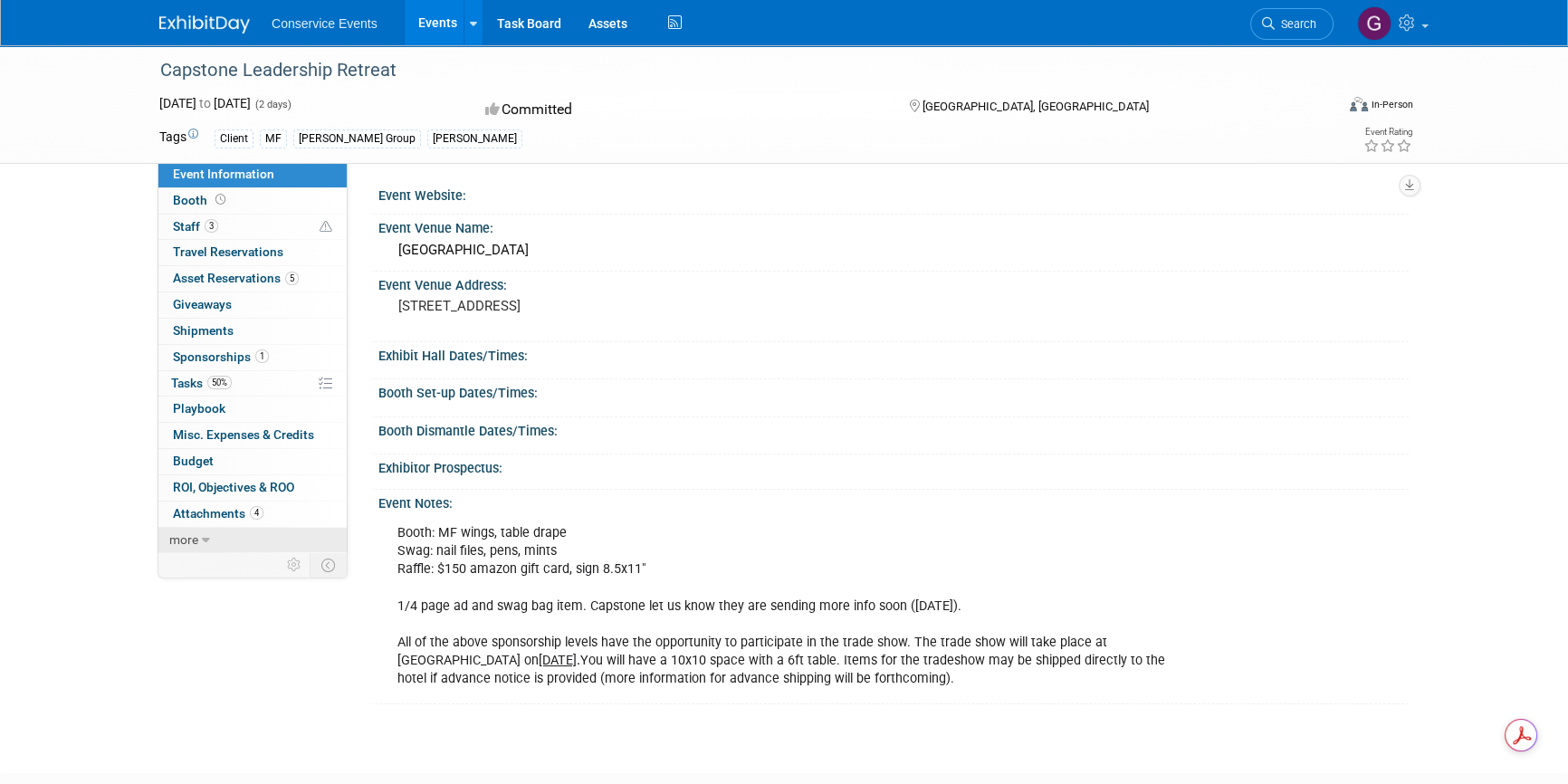
click at [209, 532] on link "more" at bounding box center [252, 540] width 189 height 26
click at [226, 558] on span "Event Binder (.pdf export)" at bounding box center [245, 565] width 145 height 15
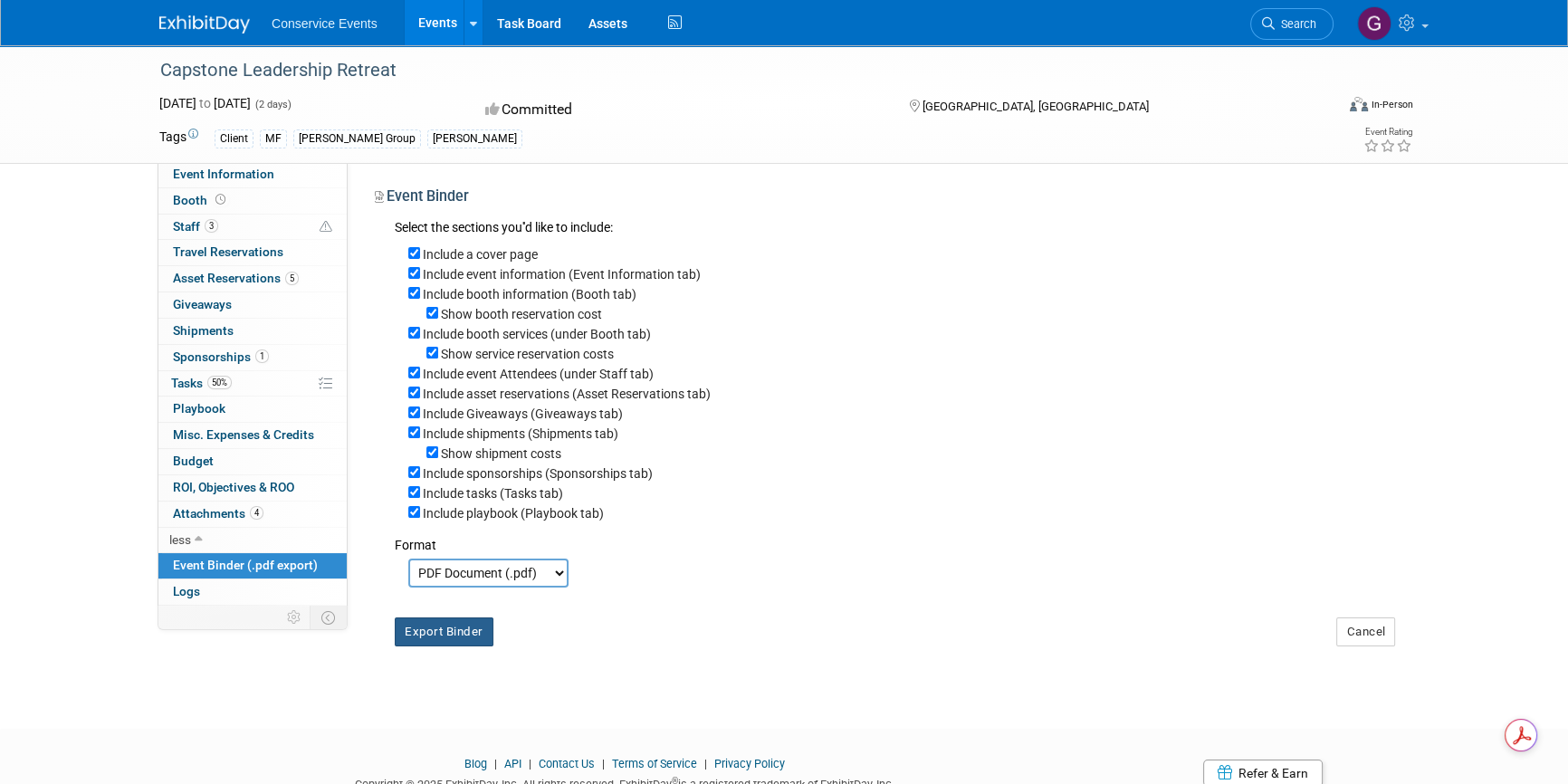
click at [441, 639] on button "Export Binder" at bounding box center [445, 631] width 99 height 29
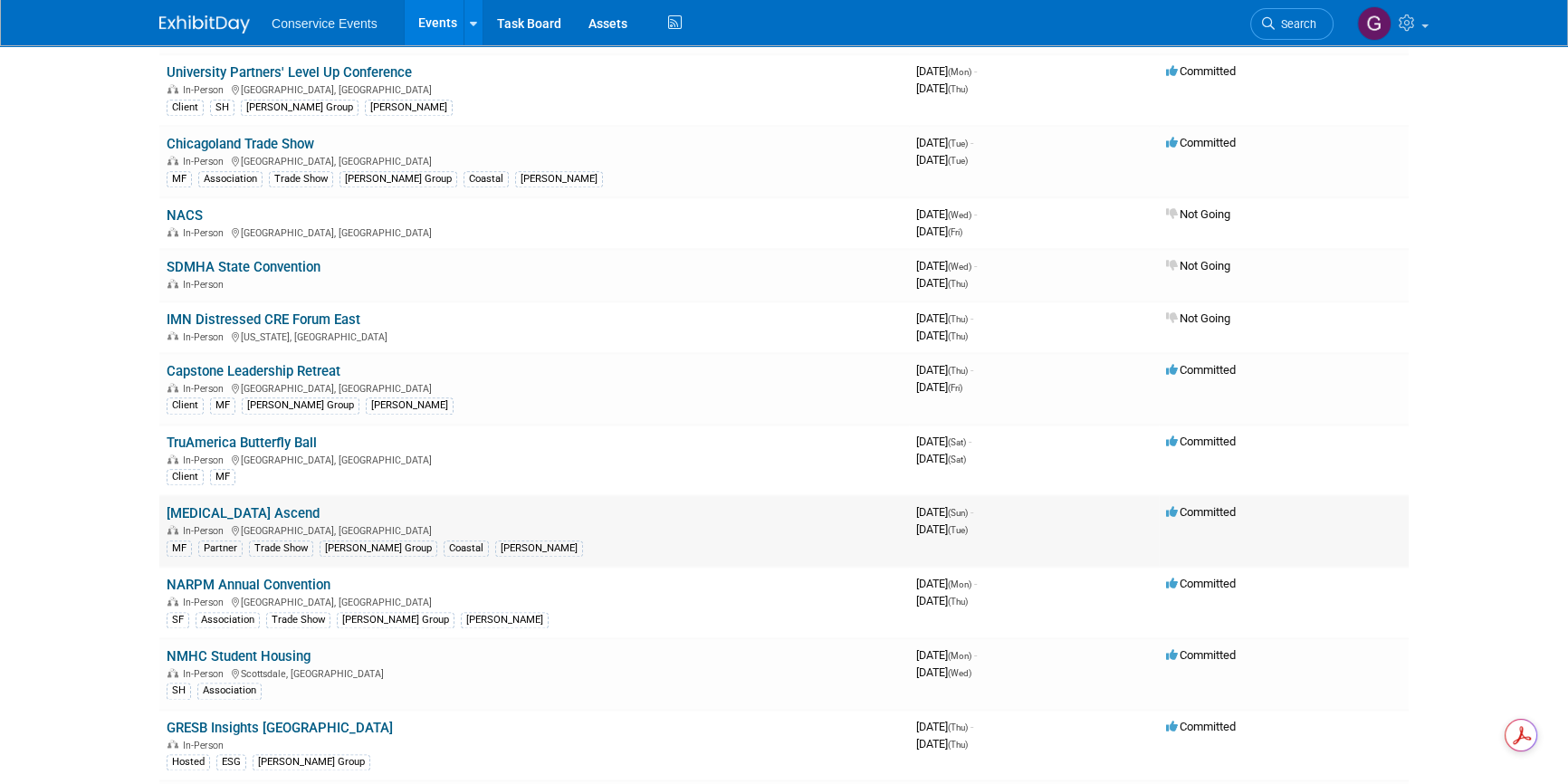
click at [205, 505] on link "[MEDICAL_DATA] Ascend" at bounding box center [243, 512] width 153 height 16
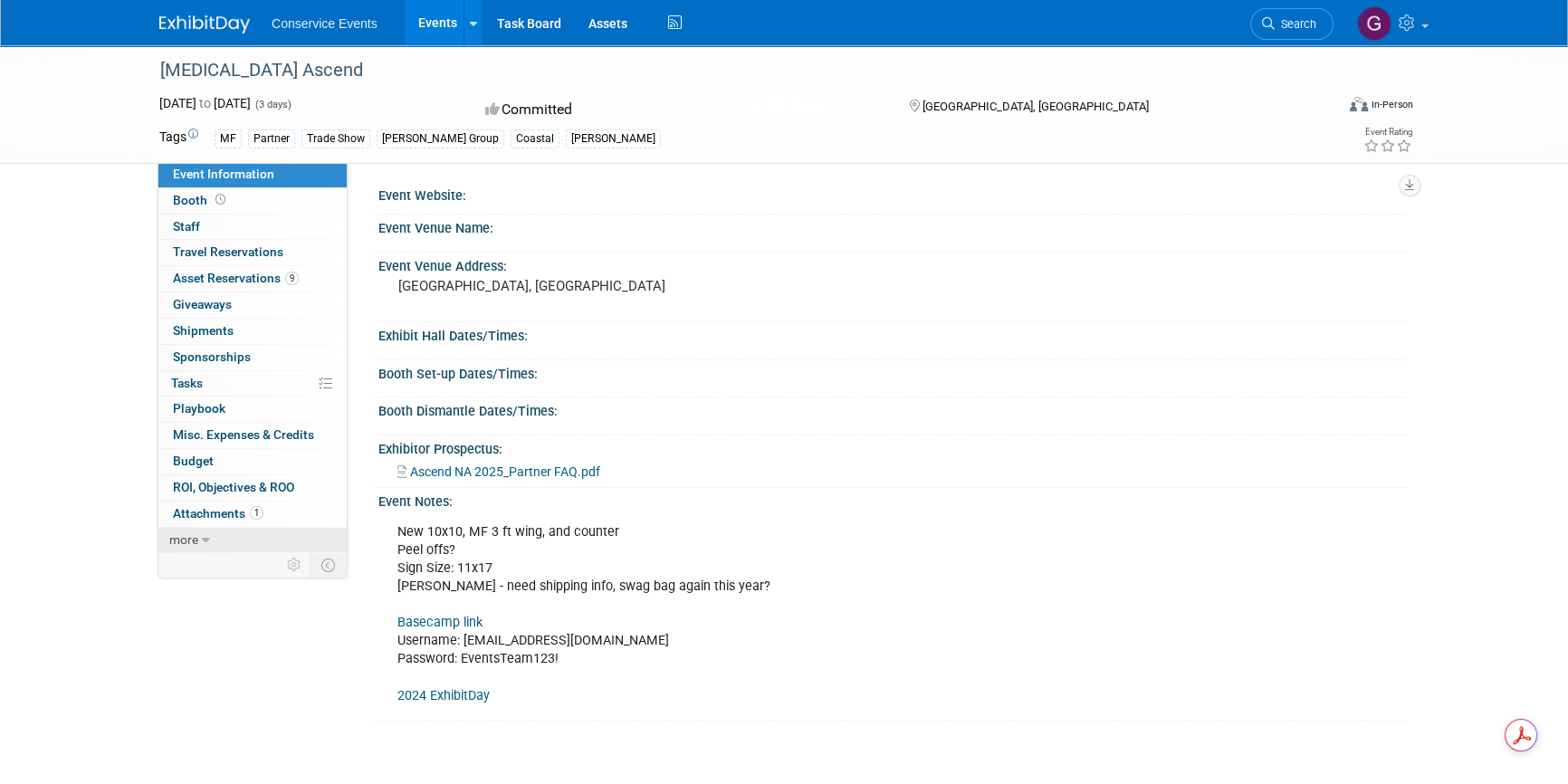
click at [181, 532] on span "more" at bounding box center [183, 539] width 29 height 15
click at [214, 562] on span "Event Binder (.pdf export)" at bounding box center [245, 565] width 145 height 15
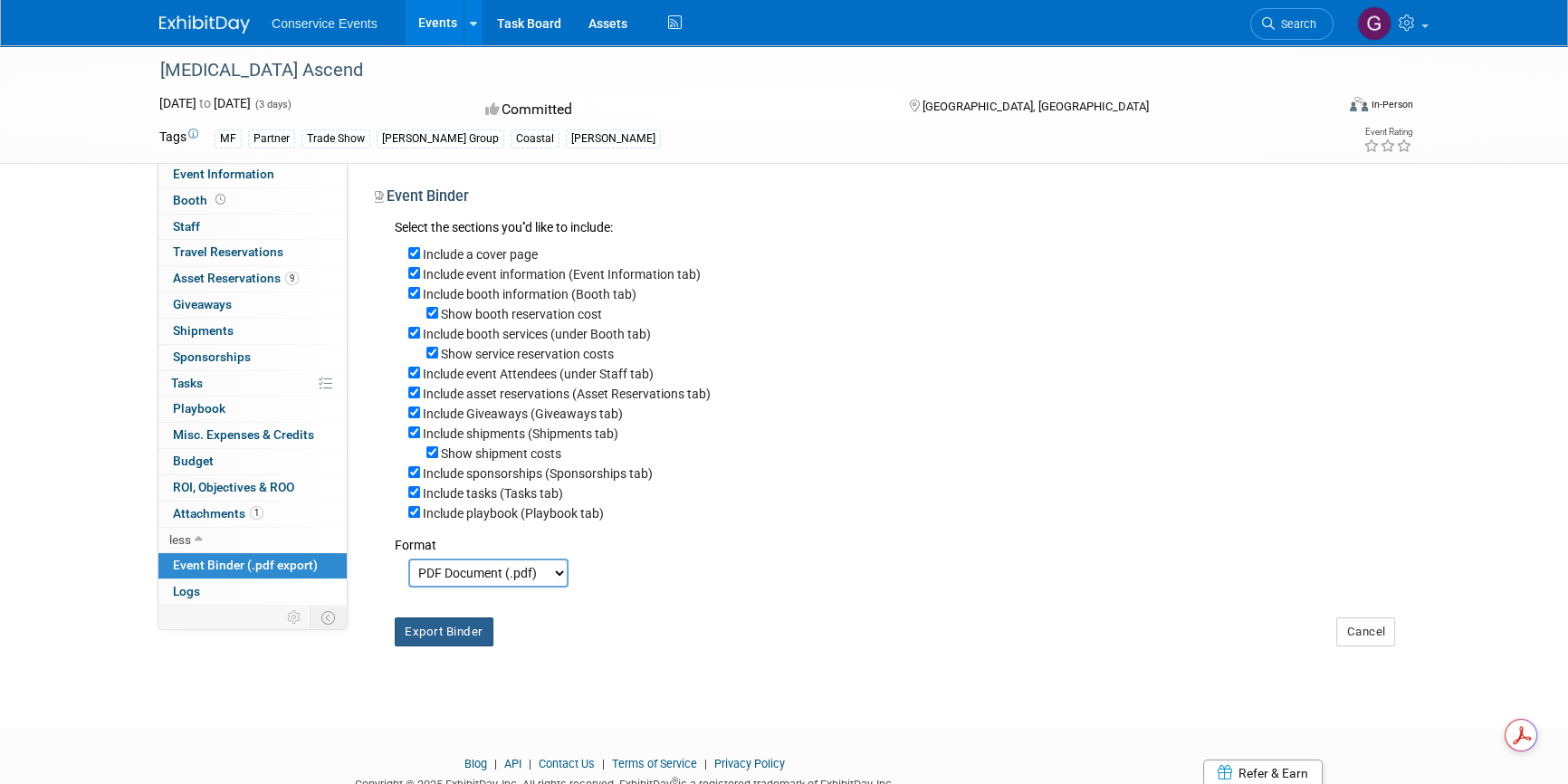
click at [437, 640] on button "Export Binder" at bounding box center [445, 631] width 99 height 29
click at [188, 177] on span "Event Information" at bounding box center [223, 174] width 102 height 15
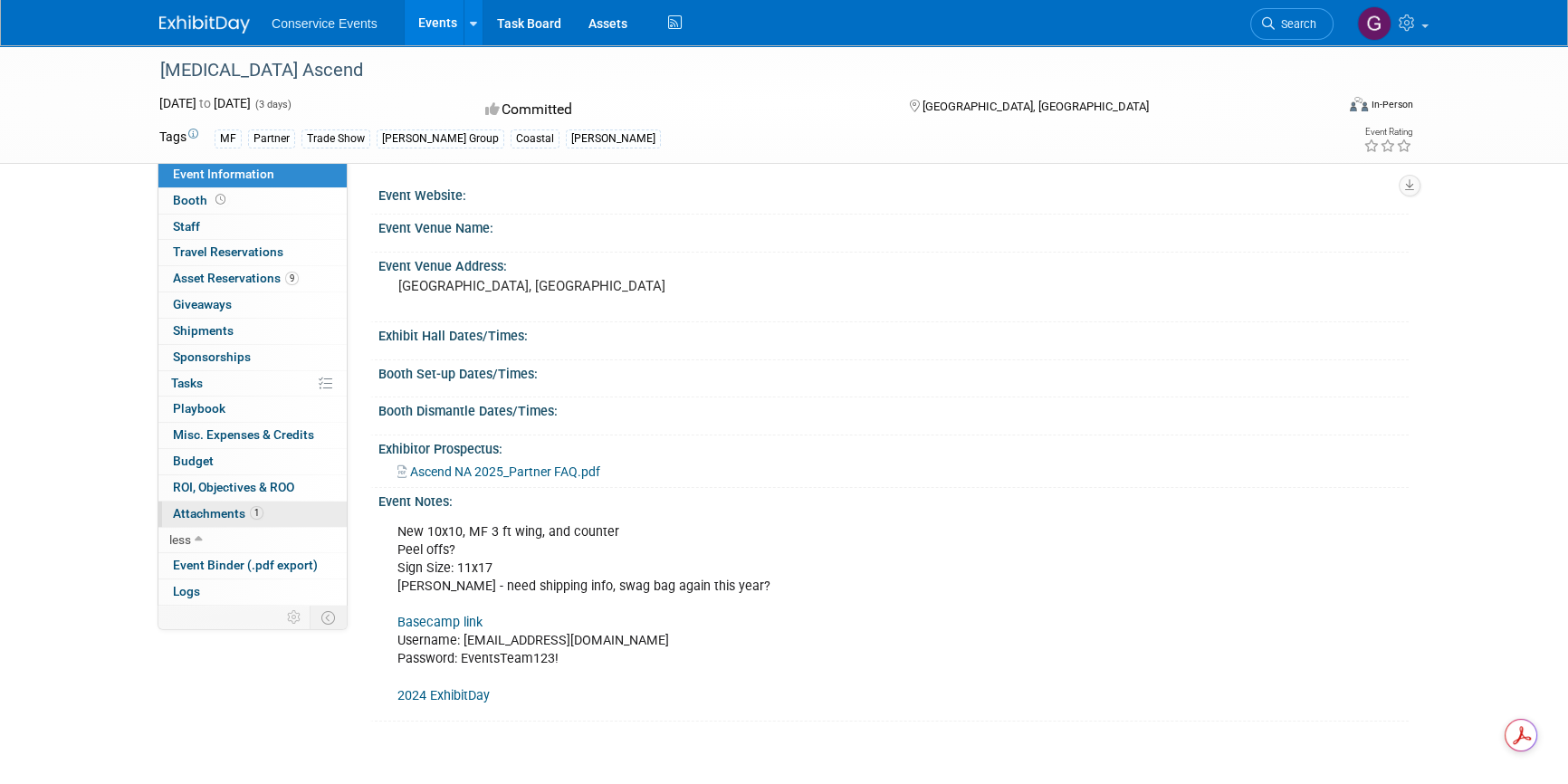
click at [198, 507] on span "Attachments 1" at bounding box center [218, 512] width 91 height 15
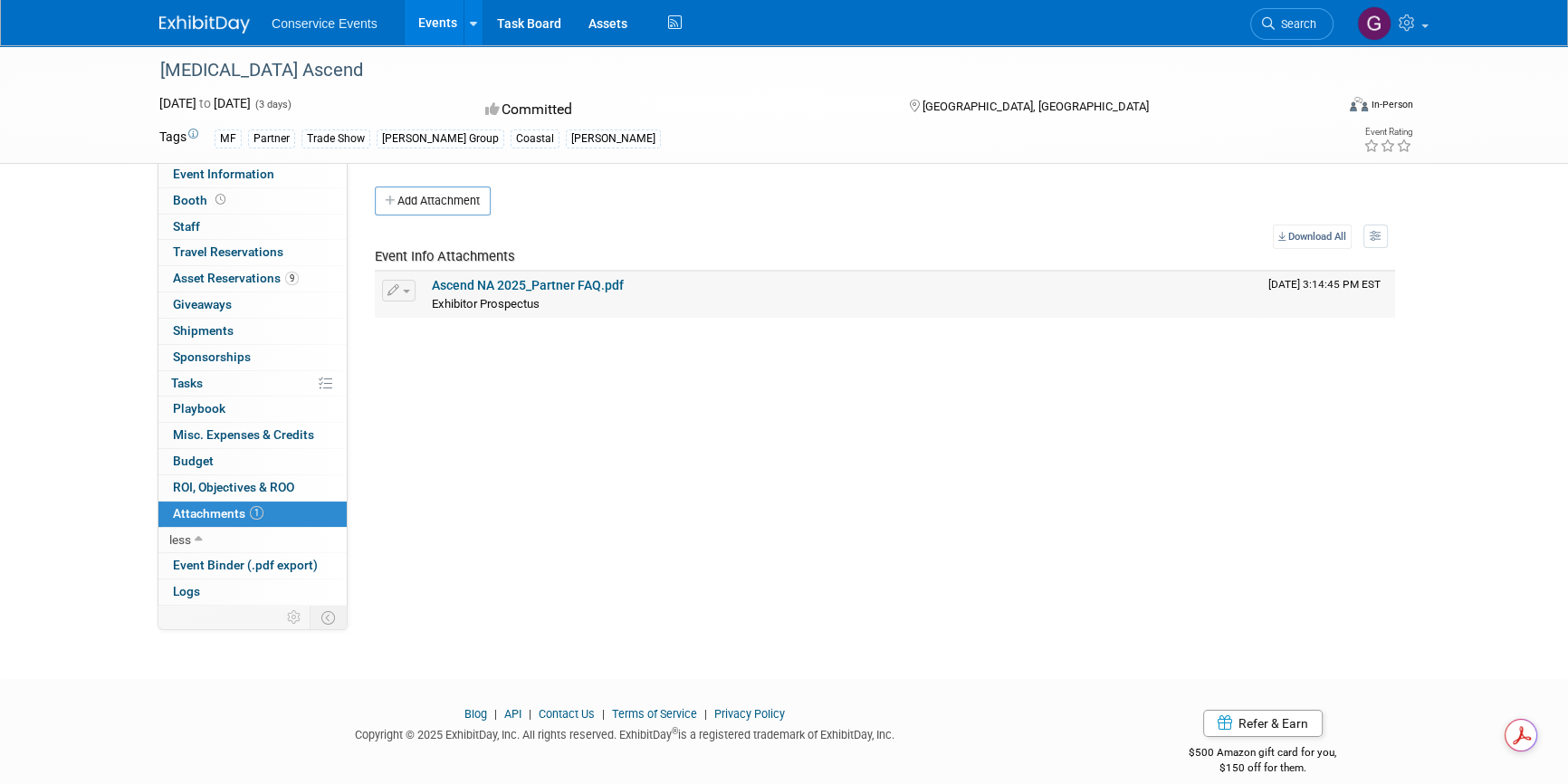
click at [473, 286] on link "Ascend NA 2025_Partner FAQ.pdf" at bounding box center [528, 284] width 192 height 15
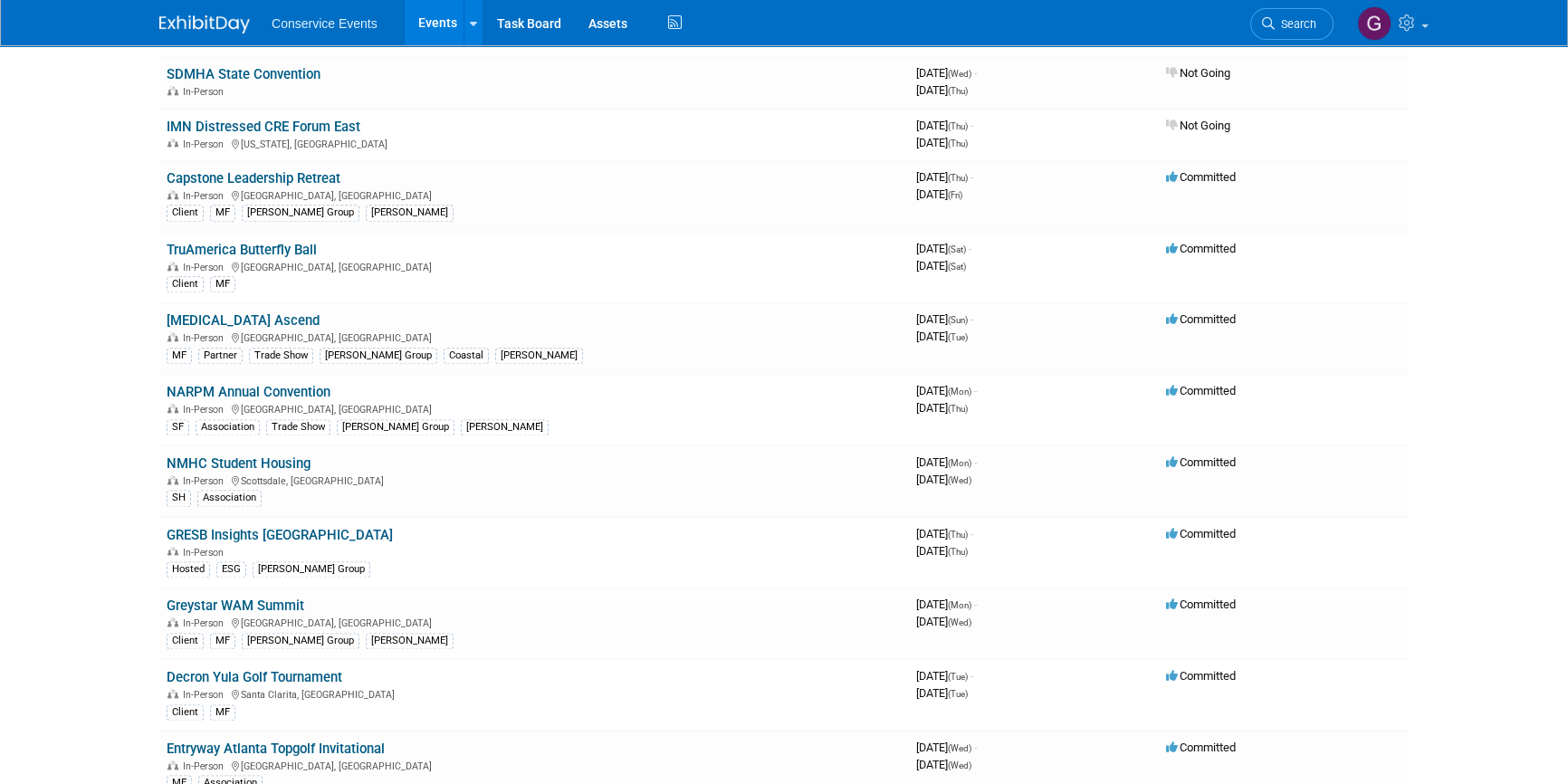
scroll to position [2796, 0]
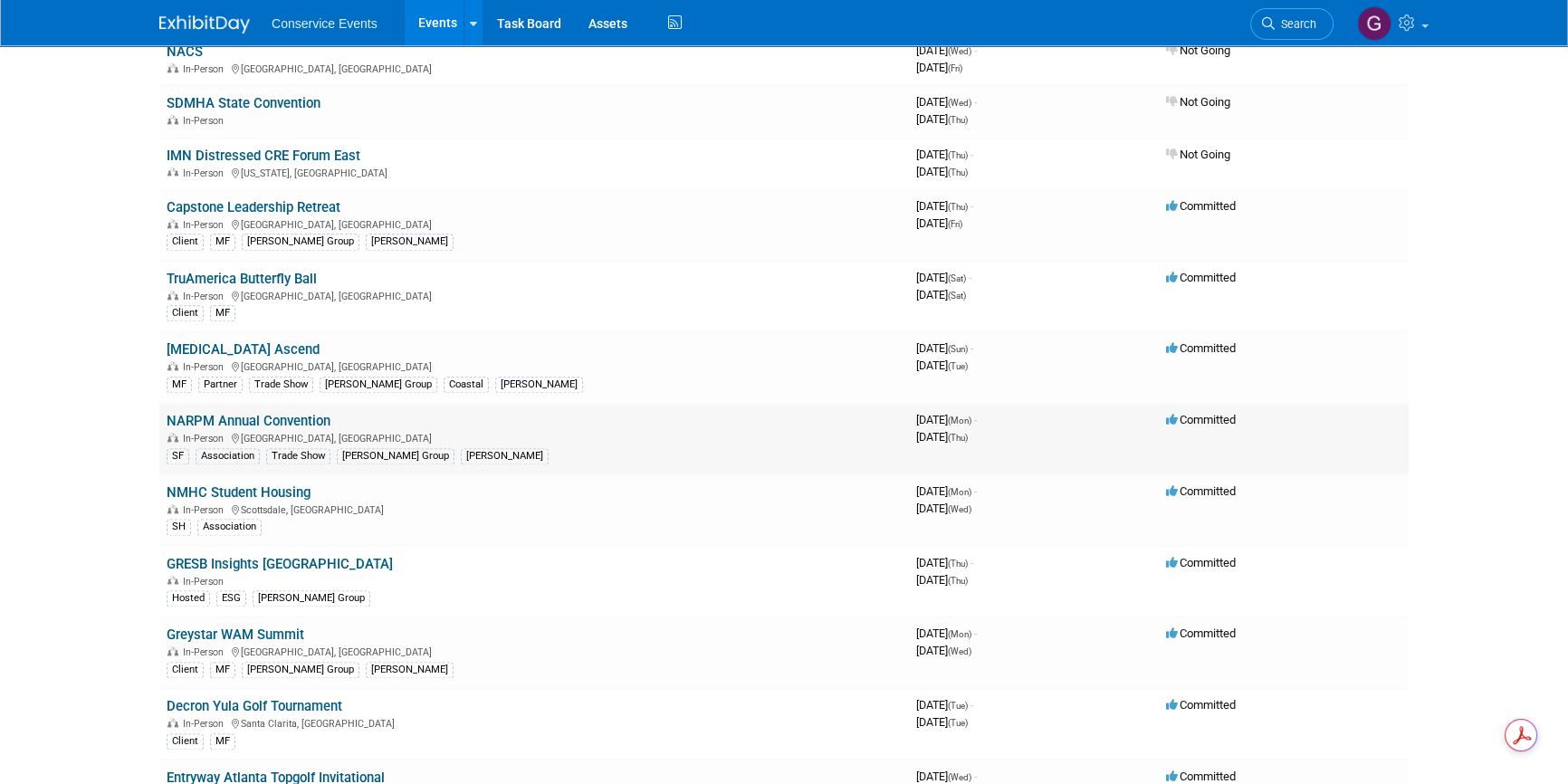
click at [272, 413] on link "NARPM Annual Convention" at bounding box center [249, 421] width 164 height 16
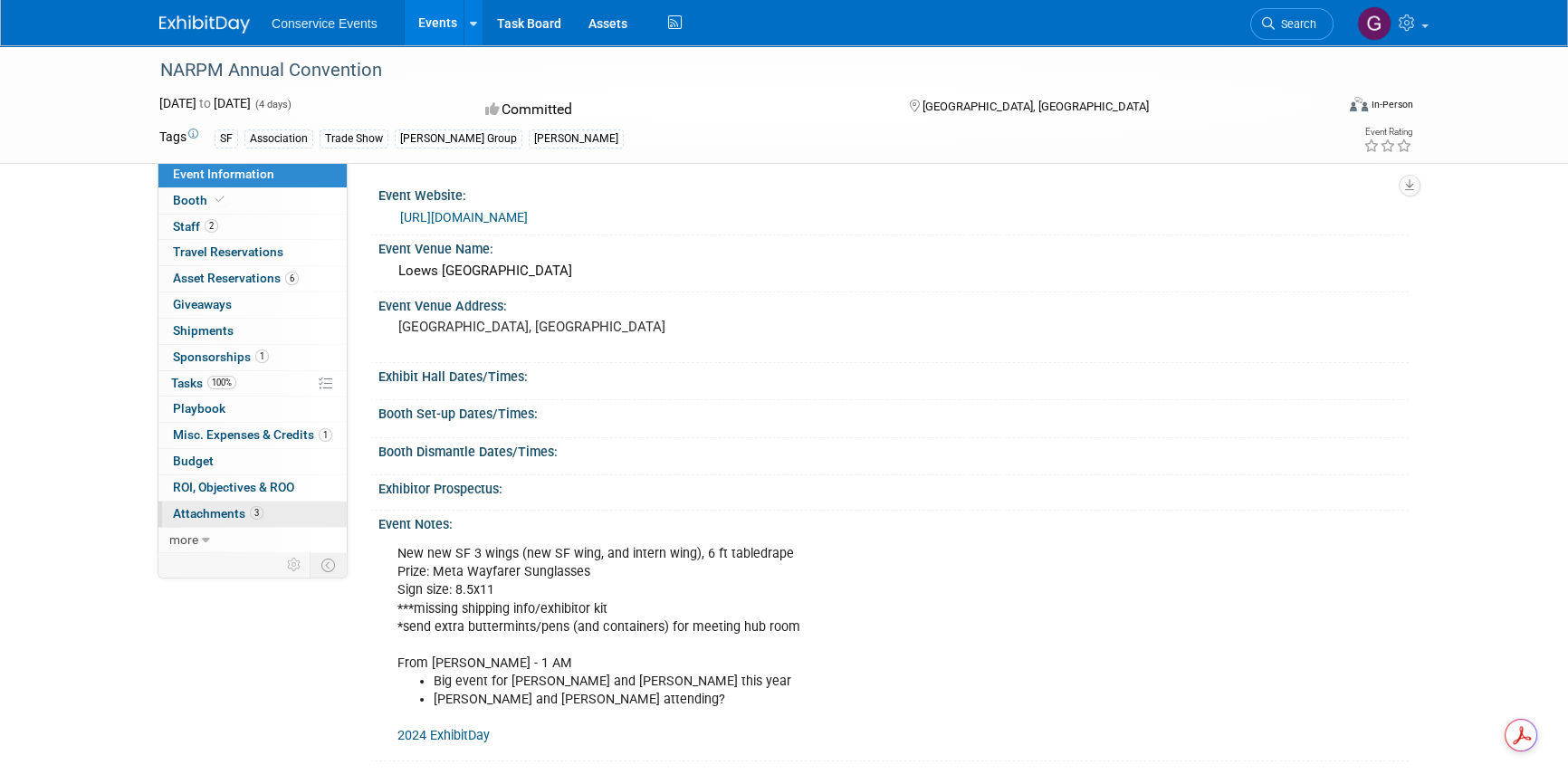
click at [219, 513] on span "Attachments 3" at bounding box center [218, 512] width 91 height 15
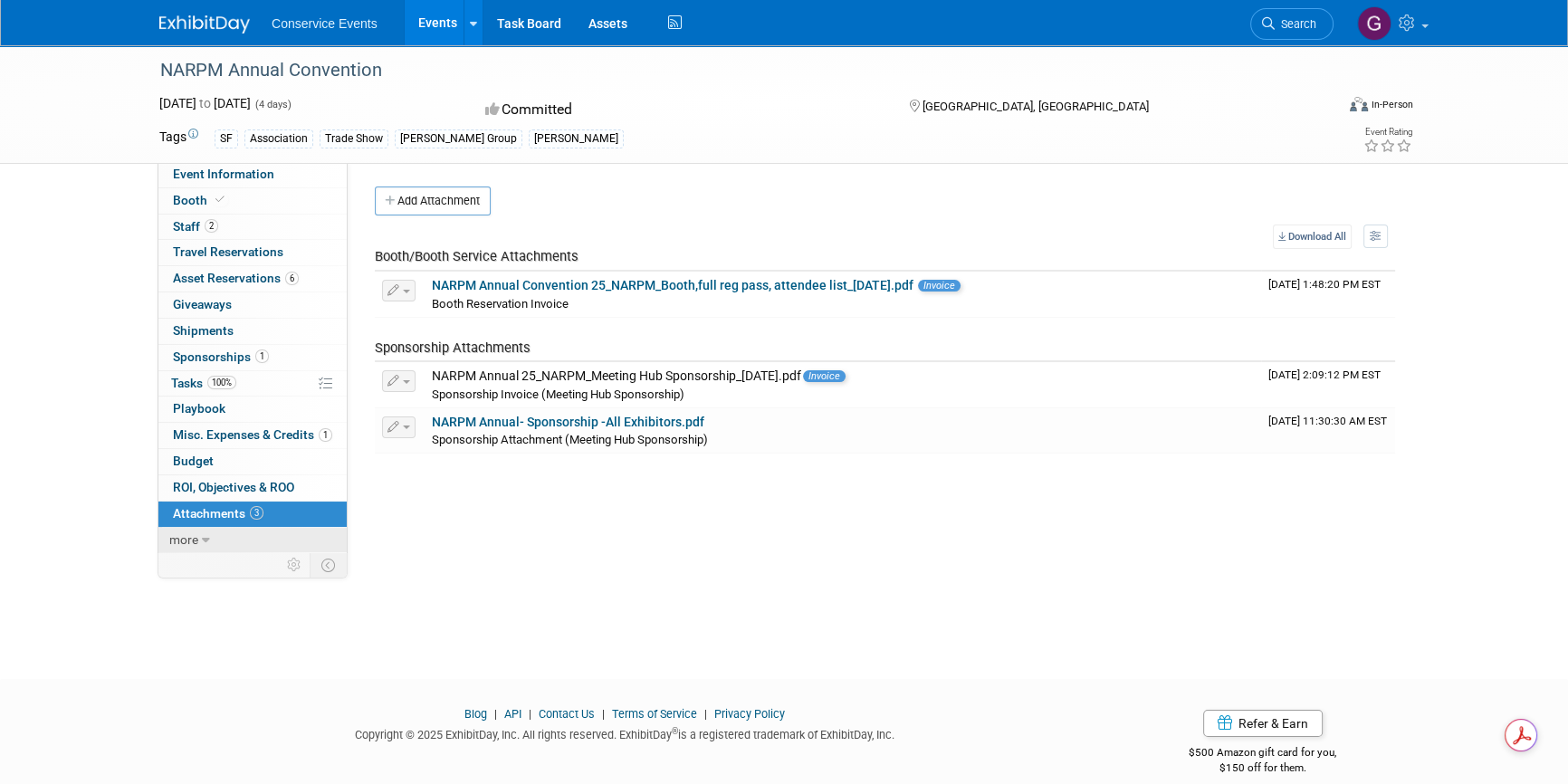
click at [190, 535] on span "more" at bounding box center [183, 539] width 29 height 15
click at [198, 559] on span "Event Binder (.pdf export)" at bounding box center [245, 565] width 145 height 15
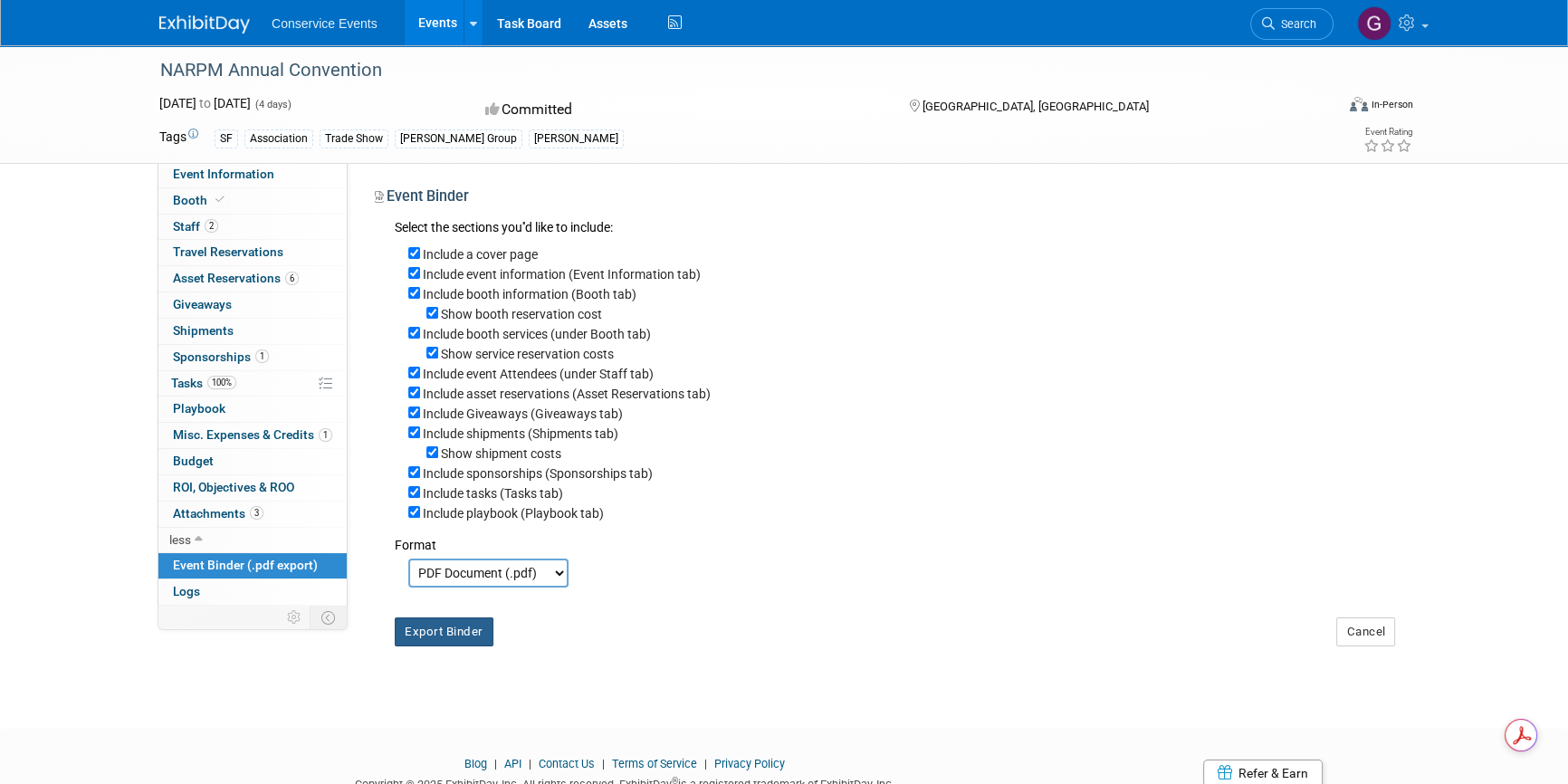
click at [428, 631] on button "Export Binder" at bounding box center [445, 631] width 99 height 29
click at [214, 506] on span "Attachments 3" at bounding box center [218, 512] width 91 height 15
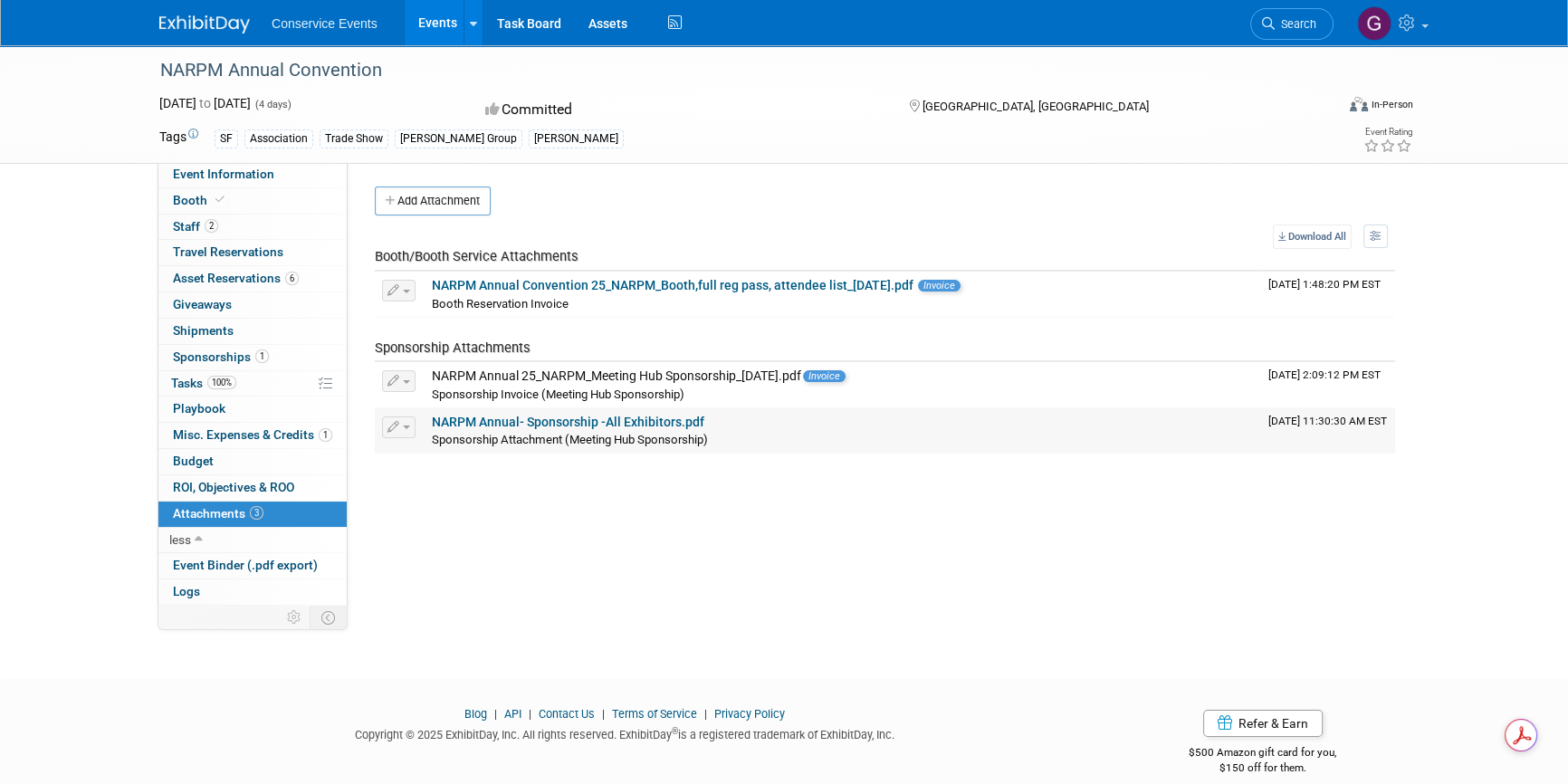
click at [589, 421] on link "NARPM Annual- Sponsorship -All Exhibitors.pdf" at bounding box center [568, 422] width 273 height 15
click at [256, 175] on span "Event Information" at bounding box center [223, 174] width 102 height 15
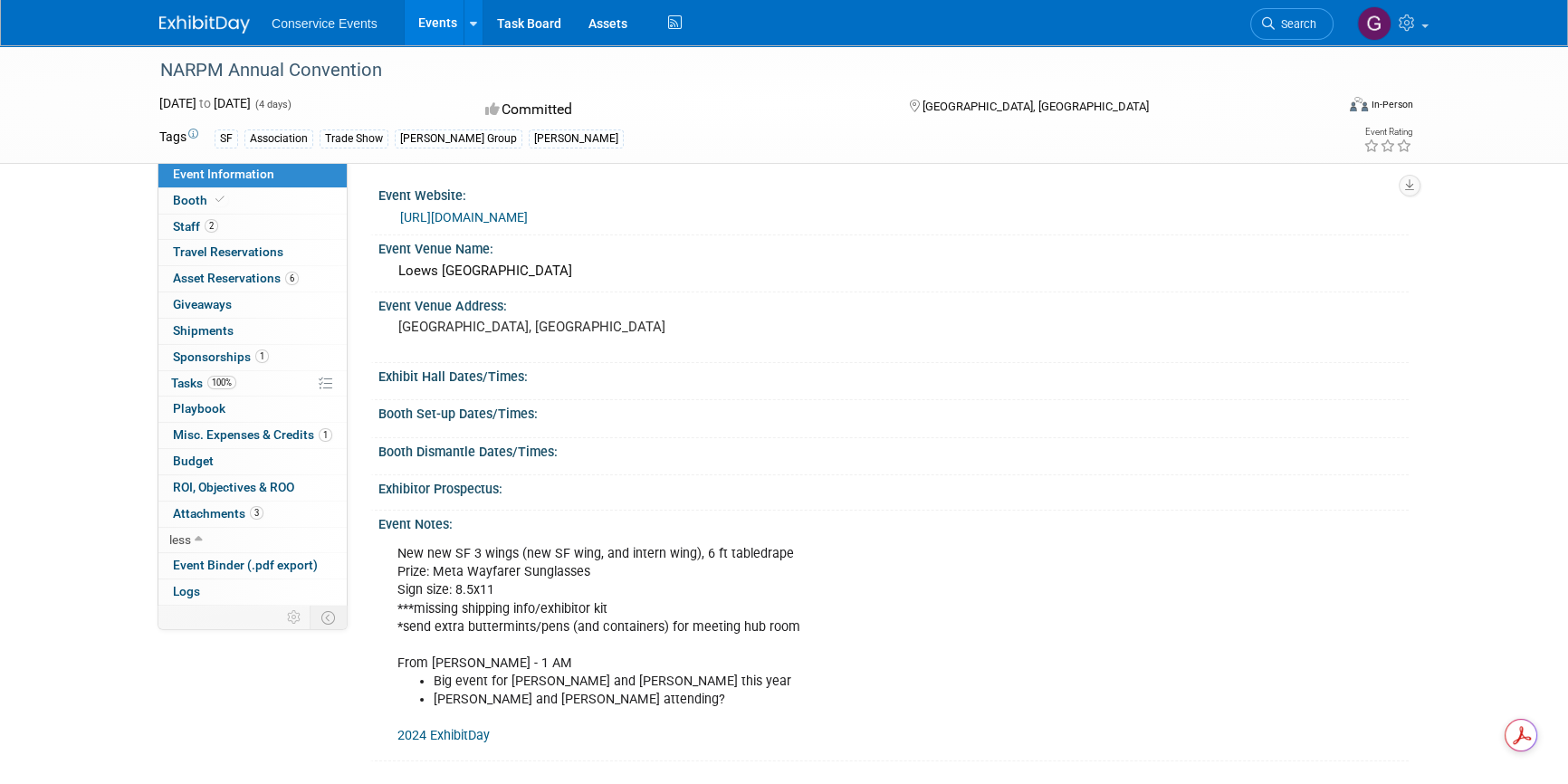
click at [451, 215] on link "https://www.narpmconvention.com/" at bounding box center [463, 217] width 127 height 15
click at [210, 277] on span "Asset Reservations 6" at bounding box center [235, 277] width 125 height 15
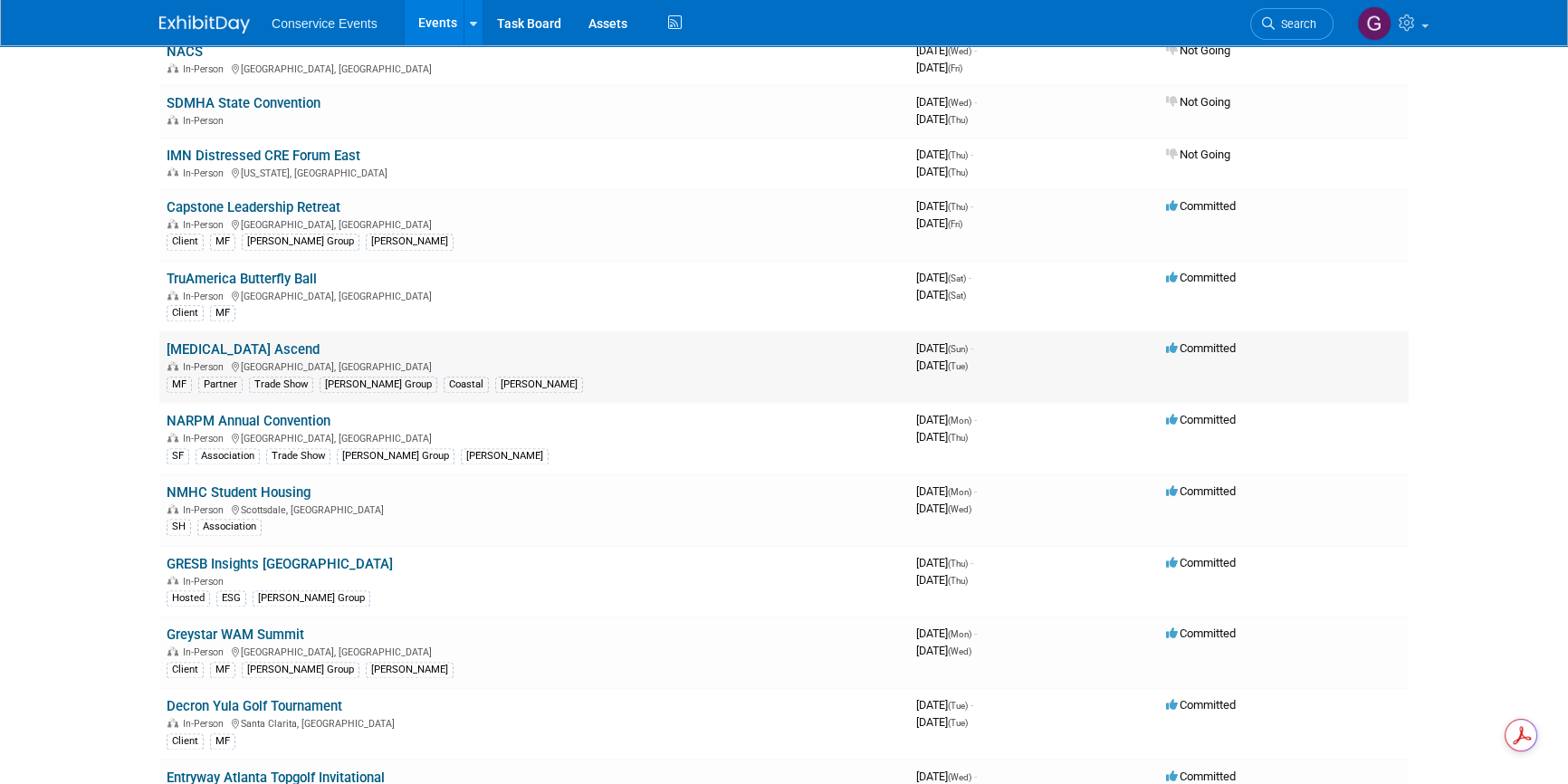
click at [200, 342] on link "[MEDICAL_DATA] Ascend" at bounding box center [243, 350] width 153 height 16
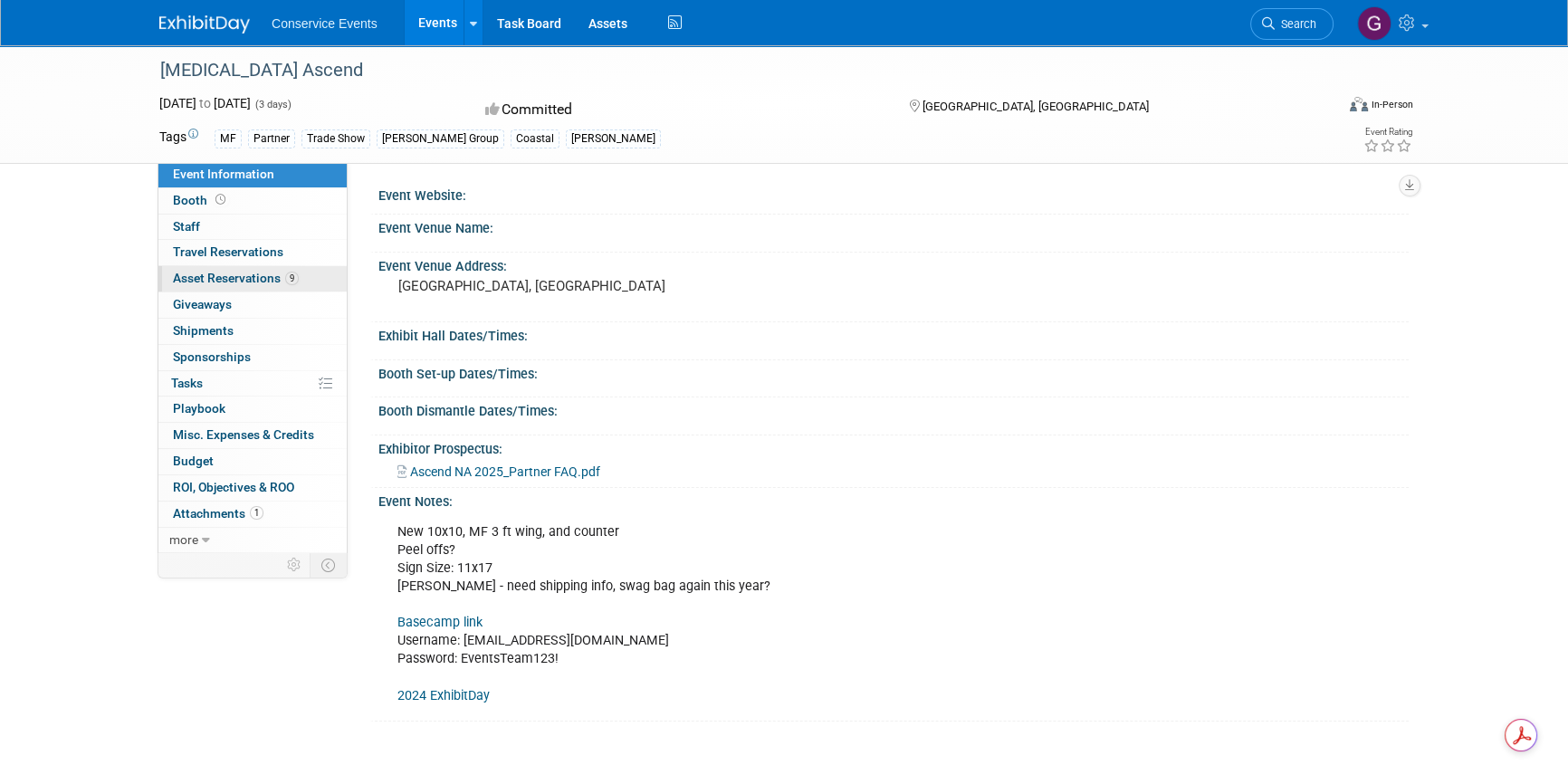
click at [181, 269] on link "9 Asset Reservations 9" at bounding box center [252, 278] width 189 height 26
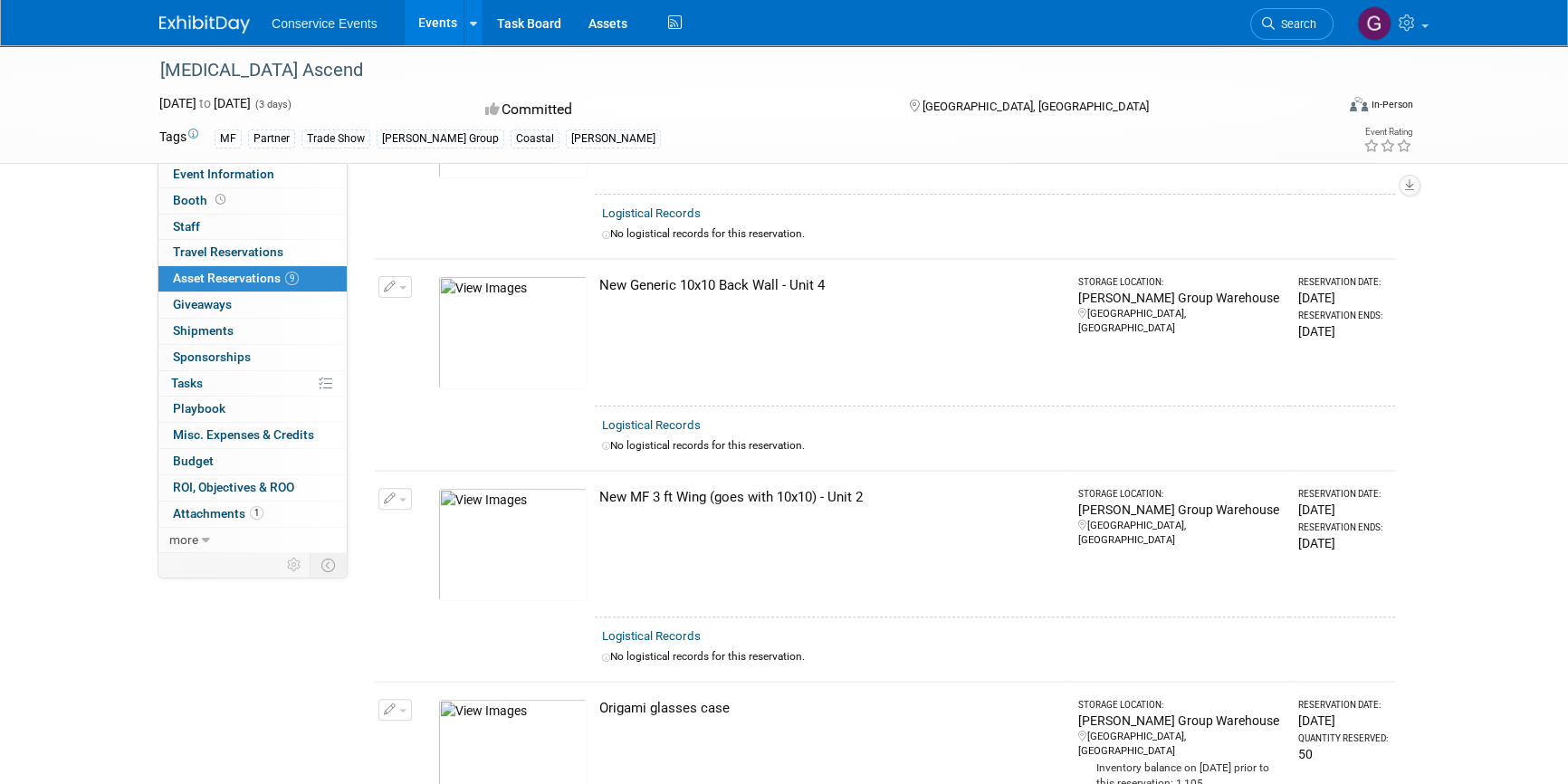
scroll to position [576, 0]
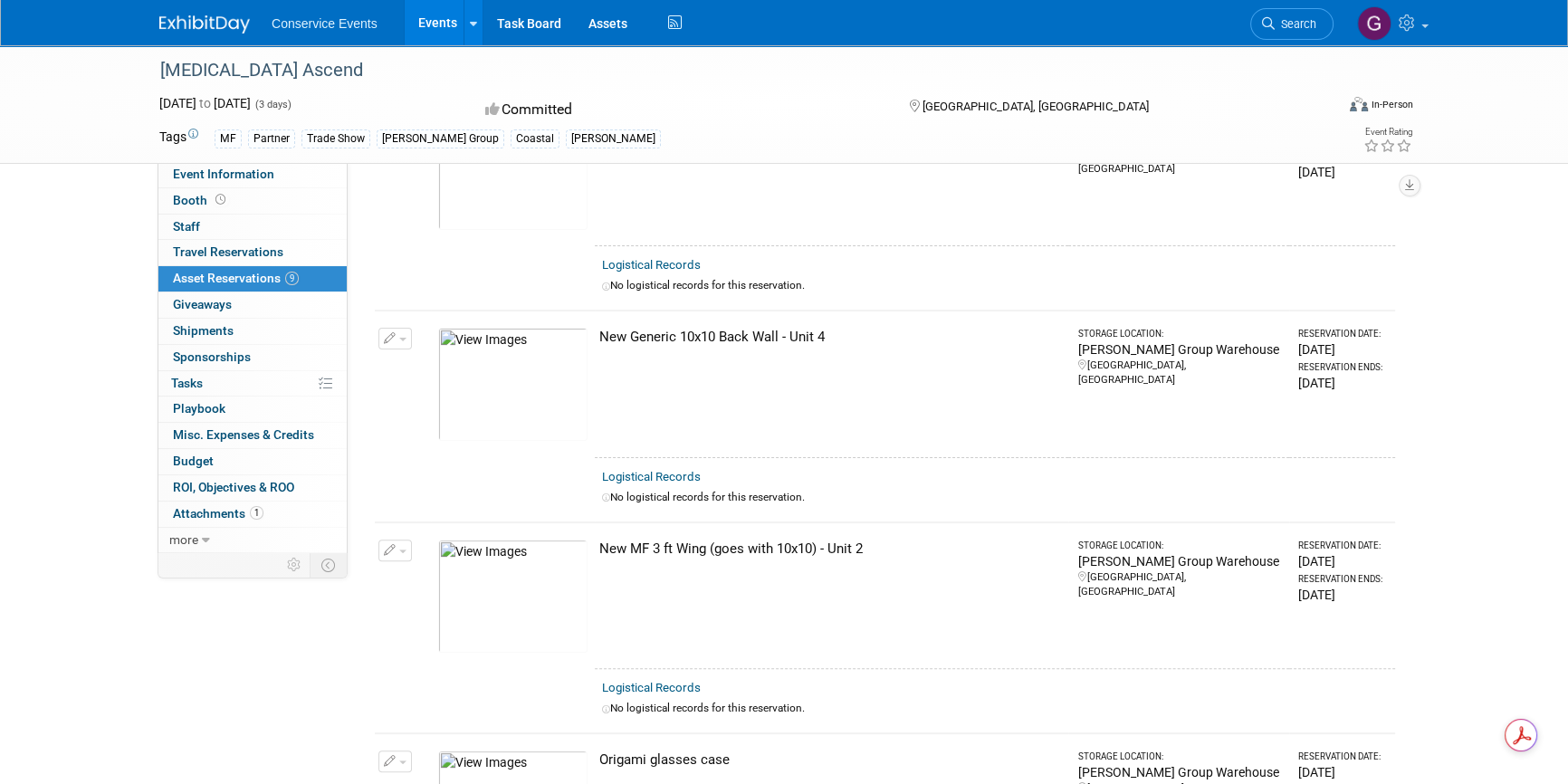
click at [552, 554] on img at bounding box center [513, 595] width 149 height 114
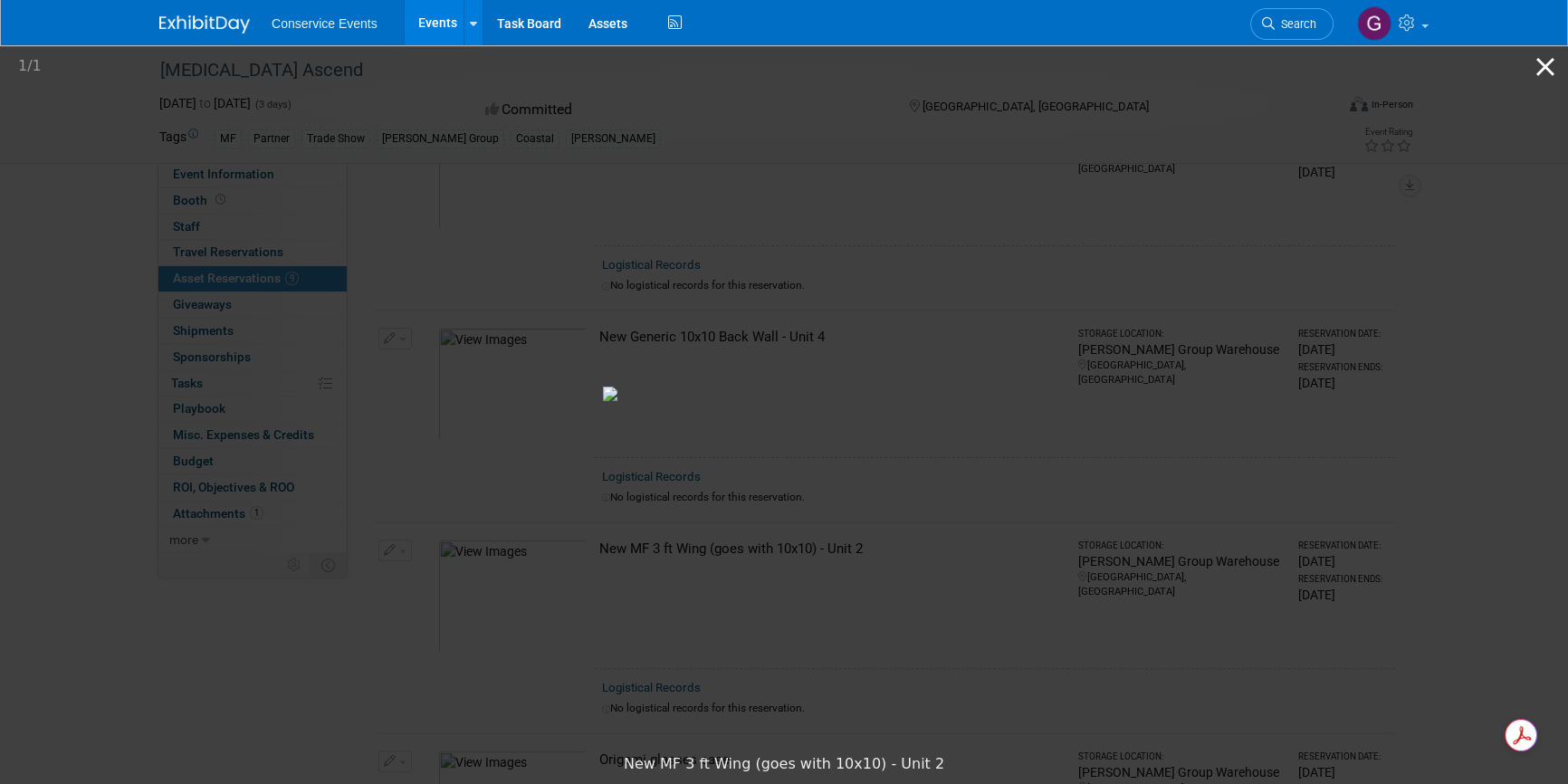
click at [1539, 64] on button "Close gallery" at bounding box center [1546, 66] width 45 height 42
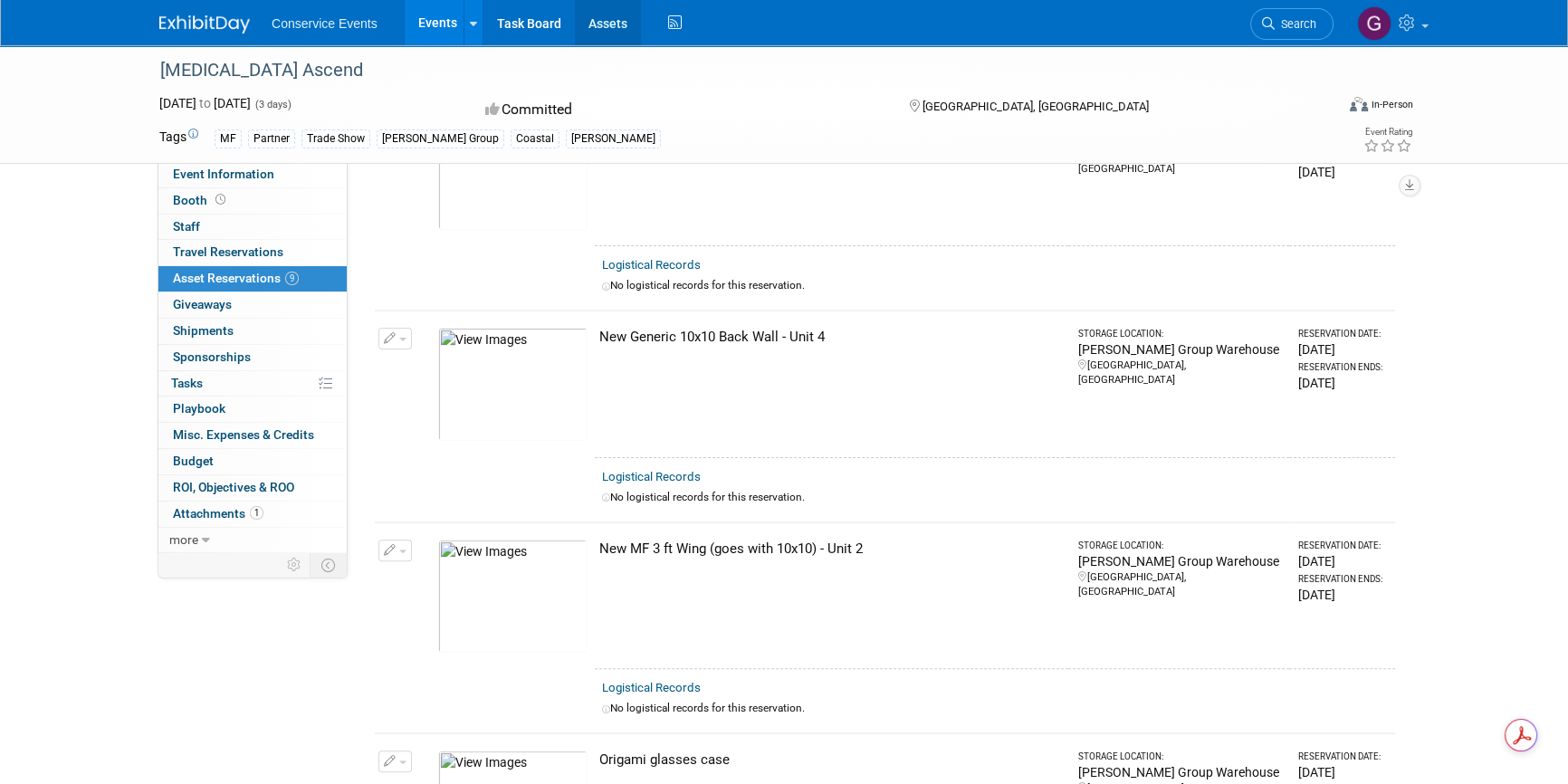
click at [599, 23] on link "Assets" at bounding box center [608, 23] width 66 height 45
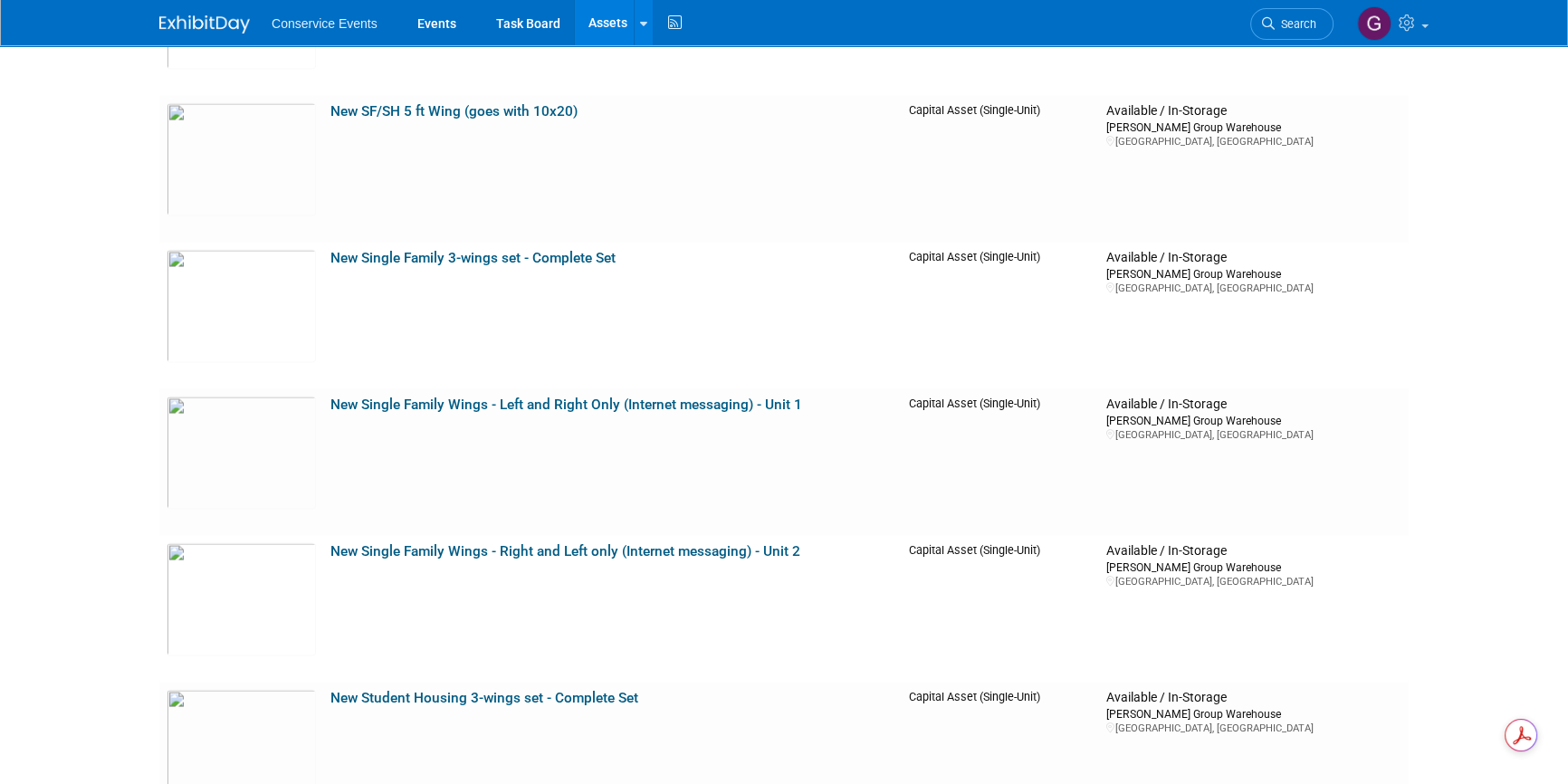
scroll to position [21553, 0]
